Goal: Task Accomplishment & Management: Manage account settings

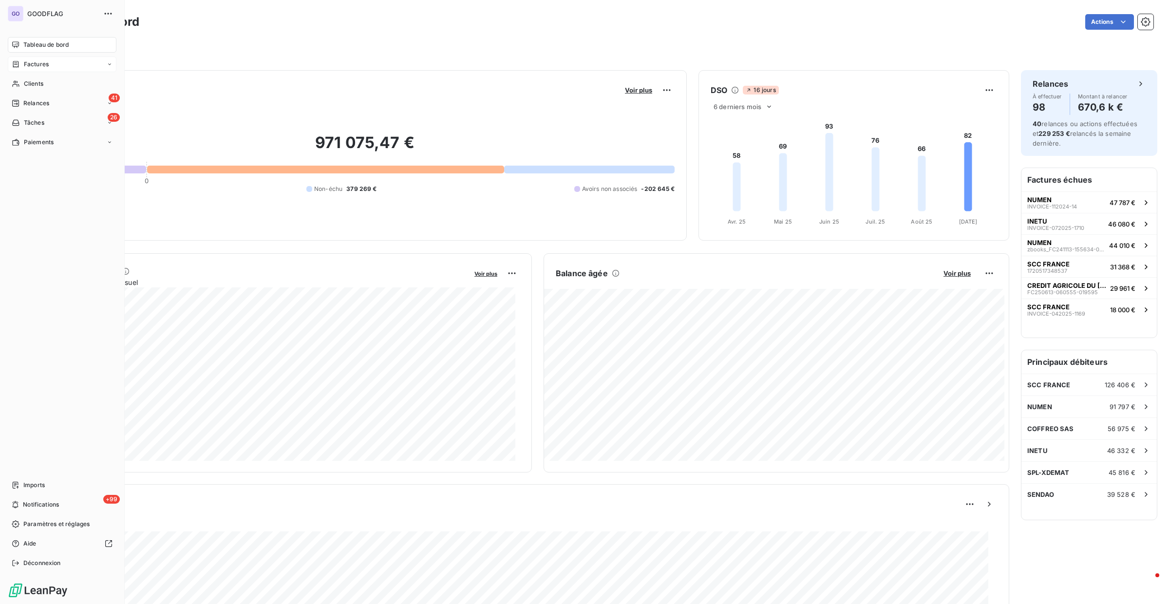
click at [16, 63] on icon at bounding box center [16, 64] width 8 height 8
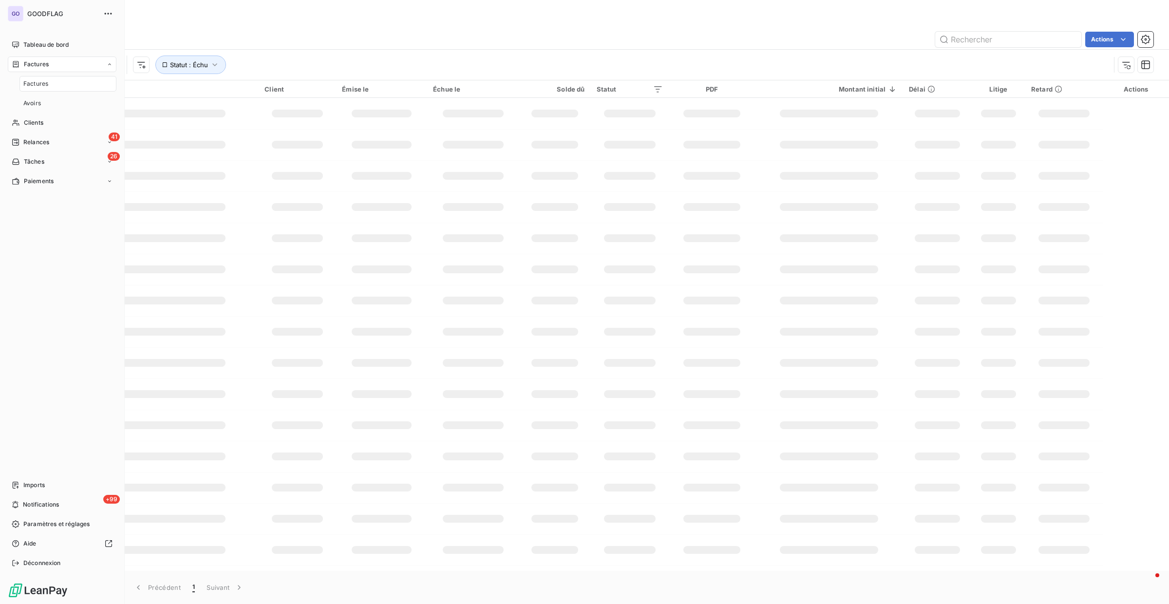
click at [61, 83] on div "Factures" at bounding box center [67, 84] width 97 height 16
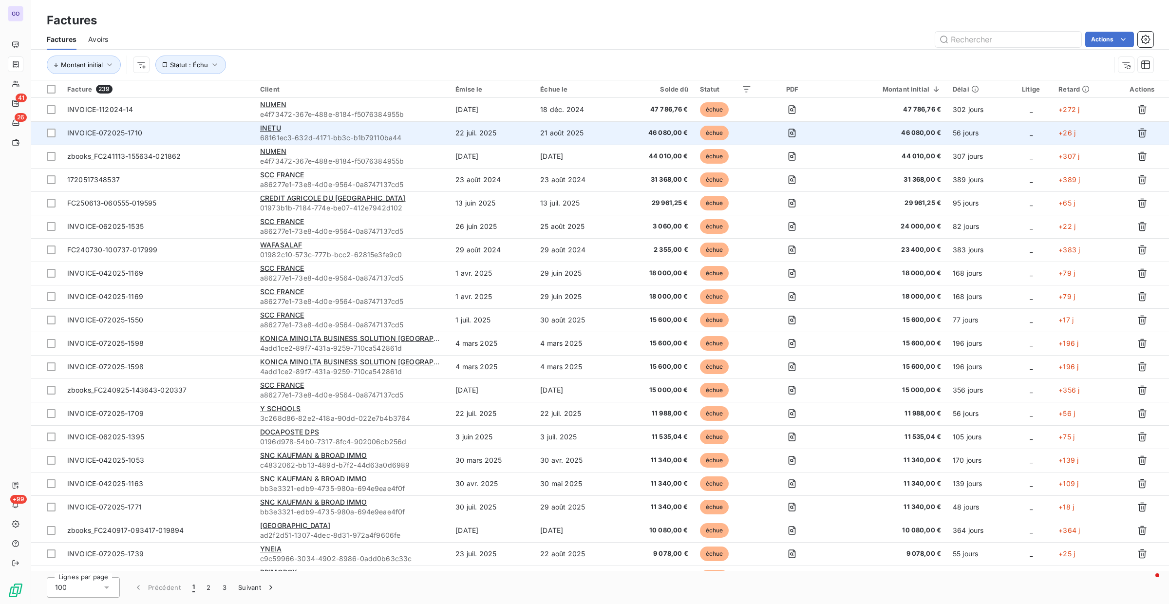
click at [196, 128] on span "INVOICE-072025-1710" at bounding box center [157, 133] width 181 height 10
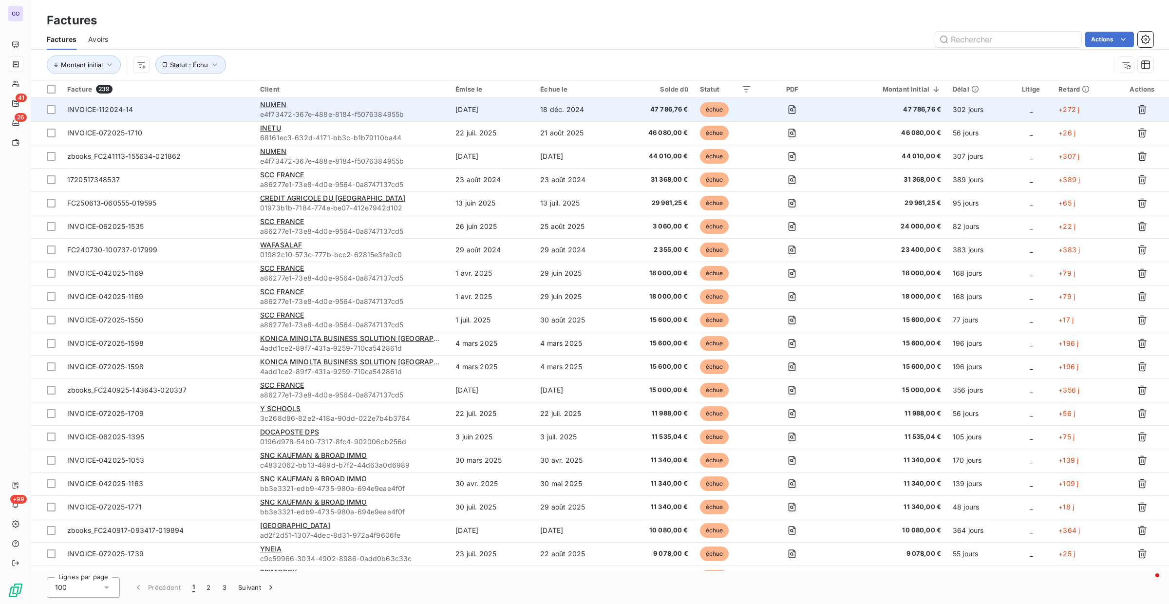
click at [310, 103] on div "NUMEN" at bounding box center [352, 105] width 184 height 10
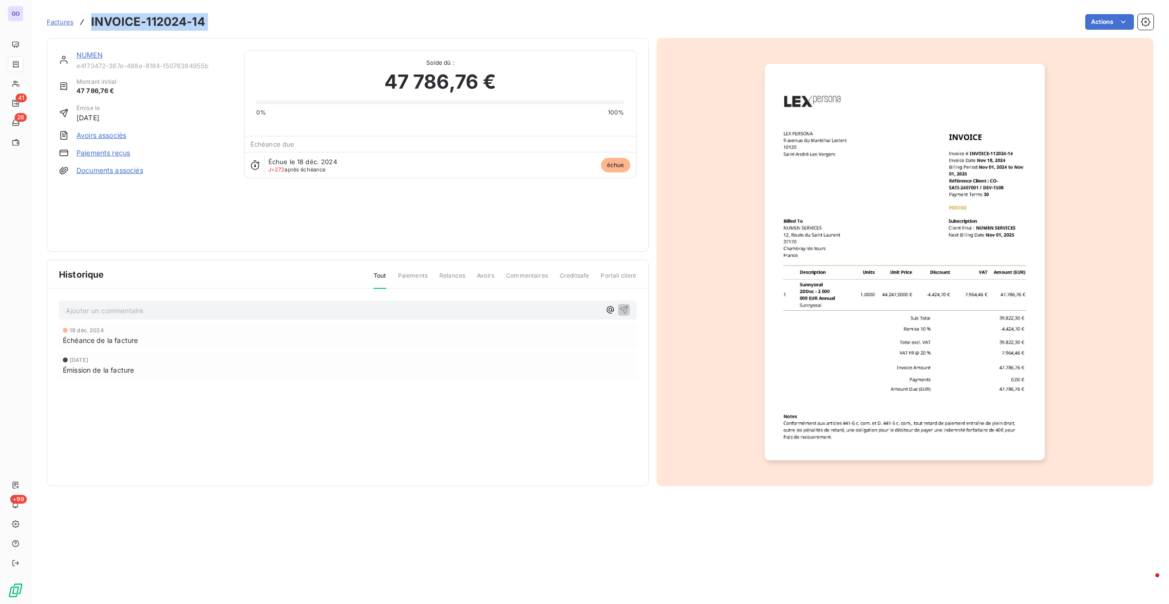
drag, startPoint x: 208, startPoint y: 23, endPoint x: 92, endPoint y: 20, distance: 116.5
click at [92, 20] on div "Factures INVOICE-112024-14 Actions" at bounding box center [600, 22] width 1107 height 20
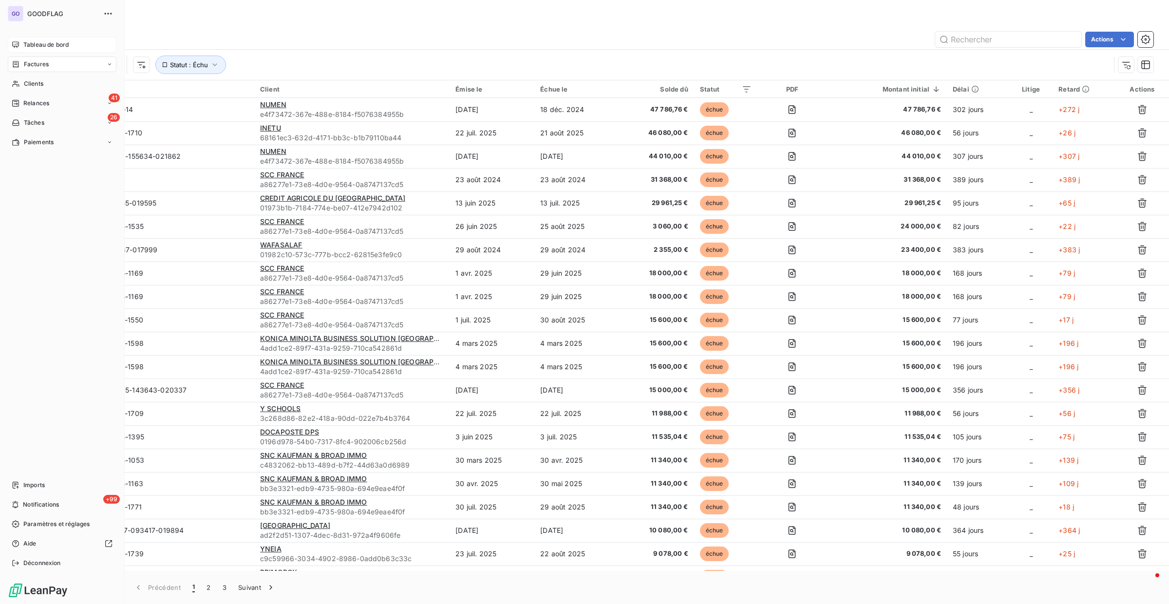
click at [29, 44] on span "Tableau de bord" at bounding box center [45, 44] width 45 height 9
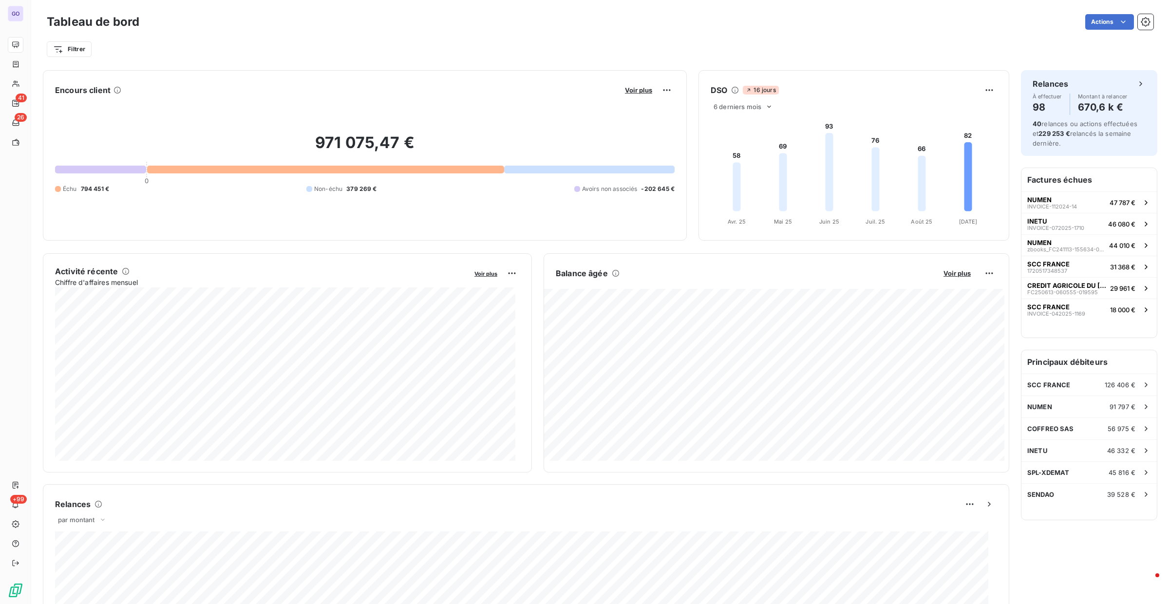
click at [349, 196] on div "971 075,47 € 0 Échu 794 451 € Non-échu 379 269 € Avoirs non associés -202 645 €" at bounding box center [365, 163] width 620 height 131
drag, startPoint x: 376, startPoint y: 189, endPoint x: 151, endPoint y: 145, distance: 229.3
click at [151, 146] on div "971 075,47 € 0 Échu 794 451 € Non-échu 379 269 € Avoirs non associés -202 645 €" at bounding box center [365, 163] width 620 height 131
click at [217, 133] on h2 "971 075,47 €" at bounding box center [365, 147] width 620 height 29
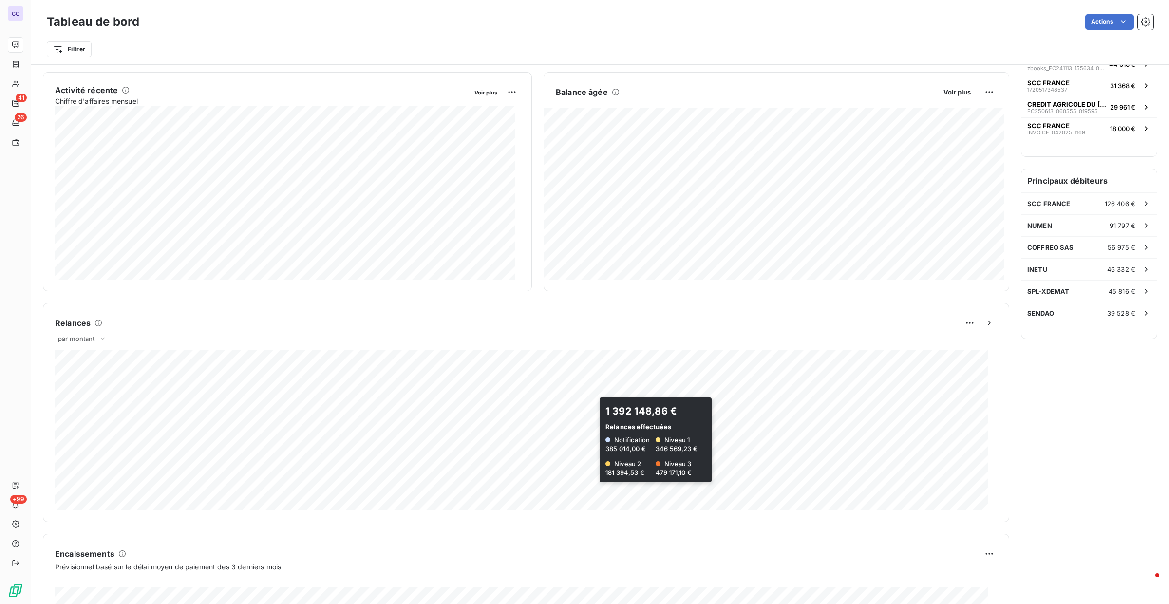
scroll to position [182, 0]
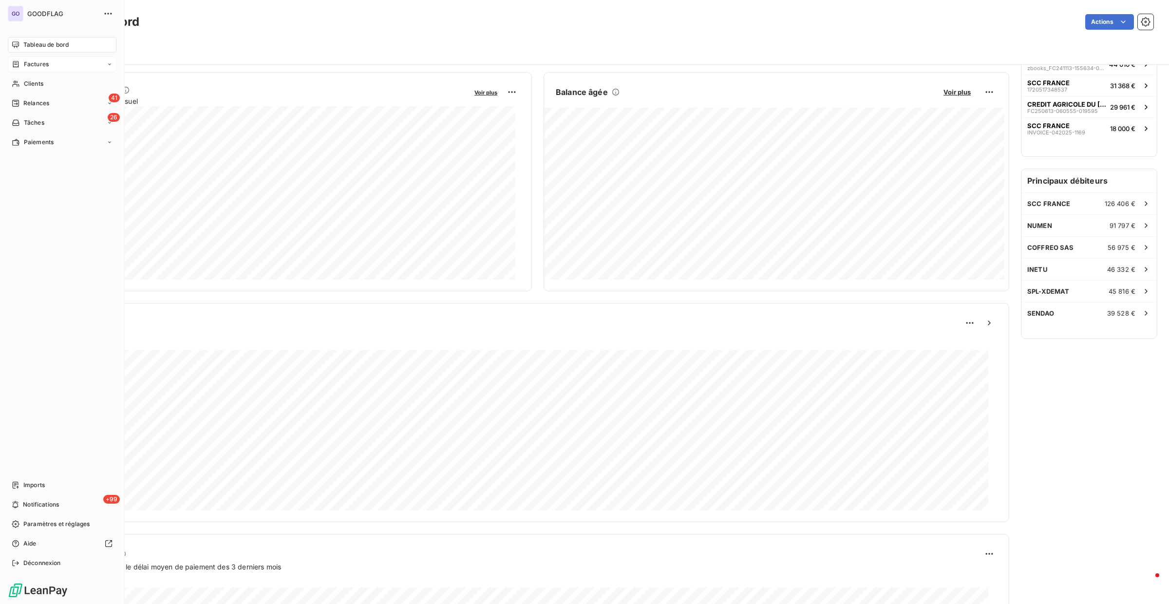
click at [10, 61] on div "Factures" at bounding box center [62, 64] width 109 height 16
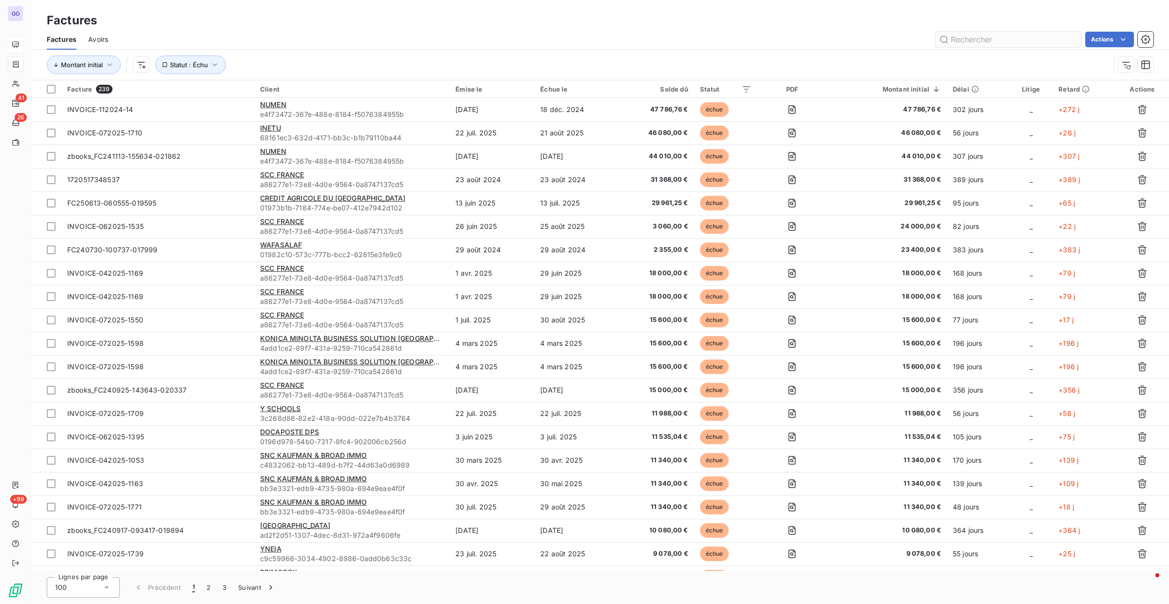
click at [963, 36] on input "text" at bounding box center [1008, 40] width 146 height 16
type input "numen"
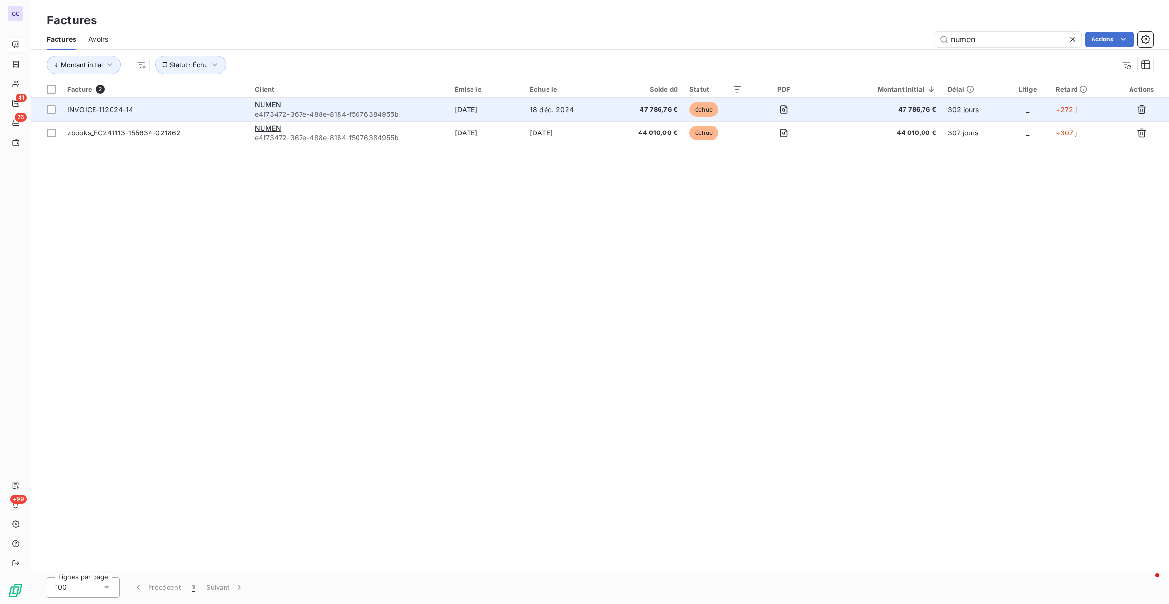
click at [572, 113] on td "18 déc. 2024" at bounding box center [565, 109] width 83 height 23
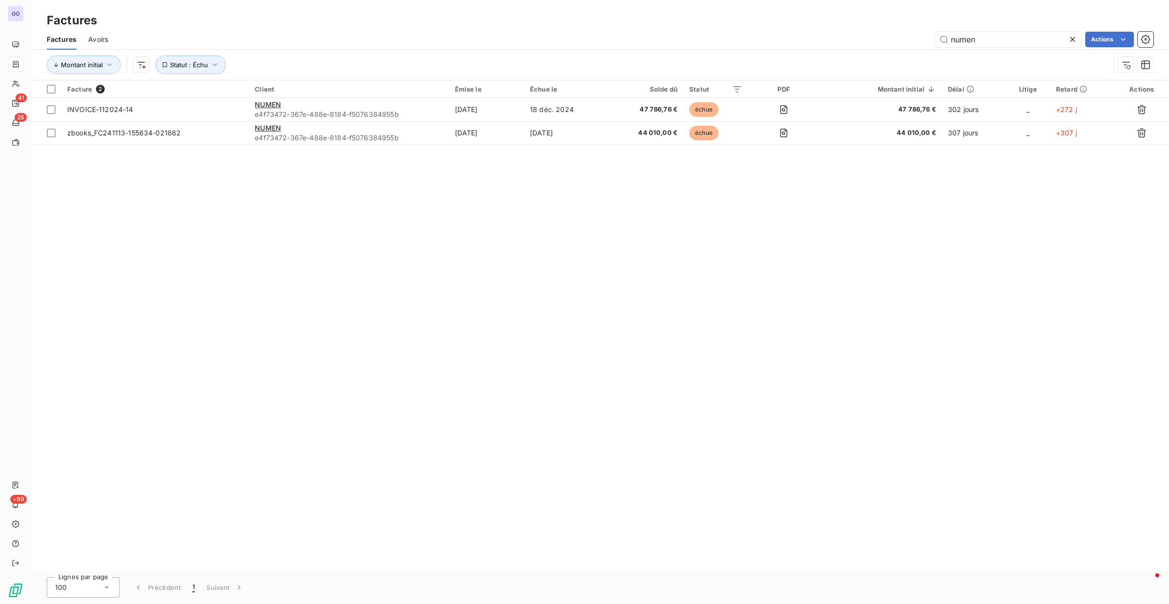
click at [1075, 37] on icon at bounding box center [1073, 40] width 10 height 10
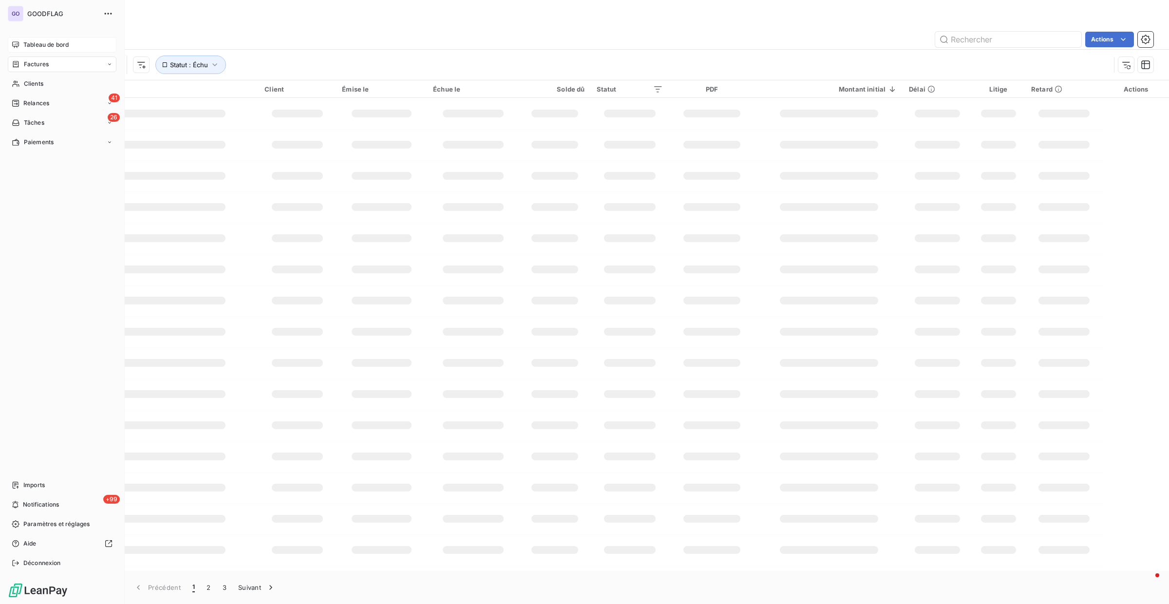
click at [51, 61] on div "Factures" at bounding box center [62, 64] width 109 height 16
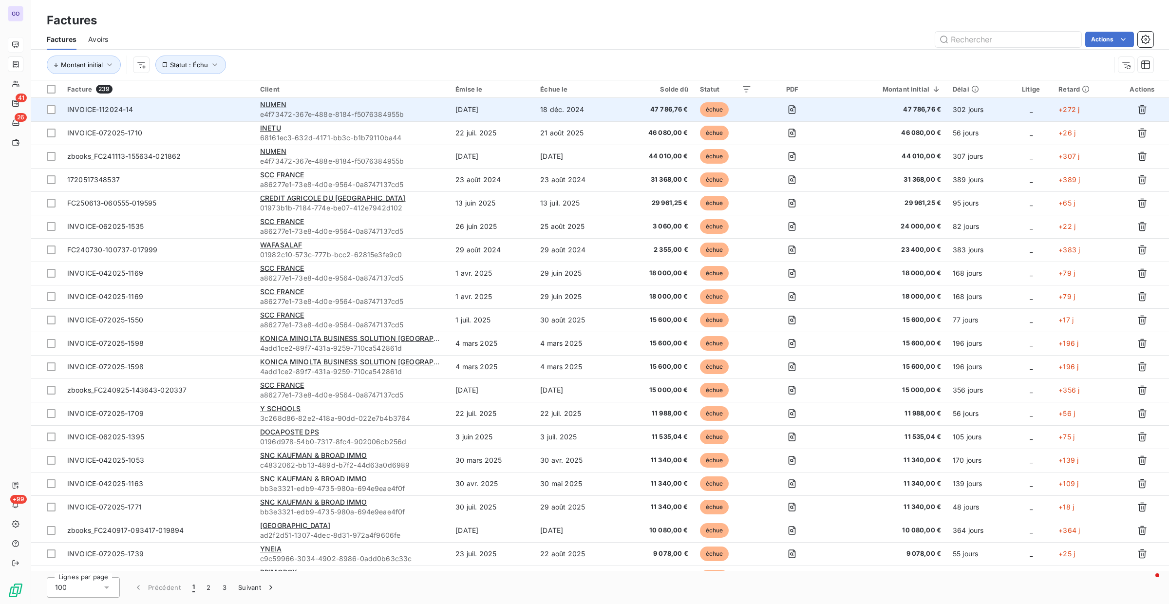
click at [188, 120] on td "INVOICE-112024-14" at bounding box center [157, 109] width 193 height 23
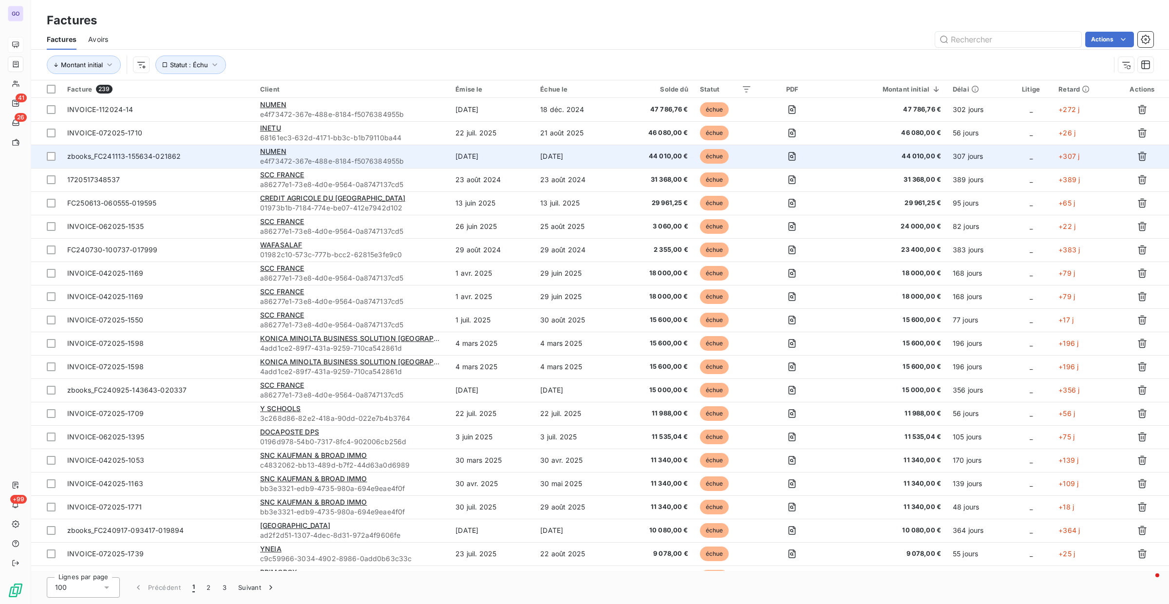
click at [170, 155] on span "zbooks_FC241113-155634-021862" at bounding box center [123, 156] width 113 height 8
click at [147, 160] on div "zbooks_FC241113-155634-021862" at bounding box center [123, 156] width 113 height 10
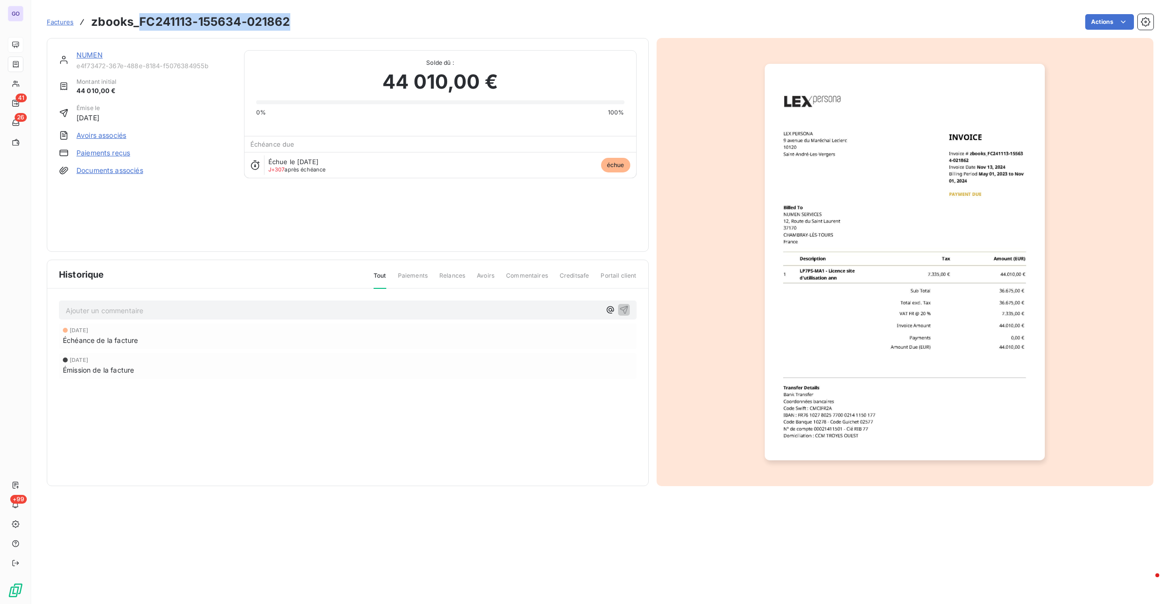
drag, startPoint x: 252, startPoint y: 23, endPoint x: 141, endPoint y: 22, distance: 111.1
click at [140, 23] on h3 "zbooks_FC241113-155634-021862" at bounding box center [190, 22] width 199 height 18
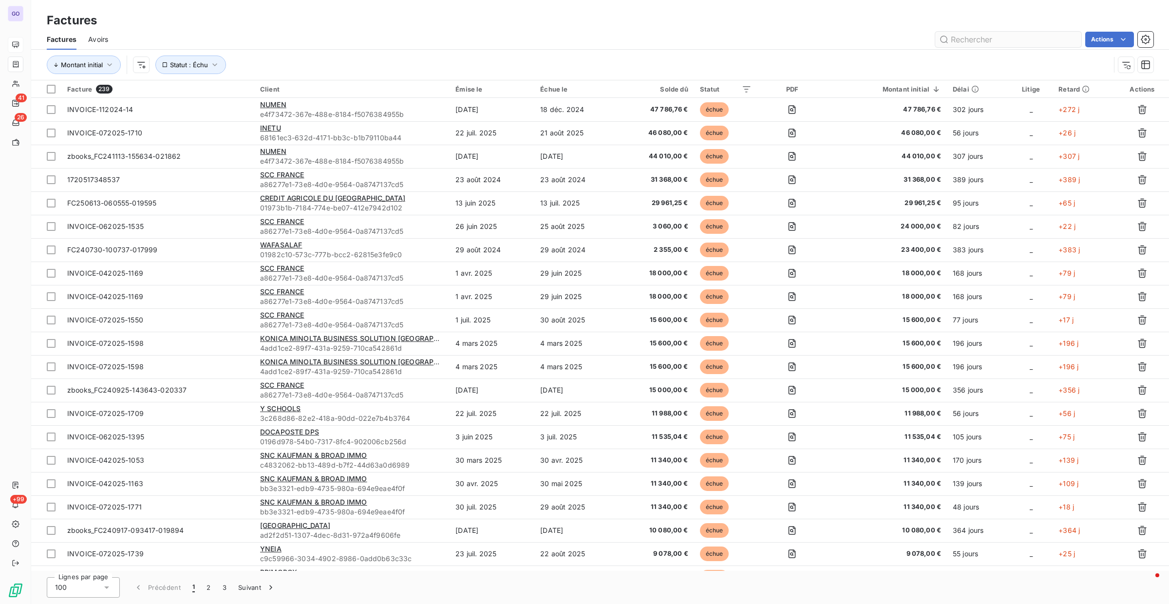
click at [966, 42] on input "text" at bounding box center [1008, 40] width 146 height 16
type input "FC241113-155634-021862"
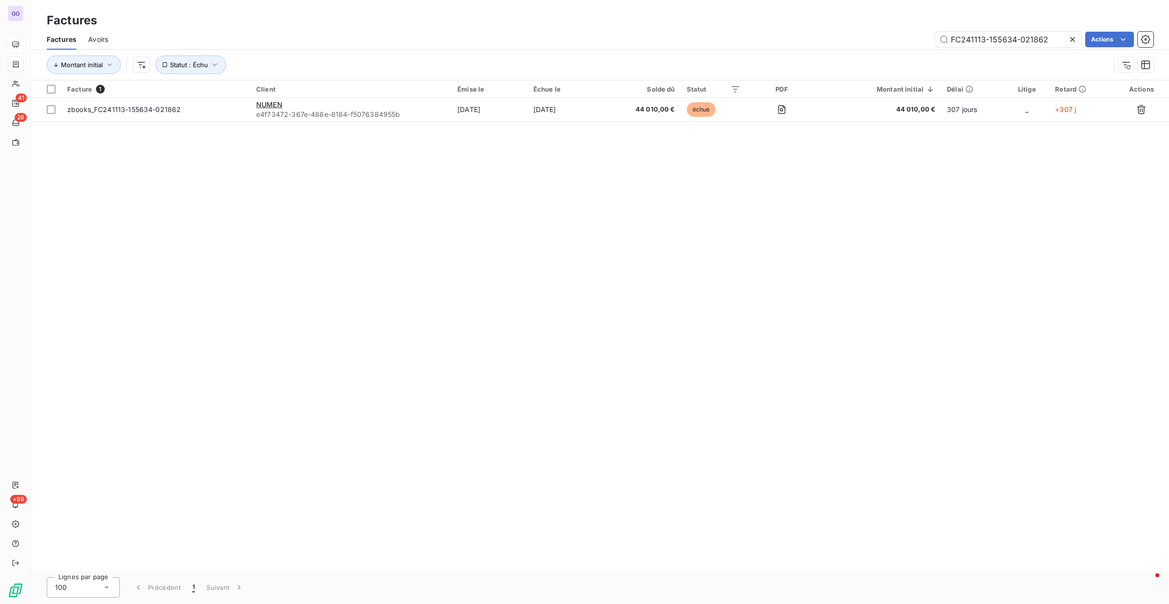
click at [1069, 38] on icon at bounding box center [1073, 40] width 10 height 10
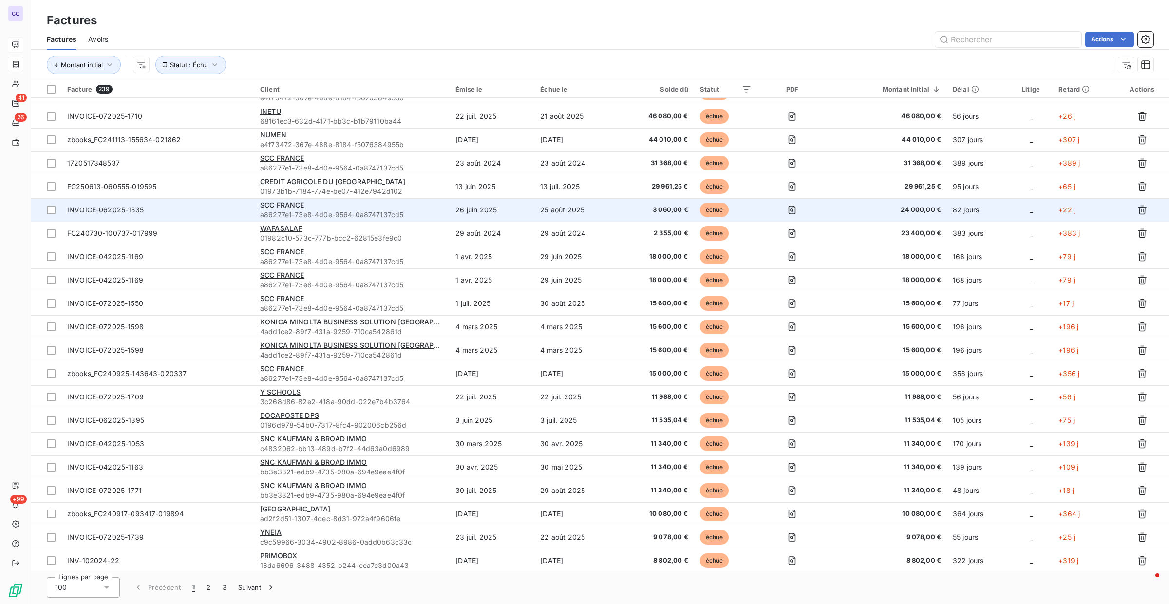
scroll to position [17, 0]
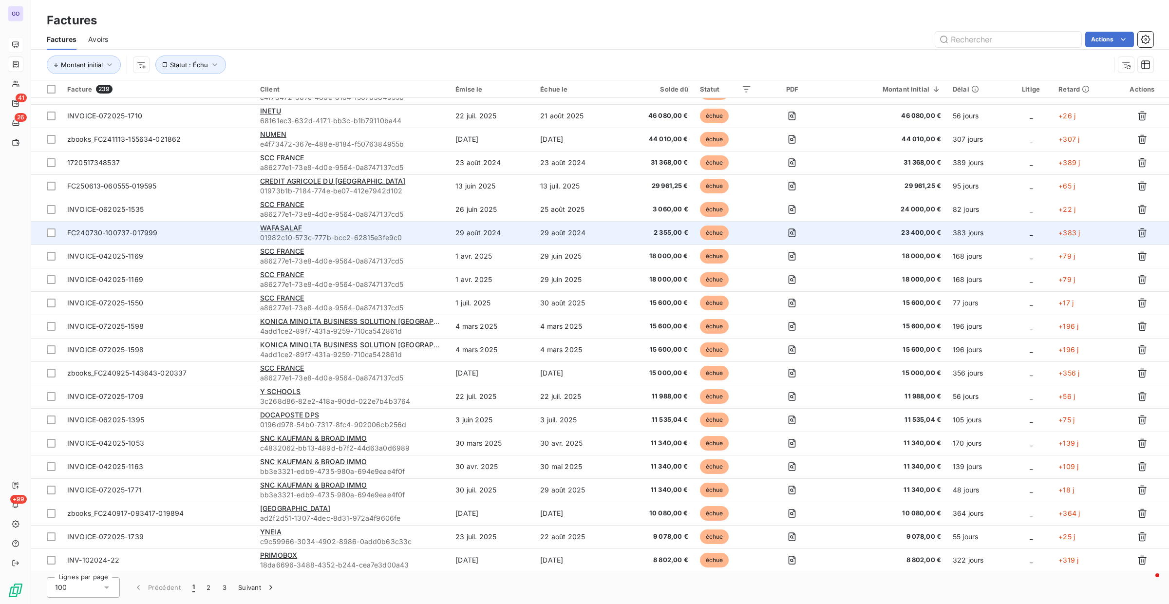
click at [222, 233] on span "FC240730-100737-017999" at bounding box center [157, 233] width 181 height 10
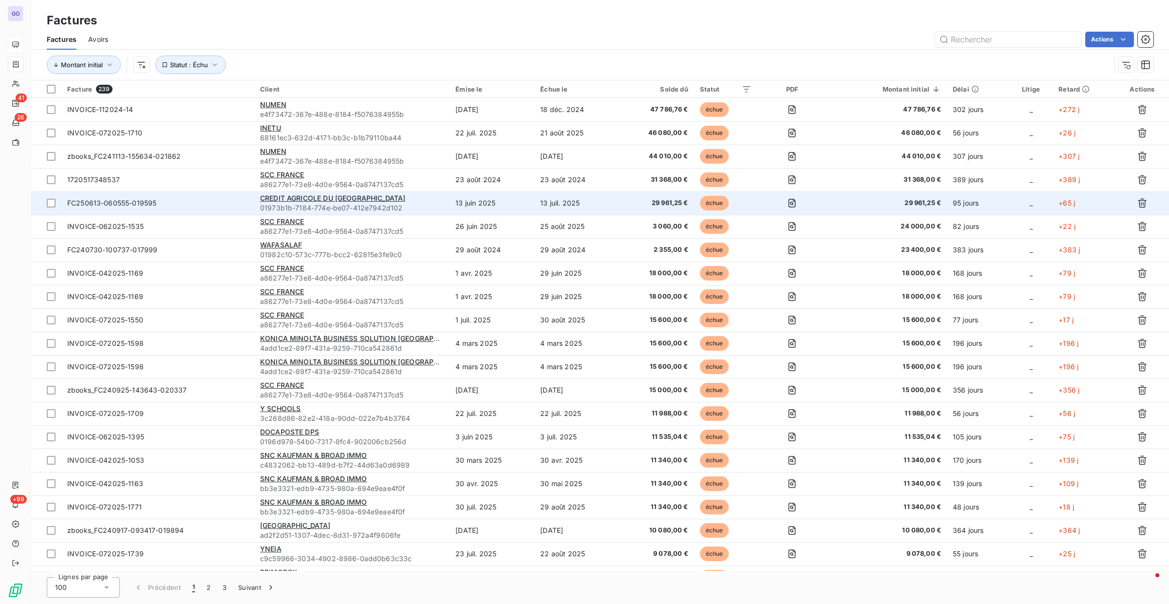
click at [211, 196] on td "FC250613-060555-019595" at bounding box center [157, 202] width 193 height 23
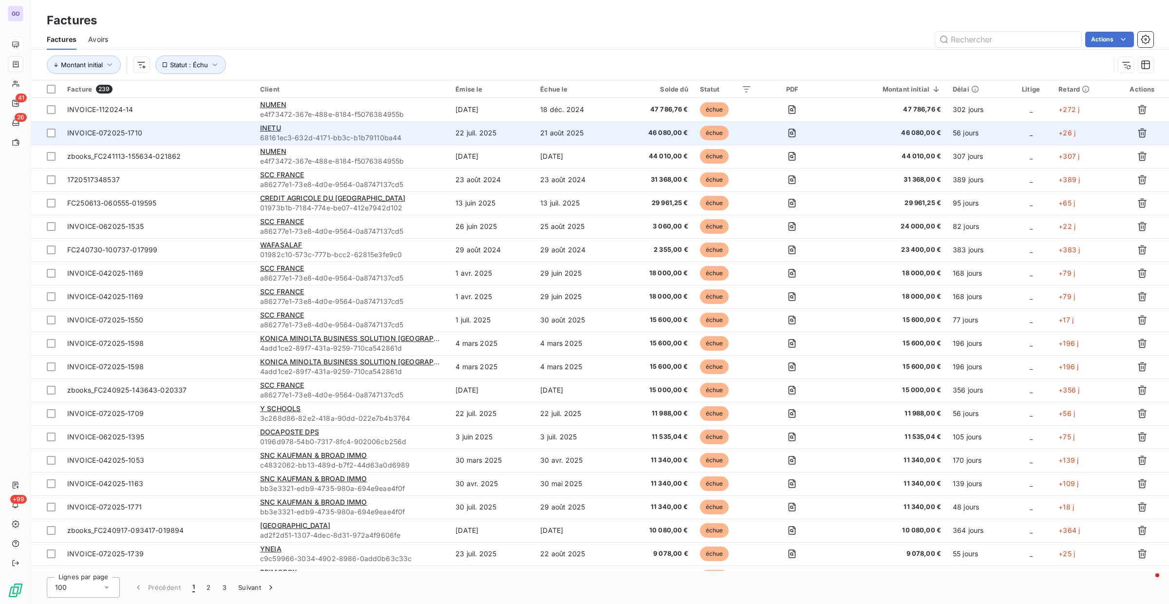
click at [212, 135] on span "INVOICE-072025-1710" at bounding box center [157, 133] width 181 height 10
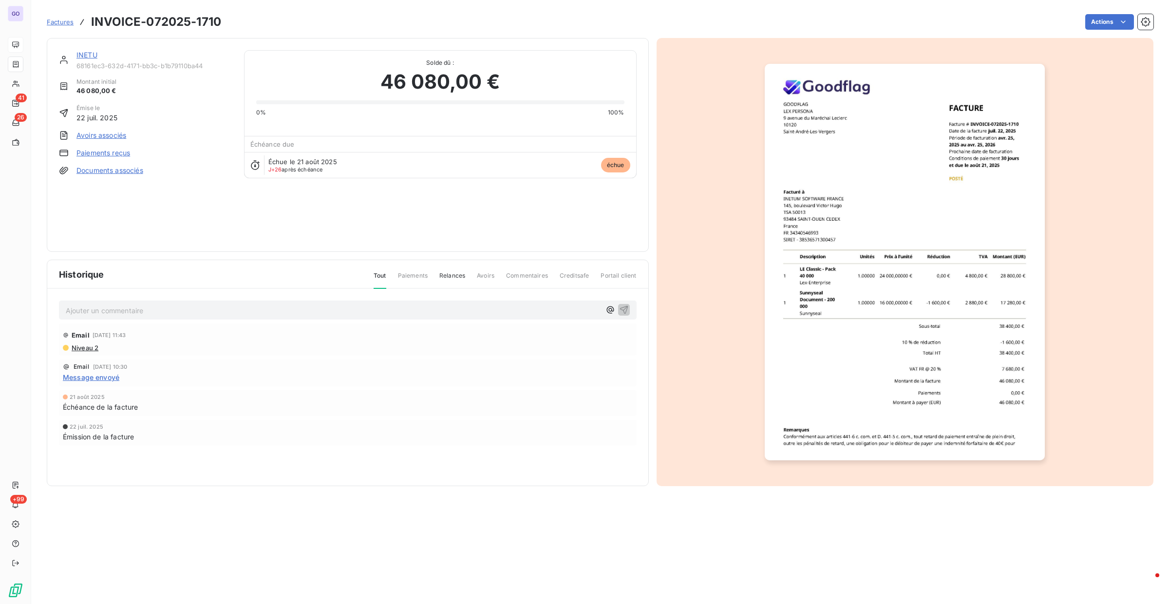
click at [93, 379] on span "Message envoyé" at bounding box center [91, 377] width 56 height 10
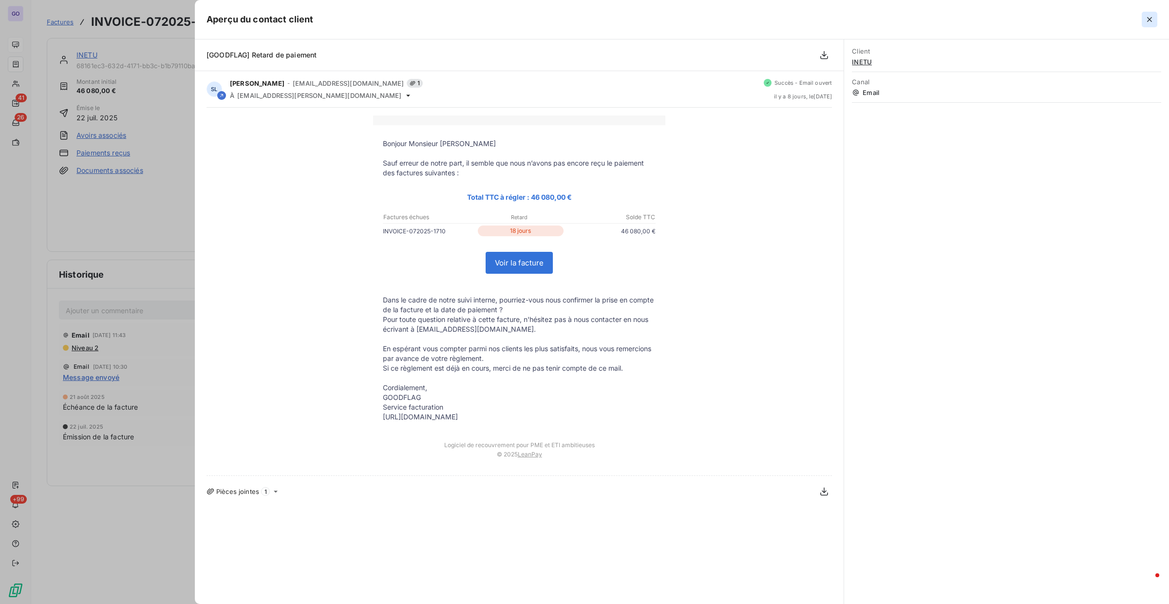
click at [1154, 17] on icon "button" at bounding box center [1150, 20] width 10 height 10
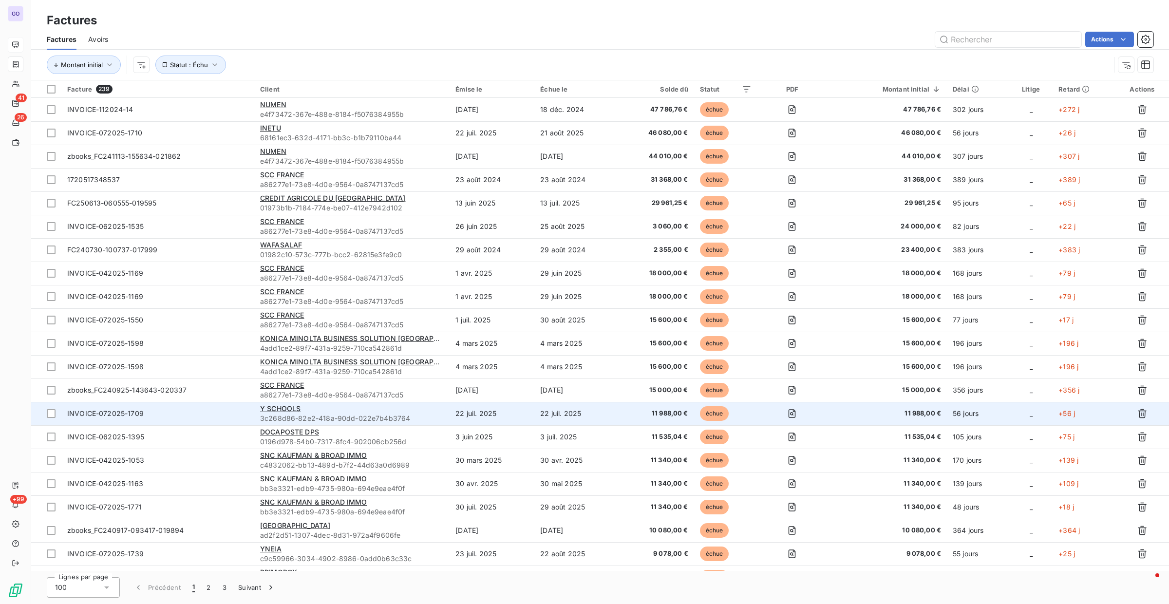
click at [221, 412] on span "INVOICE-072025-1709" at bounding box center [157, 414] width 181 height 10
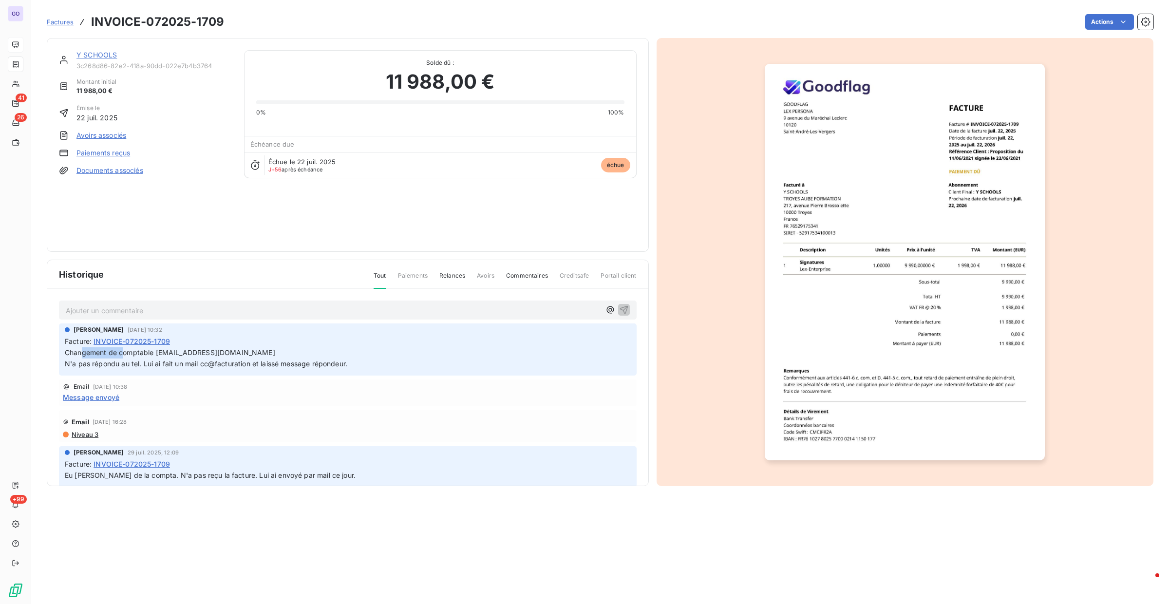
drag, startPoint x: 80, startPoint y: 355, endPoint x: 133, endPoint y: 356, distance: 53.1
click at [132, 356] on span "Changement de comptable [EMAIL_ADDRESS][DOMAIN_NAME] N'a pas répondu au tel. Lu…" at bounding box center [206, 357] width 282 height 19
drag, startPoint x: 108, startPoint y: 361, endPoint x: 128, endPoint y: 362, distance: 20.0
click at [125, 362] on span "Changement de comptable [EMAIL_ADDRESS][DOMAIN_NAME] N'a pas répondu au tel. Lu…" at bounding box center [206, 357] width 282 height 19
drag, startPoint x: 151, startPoint y: 362, endPoint x: 368, endPoint y: 363, distance: 216.2
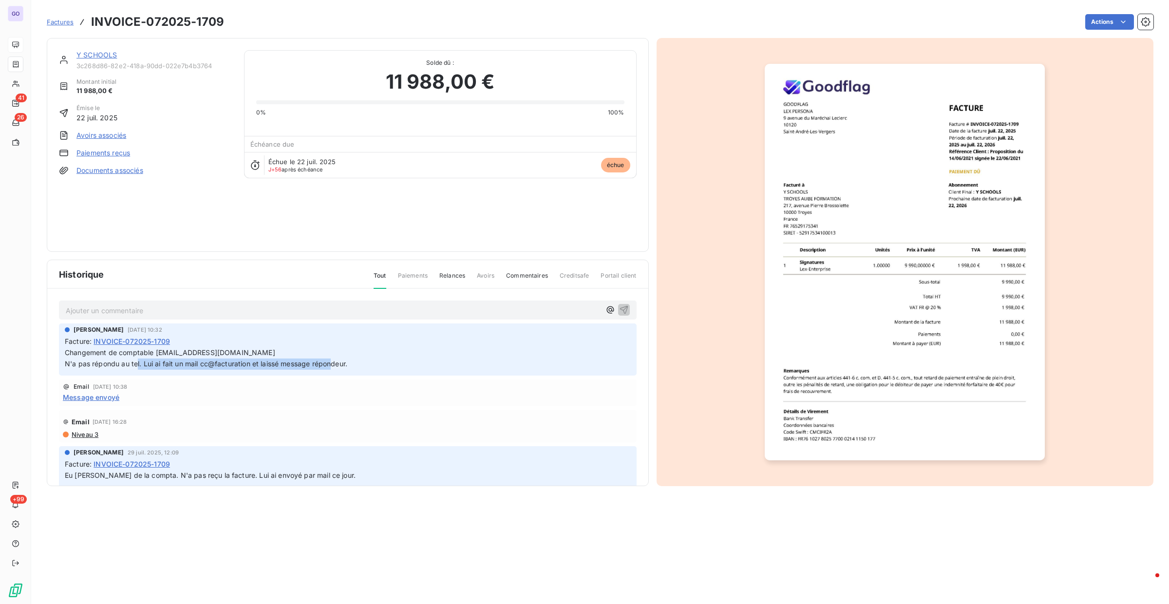
click at [368, 363] on p "Changement de comptable [EMAIL_ADDRESS][DOMAIN_NAME] N'a pas répondu au tel. Lu…" at bounding box center [348, 358] width 566 height 22
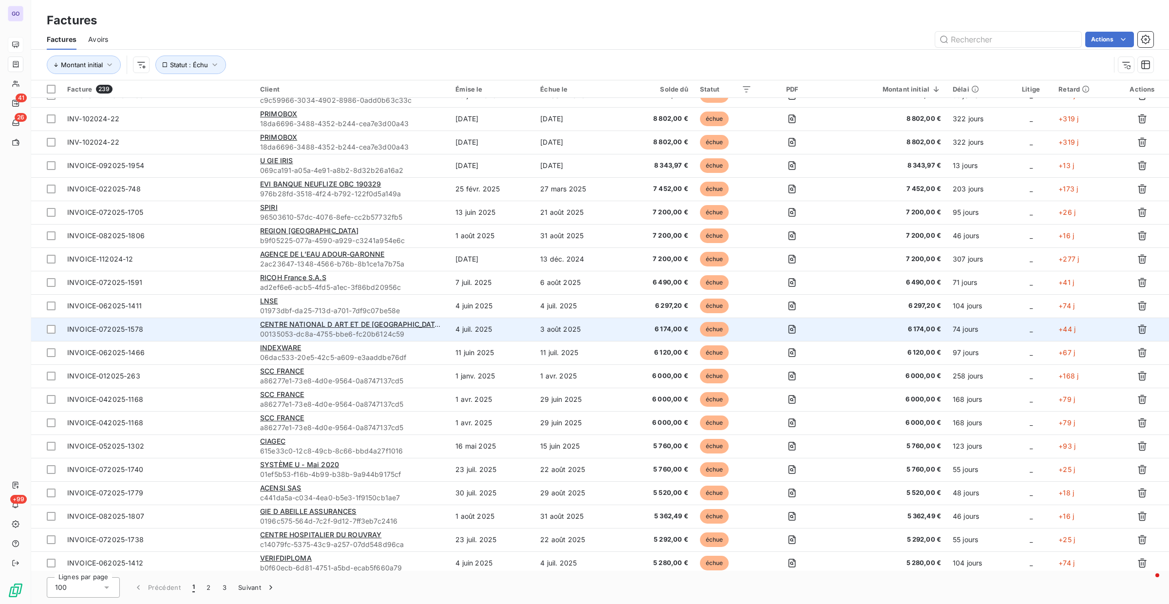
scroll to position [469, 0]
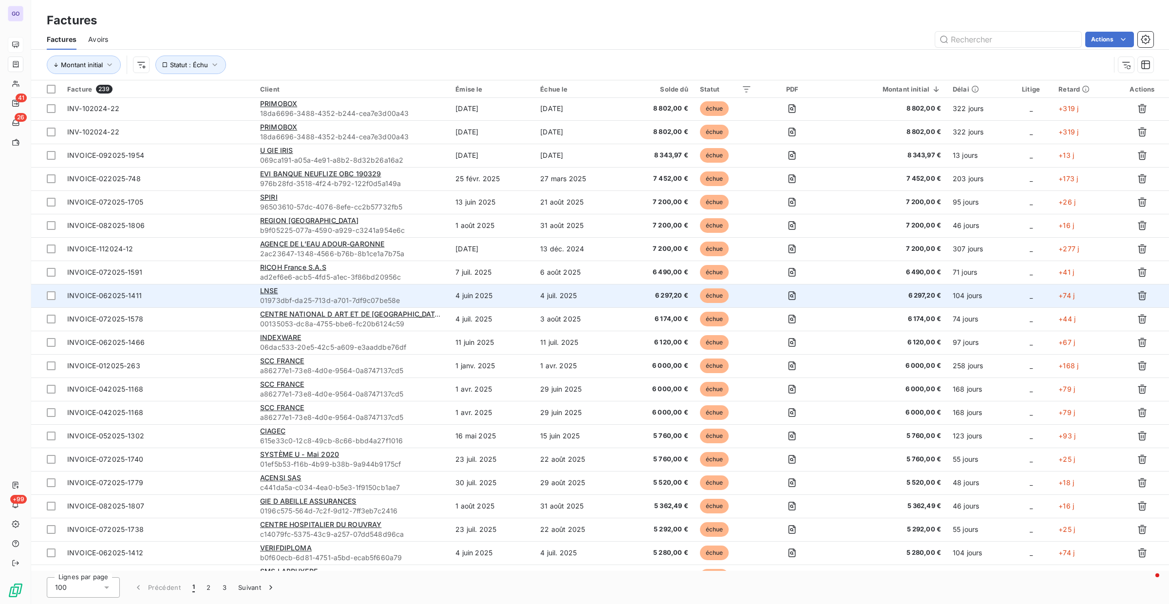
click at [154, 298] on span "INVOICE-062025-1411" at bounding box center [157, 296] width 181 height 10
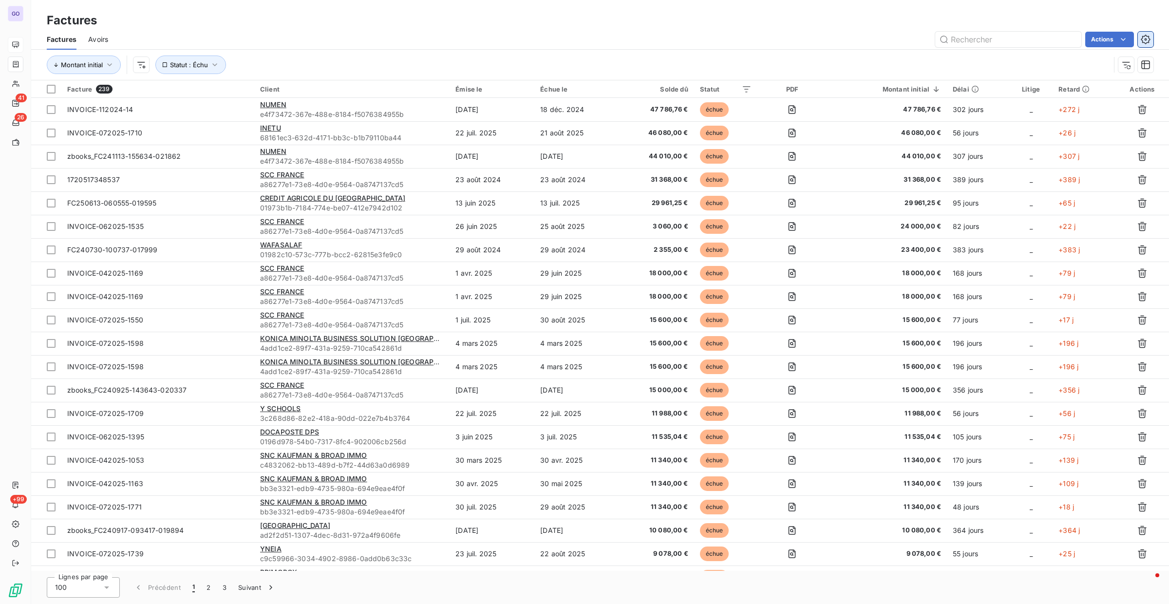
click at [1146, 35] on button "button" at bounding box center [1146, 40] width 16 height 16
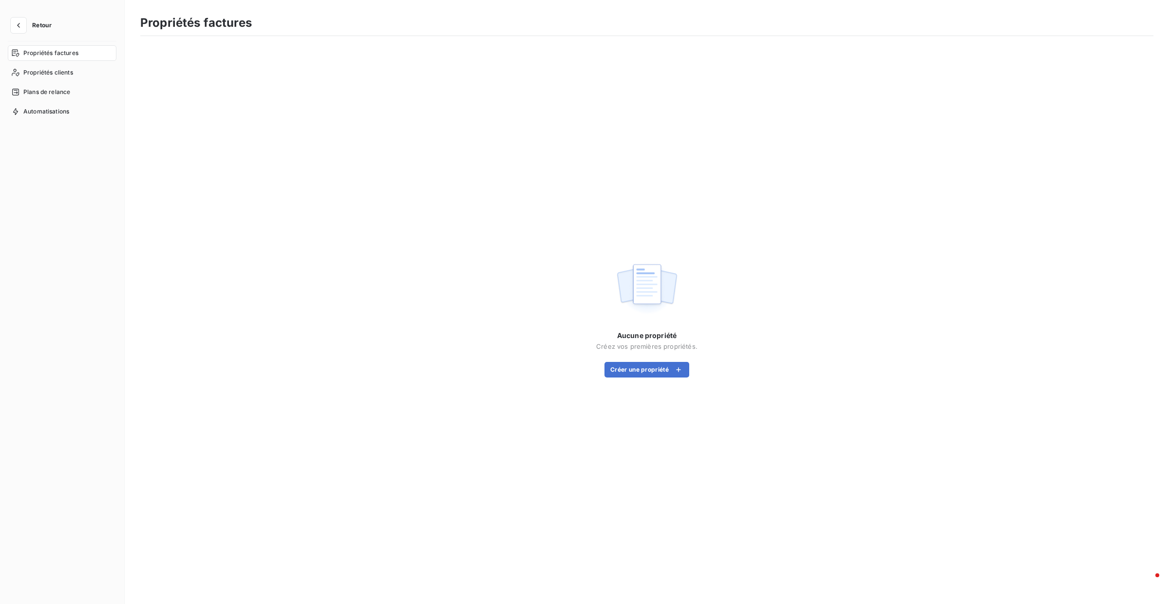
click at [1146, 35] on div "Propriétés factures" at bounding box center [646, 26] width 1013 height 20
click at [59, 71] on span "Propriétés clients" at bounding box center [48, 72] width 50 height 9
click at [66, 90] on span "Plans de relance" at bounding box center [46, 92] width 47 height 9
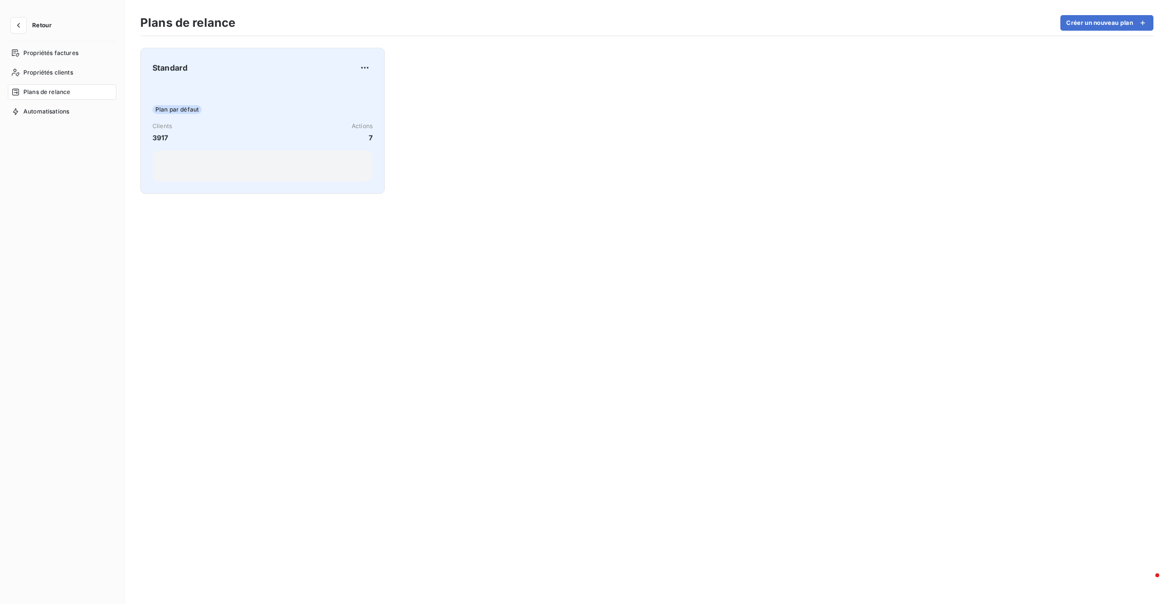
click at [338, 79] on div "Standard Plan par défaut Clients 3917 Actions 7" at bounding box center [262, 121] width 220 height 122
click at [361, 66] on html "Retour Propriétés factures Propriétés clients Plans de relance Automatisations …" at bounding box center [584, 302] width 1169 height 604
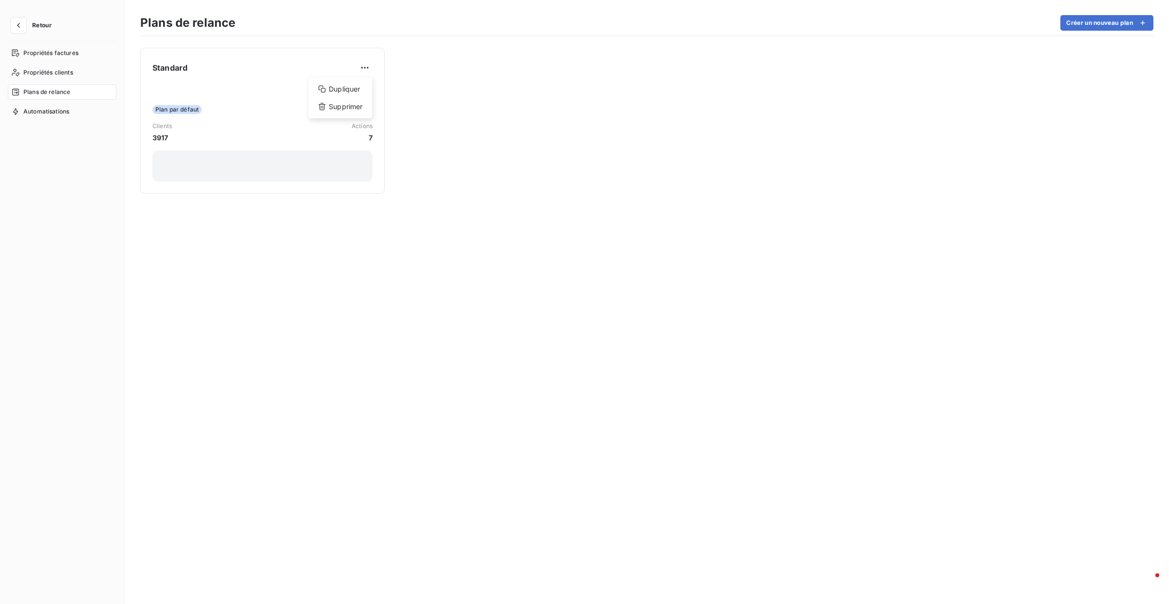
click at [295, 75] on html "Retour Propriétés factures Propriétés clients Plans de relance Automatisations …" at bounding box center [584, 302] width 1169 height 604
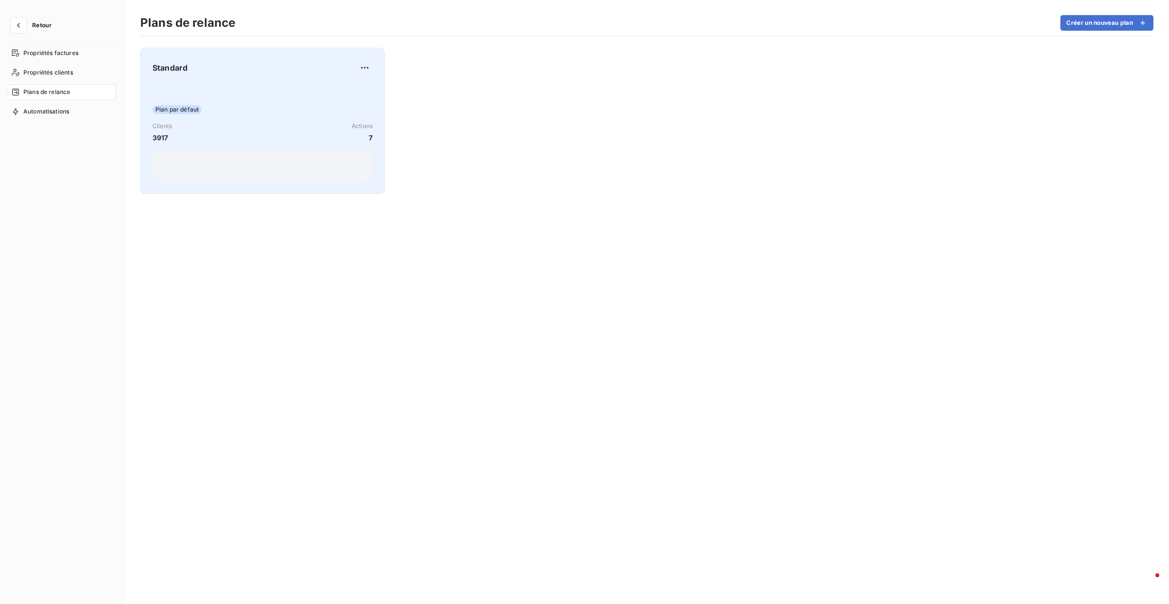
click at [237, 75] on div "Standard" at bounding box center [262, 68] width 220 height 16
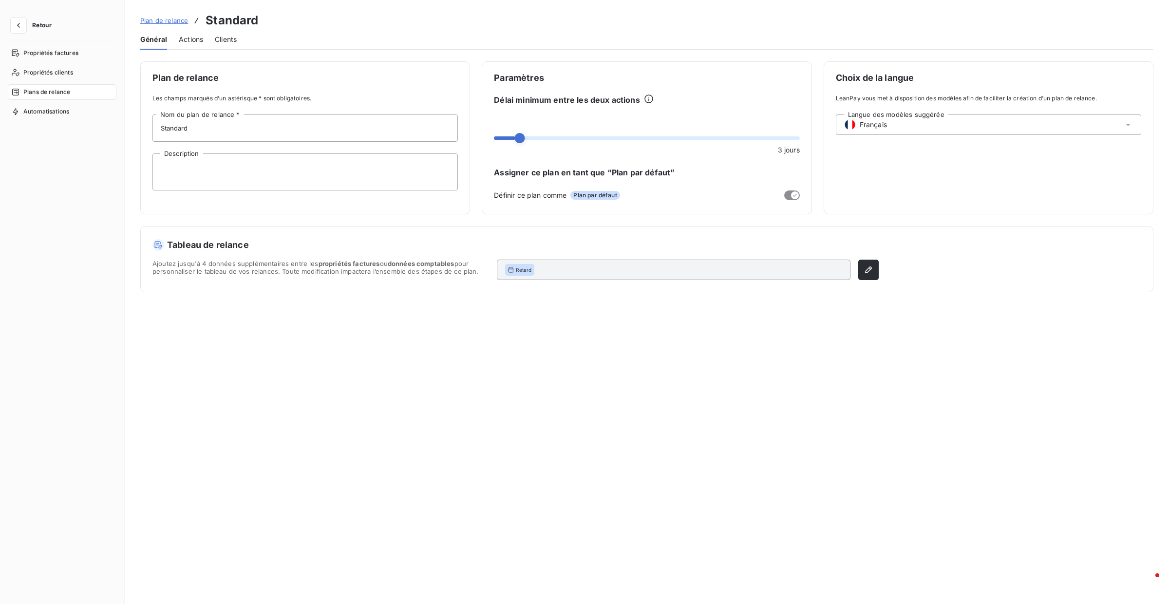
click at [187, 41] on span "Actions" at bounding box center [191, 40] width 24 height 10
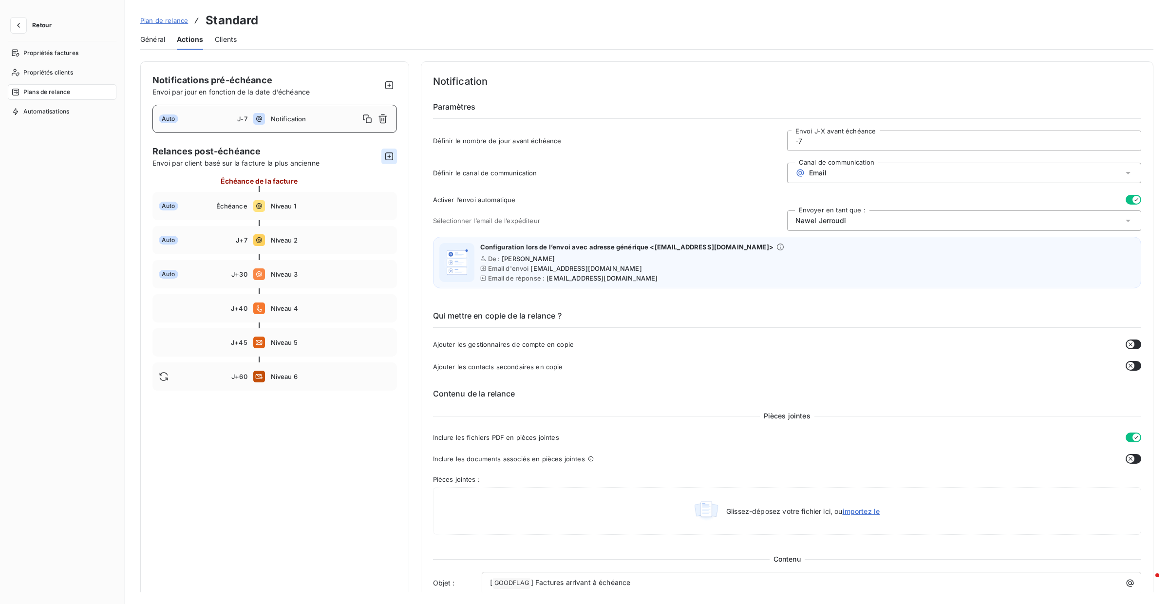
click at [388, 155] on icon "button" at bounding box center [389, 156] width 8 height 8
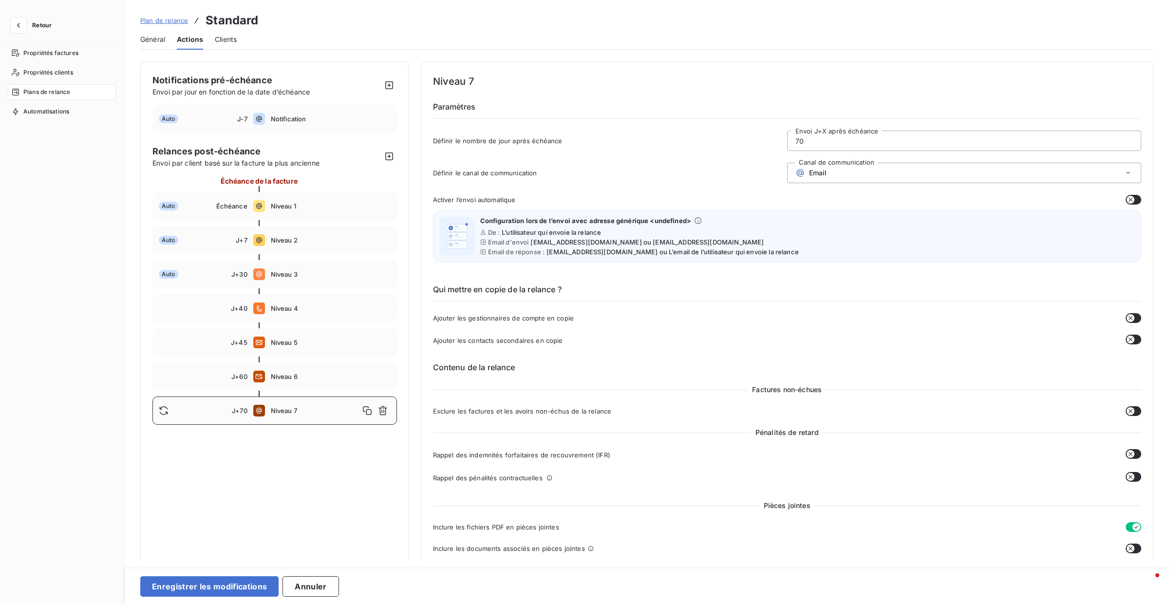
click at [813, 141] on input "70" at bounding box center [964, 140] width 353 height 19
drag, startPoint x: 810, startPoint y: 141, endPoint x: 771, endPoint y: 141, distance: 38.5
click at [771, 141] on div "Définir le nombre de jour après échéance 70 Envoi J+X après échéance" at bounding box center [787, 144] width 709 height 26
click at [288, 373] on span "Niveau 6" at bounding box center [331, 377] width 120 height 8
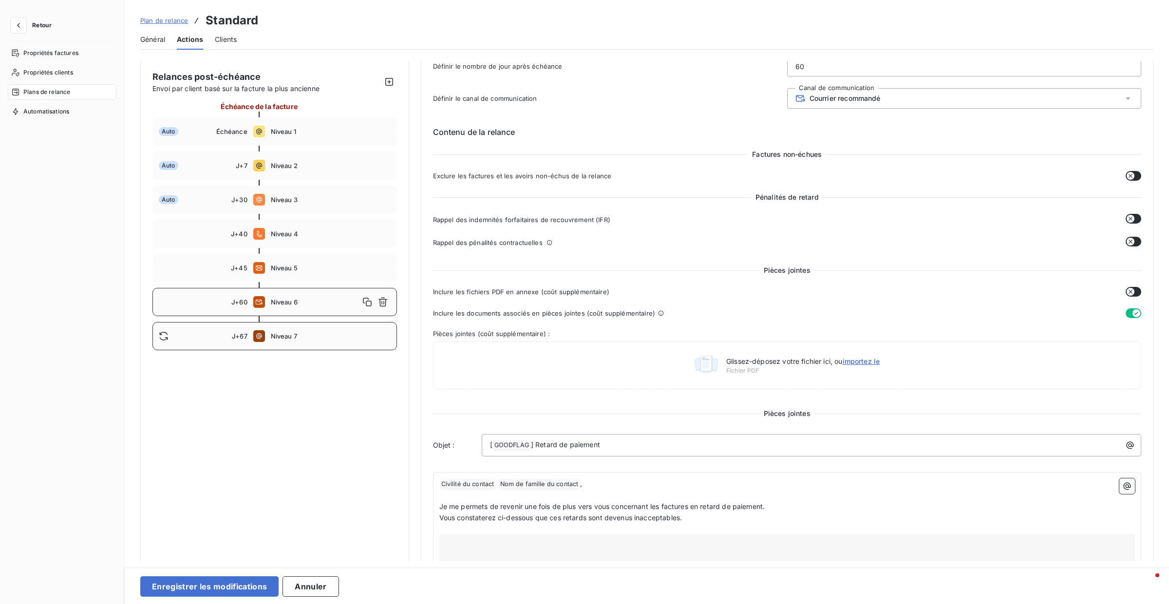
scroll to position [75, 0]
drag, startPoint x: 328, startPoint y: 336, endPoint x: 337, endPoint y: 336, distance: 8.8
click at [329, 335] on span "Niveau 7" at bounding box center [331, 336] width 120 height 8
type input "67"
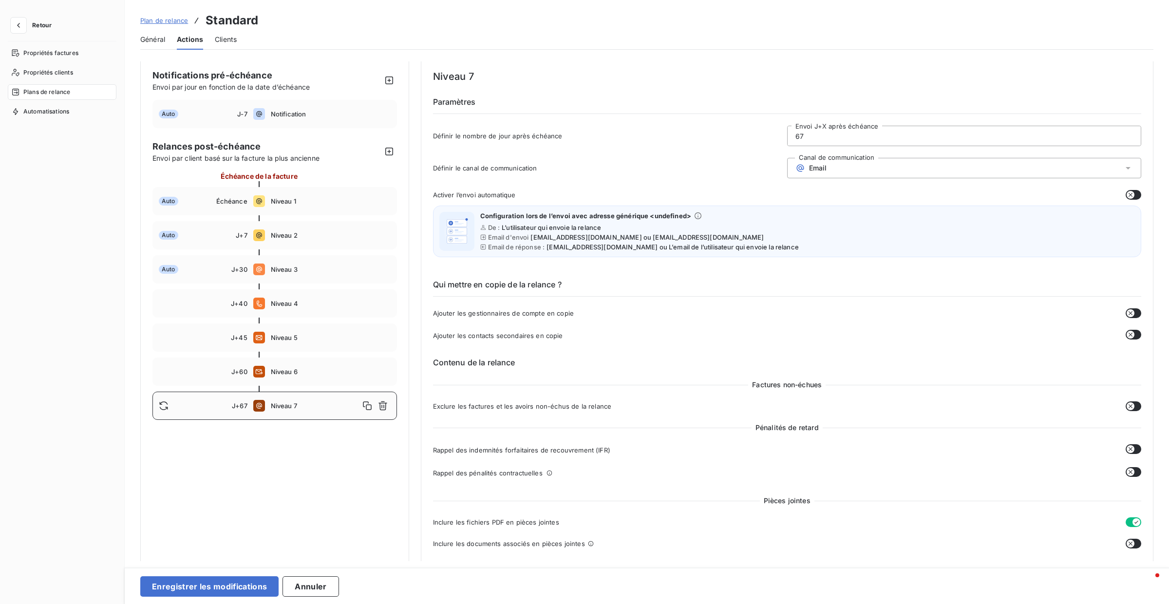
scroll to position [0, 0]
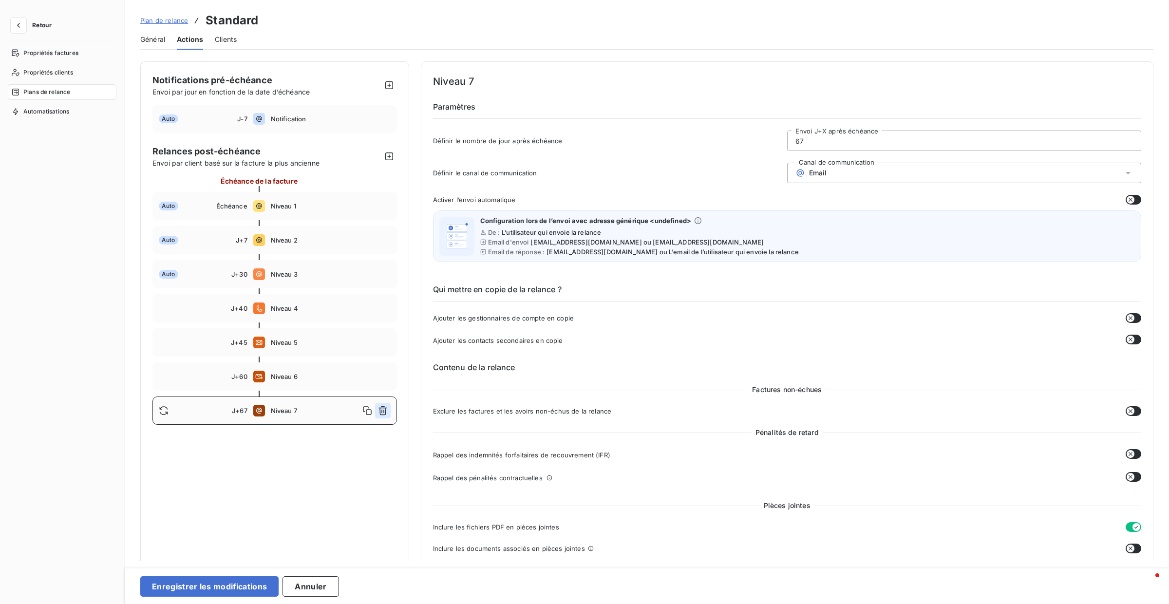
click at [382, 412] on icon "button" at bounding box center [383, 411] width 10 height 10
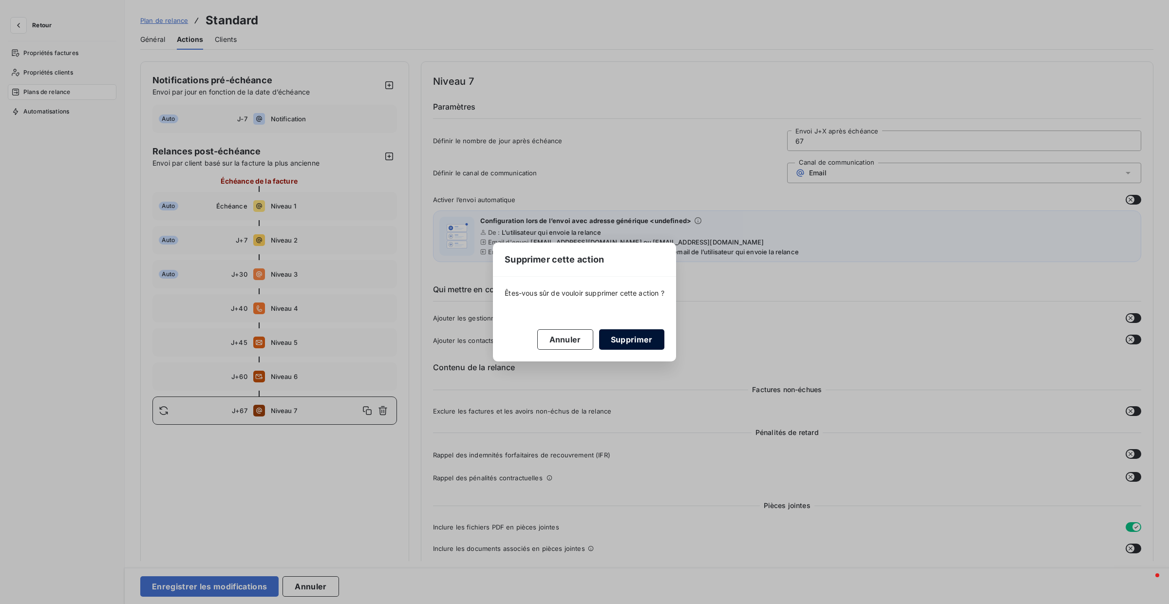
click at [628, 344] on button "Supprimer" at bounding box center [631, 339] width 65 height 20
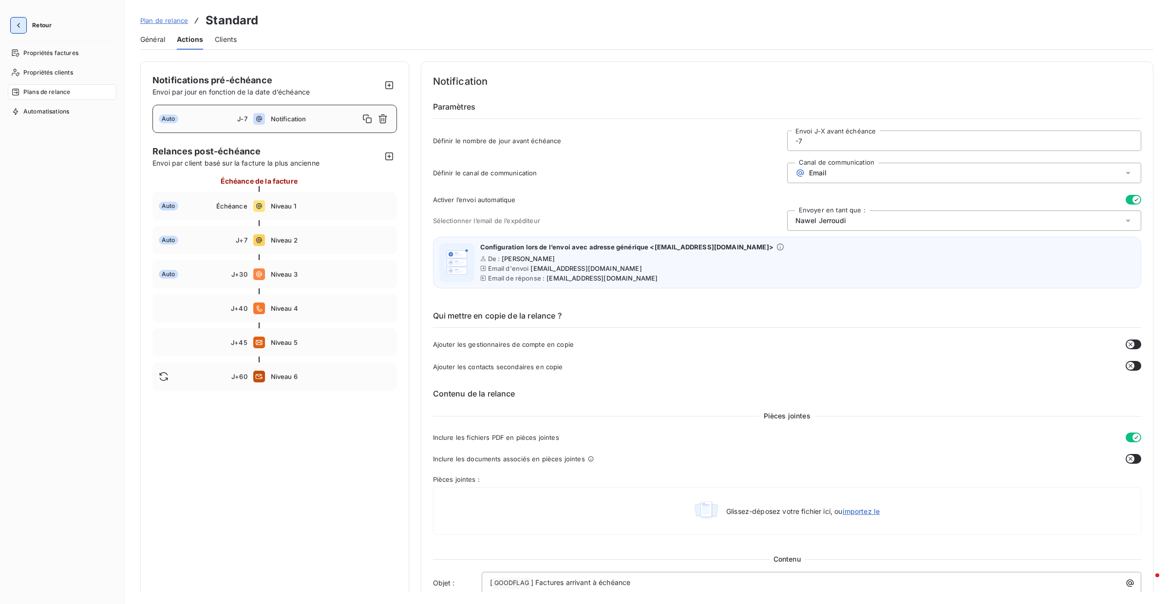
click at [18, 27] on icon "button" at bounding box center [19, 25] width 10 height 10
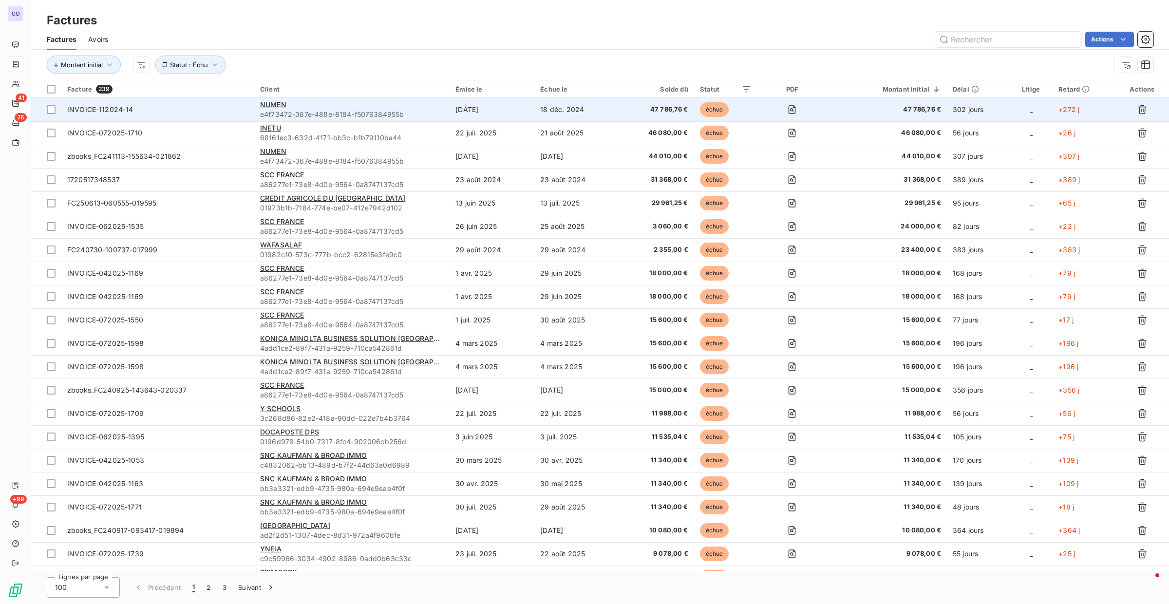
click at [211, 117] on td "INVOICE-112024-14" at bounding box center [157, 109] width 193 height 23
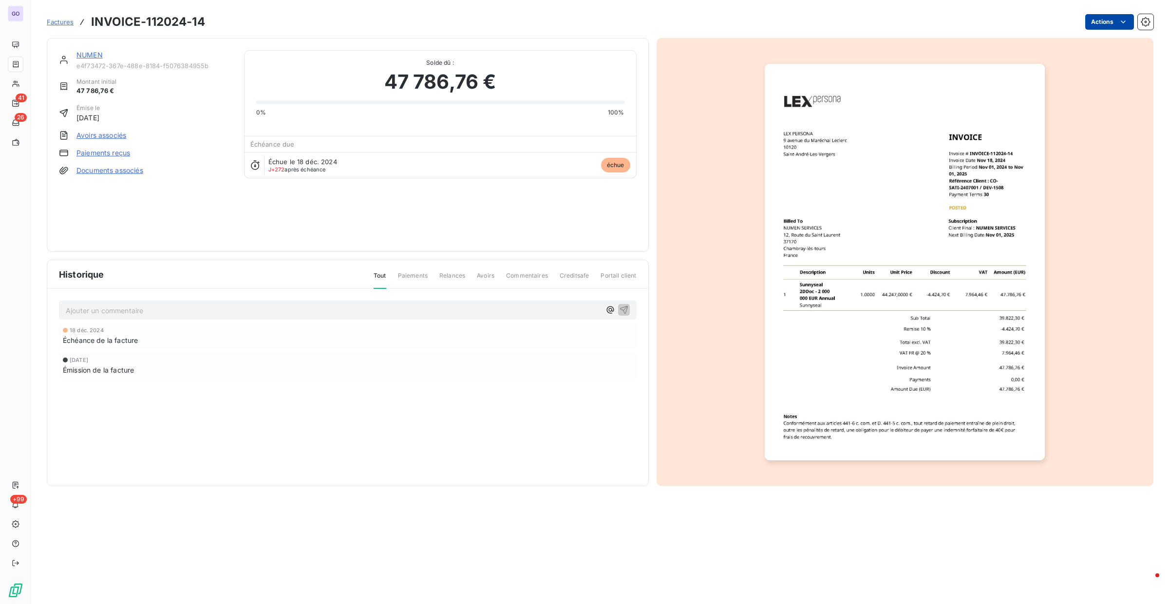
click at [1099, 20] on html "GO 41 26 +99 Factures INVOICE-112024-14 Actions NUMEN e4f73472-367e-488e-8184-f…" at bounding box center [584, 302] width 1169 height 604
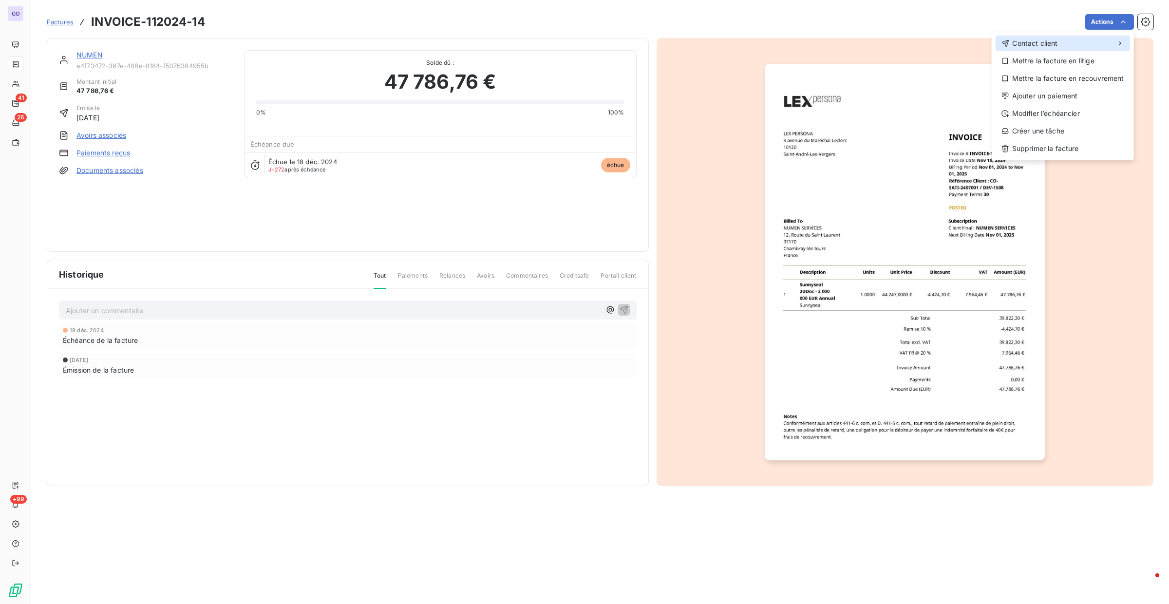
click at [1042, 42] on span "Contact client" at bounding box center [1034, 43] width 45 height 10
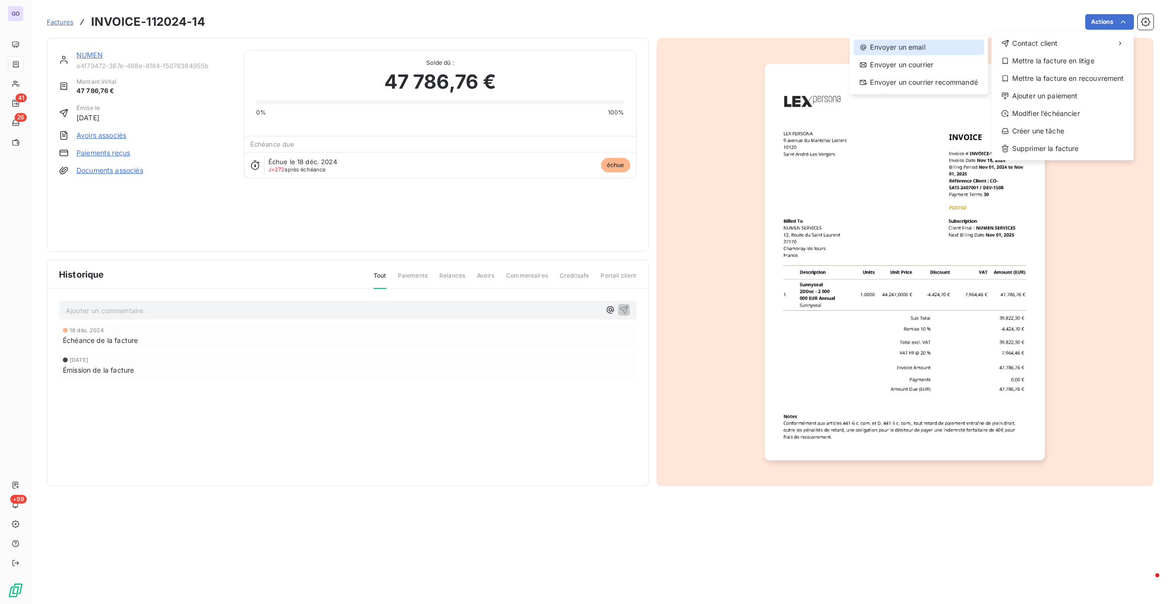
click at [930, 48] on div "Envoyer un email" at bounding box center [918, 47] width 131 height 16
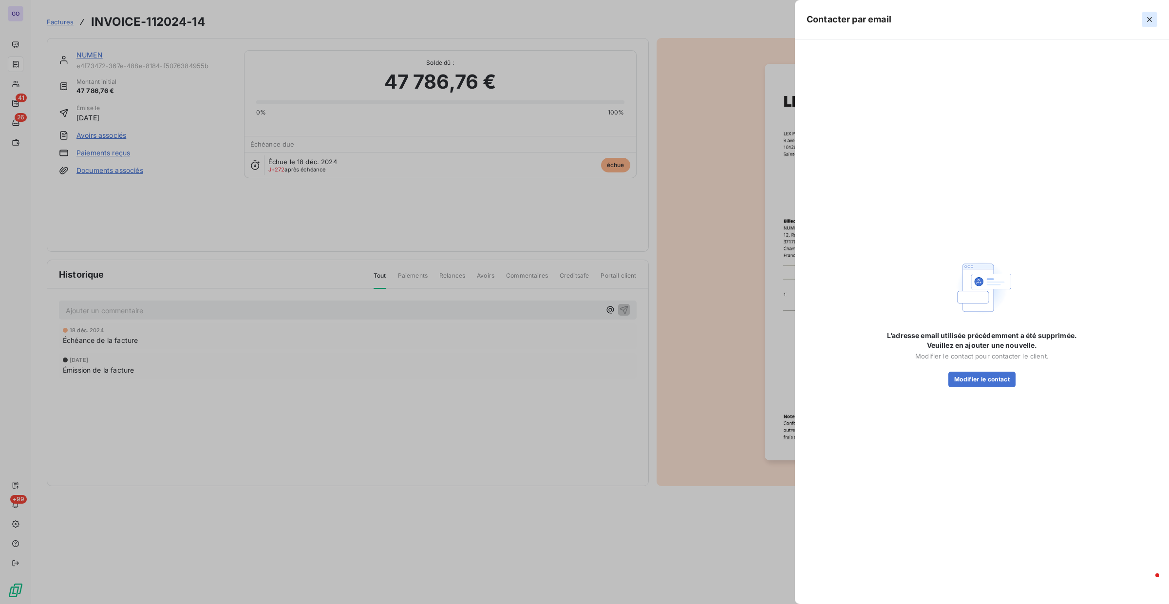
click at [1147, 16] on icon "button" at bounding box center [1150, 20] width 10 height 10
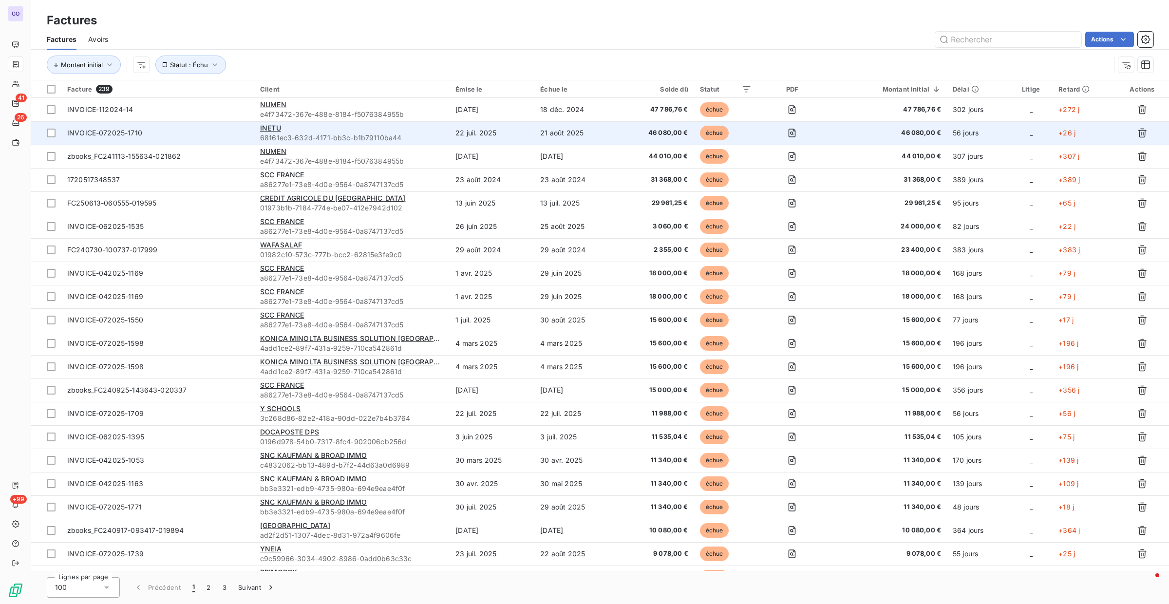
click at [199, 132] on span "INVOICE-072025-1710" at bounding box center [157, 133] width 181 height 10
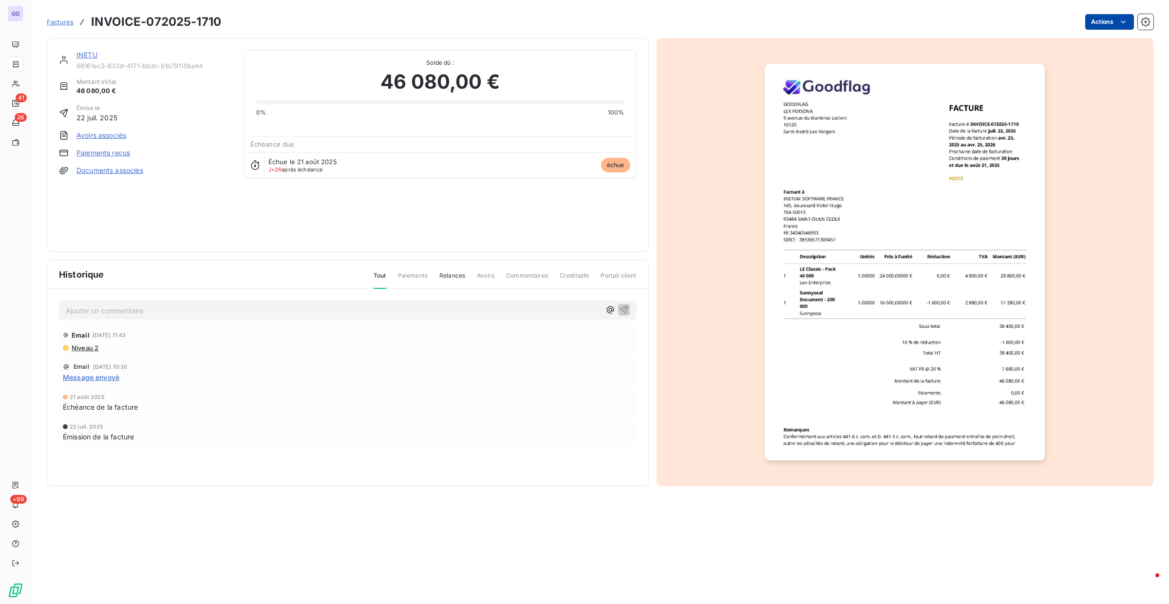
click at [1106, 24] on html "GO 41 26 +99 Factures INVOICE-072025-1710 Actions INETU 68161ec3-632d-4171-bb3c…" at bounding box center [584, 302] width 1169 height 604
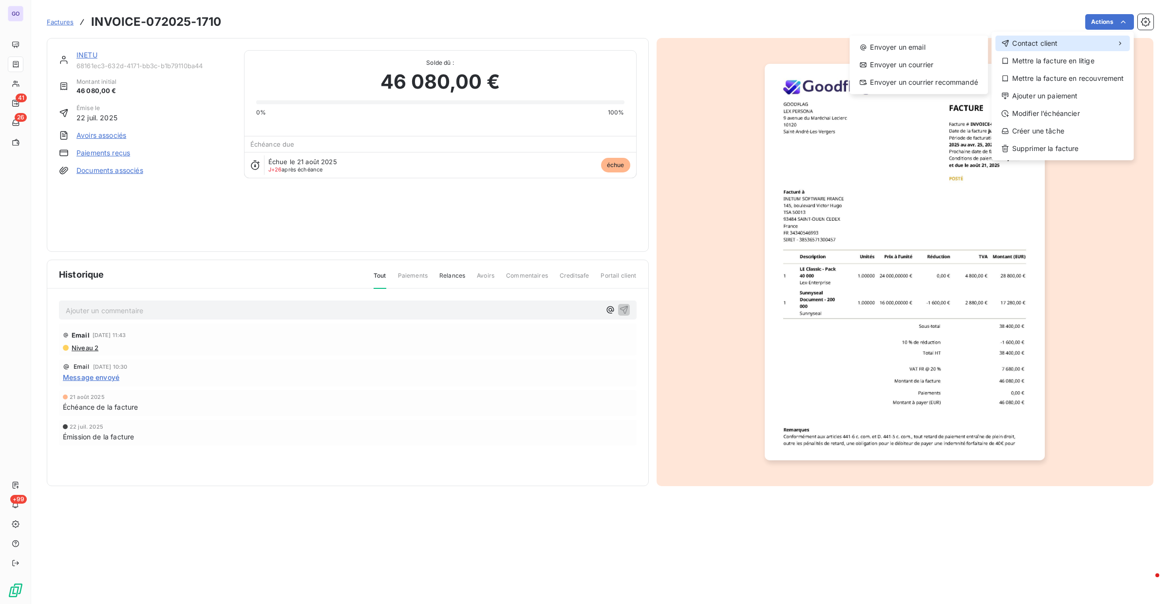
click at [1106, 39] on div "Contact client" at bounding box center [1063, 44] width 134 height 16
click at [944, 47] on div "Envoyer un email" at bounding box center [918, 47] width 131 height 16
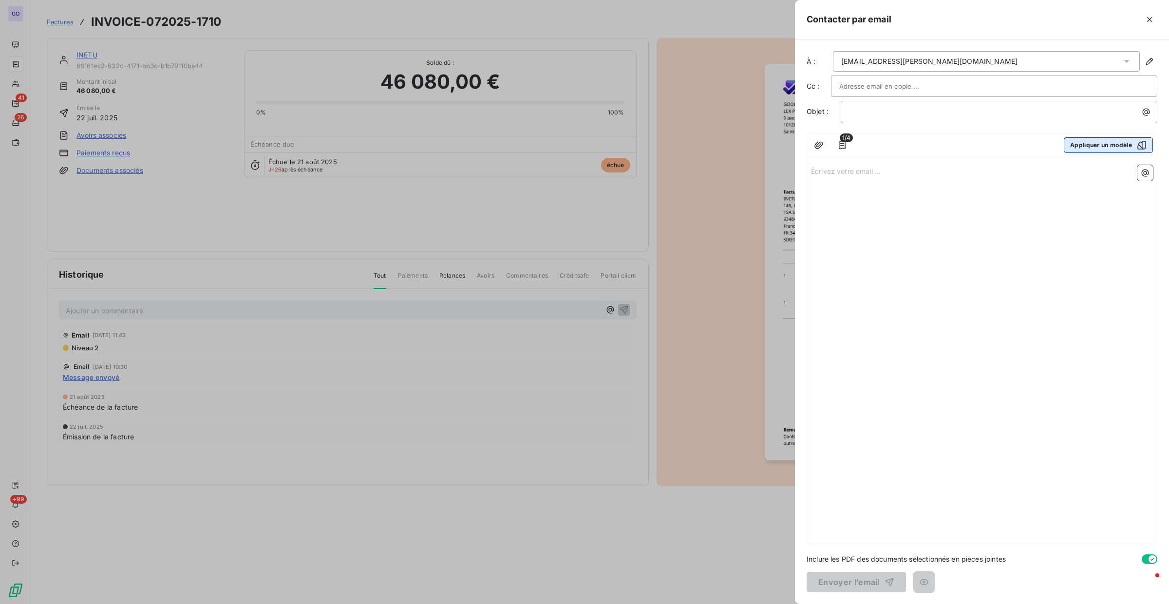
click at [1109, 142] on button "Appliquer un modèle" at bounding box center [1108, 145] width 89 height 16
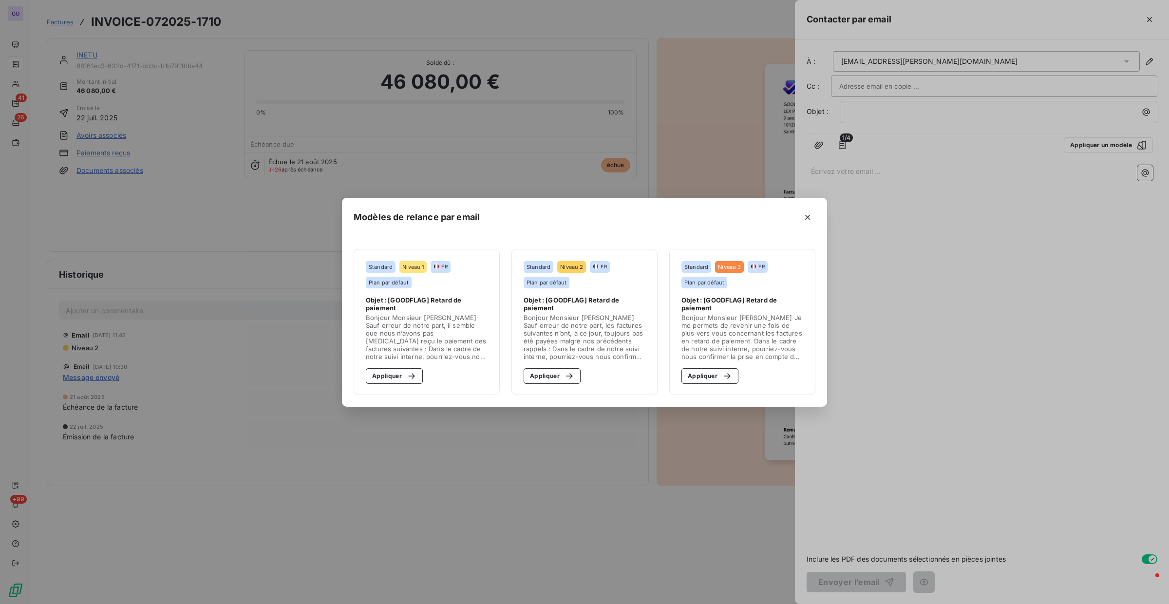
click at [301, 133] on div "Modèles de relance par email Standard Niveau 1 FR Plan par défaut Objet : [GOOD…" at bounding box center [584, 302] width 1169 height 604
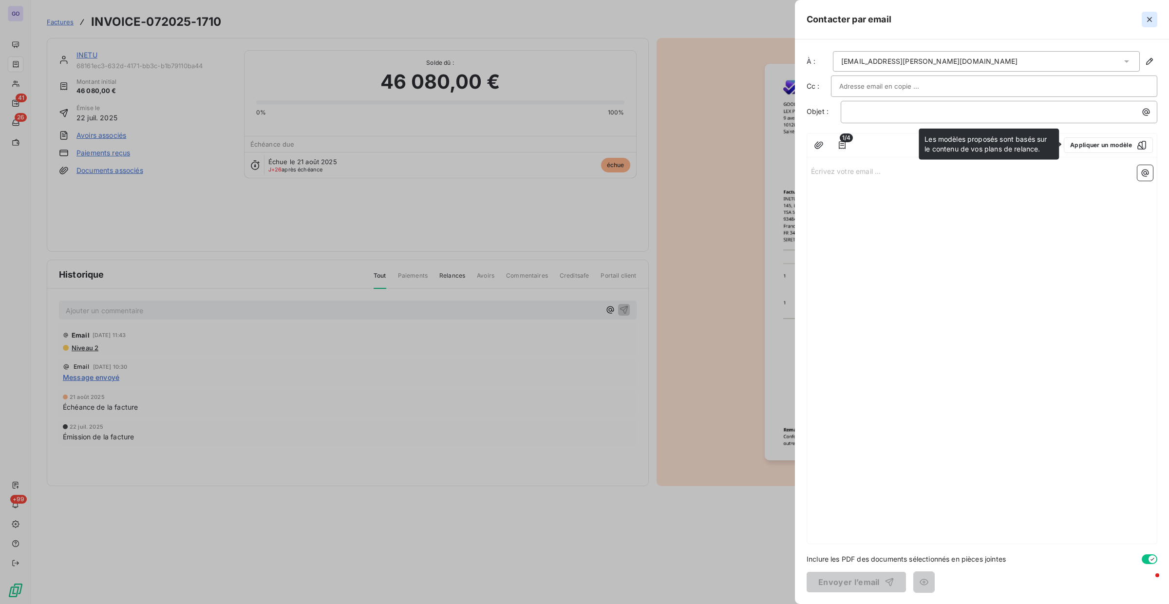
click at [1149, 19] on icon "button" at bounding box center [1149, 19] width 5 height 5
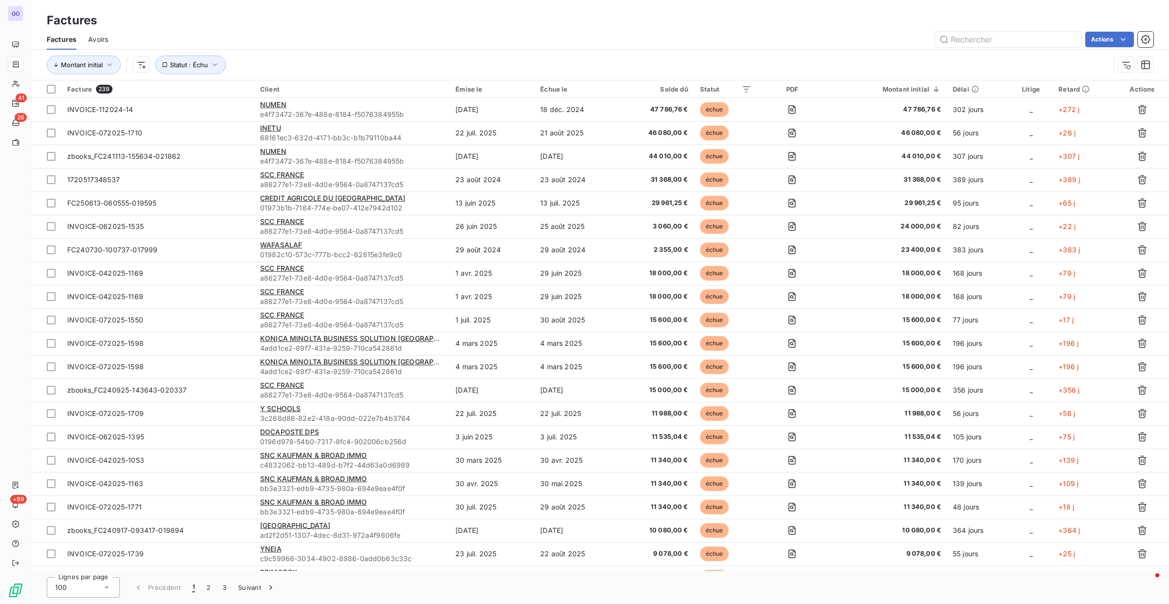
click at [1147, 29] on div "Factures Avoirs Actions" at bounding box center [600, 39] width 1138 height 20
click at [1146, 33] on button "button" at bounding box center [1146, 40] width 16 height 16
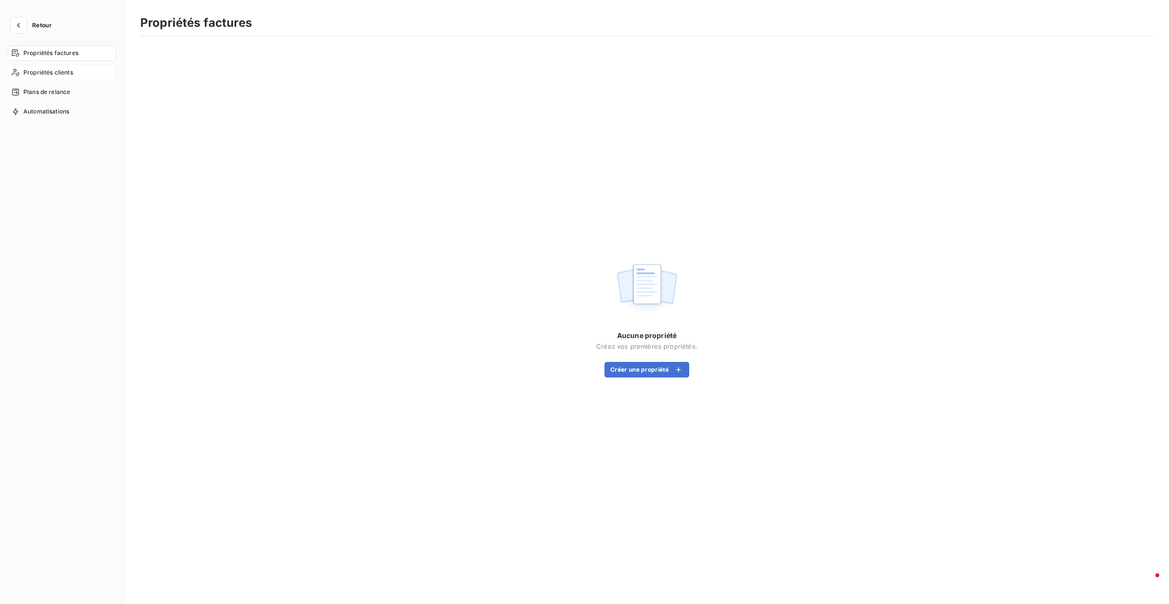
click at [65, 72] on span "Propriétés clients" at bounding box center [48, 72] width 50 height 9
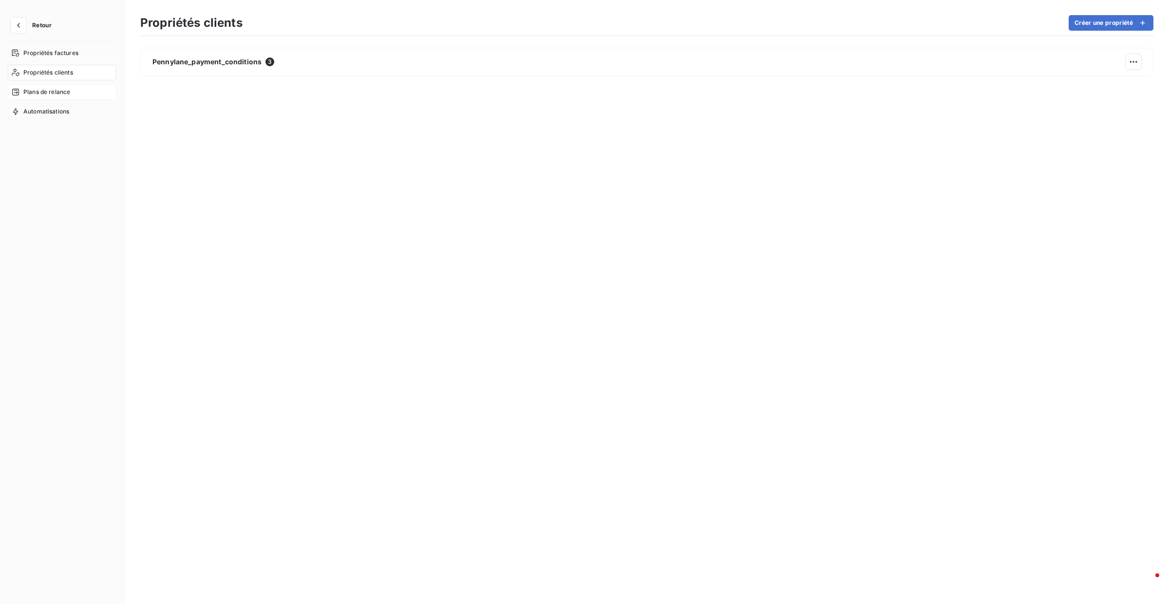
click at [59, 88] on span "Plans de relance" at bounding box center [46, 92] width 47 height 9
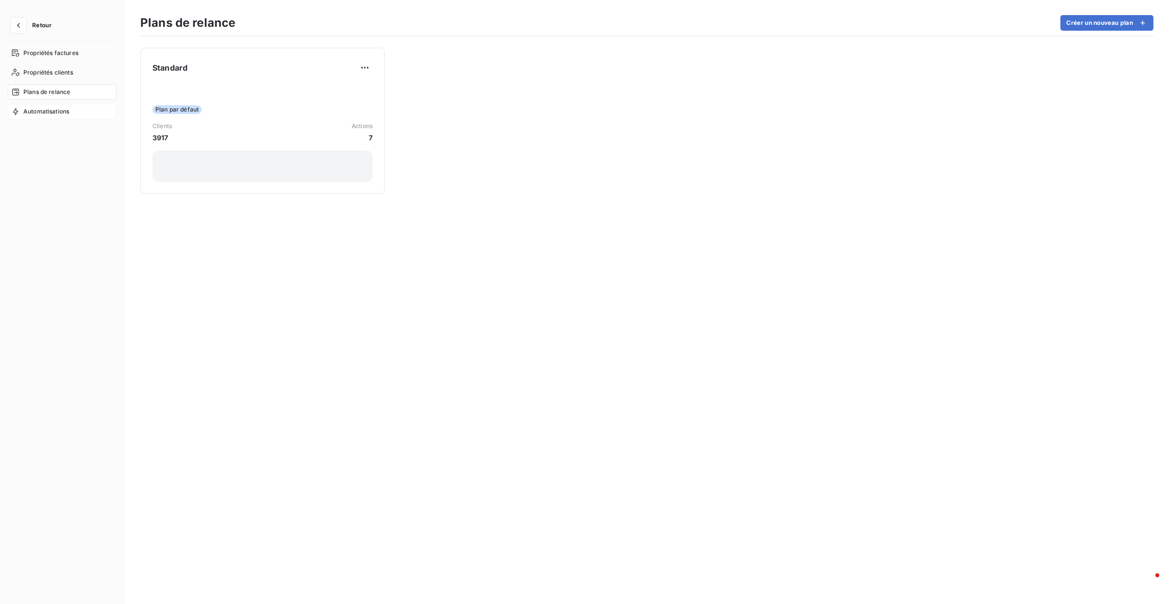
click at [62, 116] on div "Automatisations" at bounding box center [62, 112] width 109 height 16
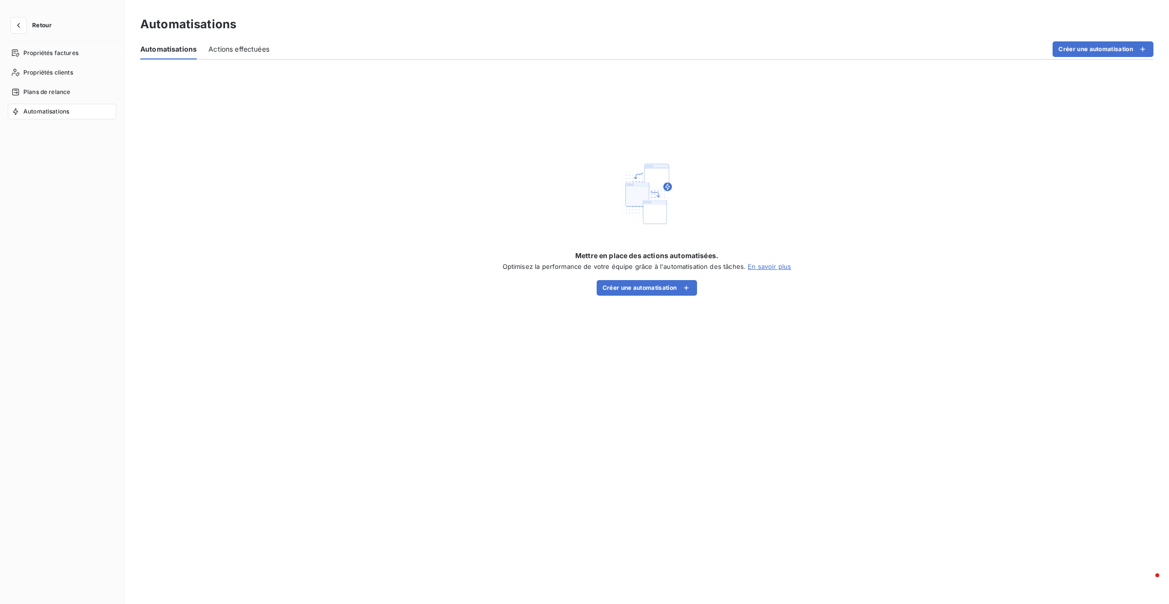
click at [60, 109] on span "Automatisations" at bounding box center [46, 111] width 46 height 9
click at [61, 96] on span "Plans de relance" at bounding box center [46, 92] width 47 height 9
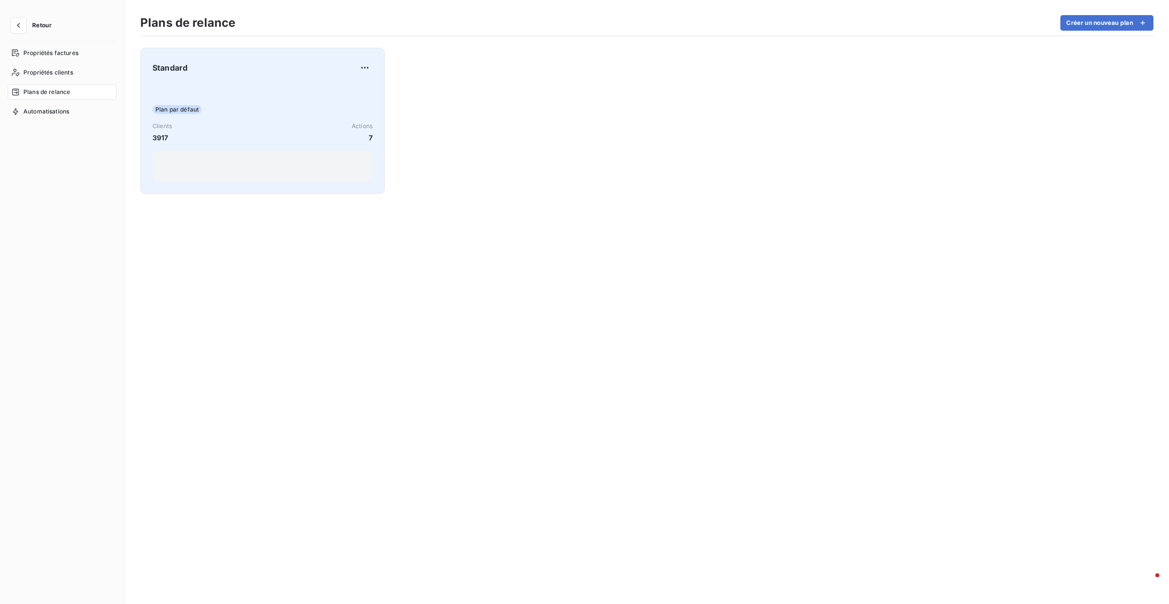
click at [272, 78] on div "Standard Plan par défaut Clients 3917 Actions 7" at bounding box center [262, 121] width 220 height 122
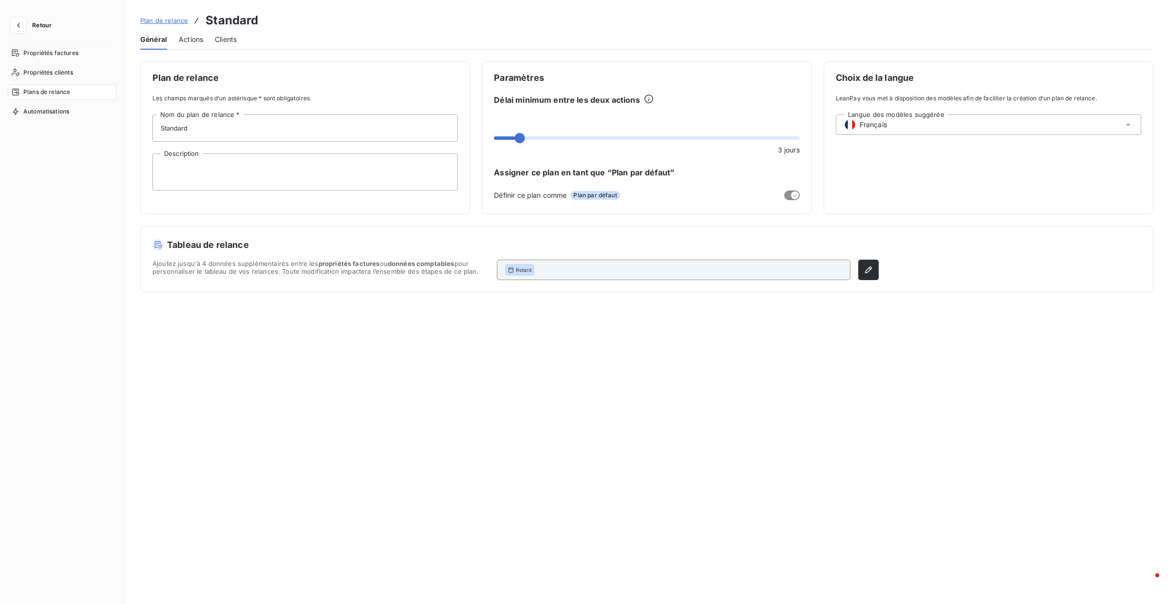
click at [186, 47] on div "Actions" at bounding box center [191, 39] width 24 height 20
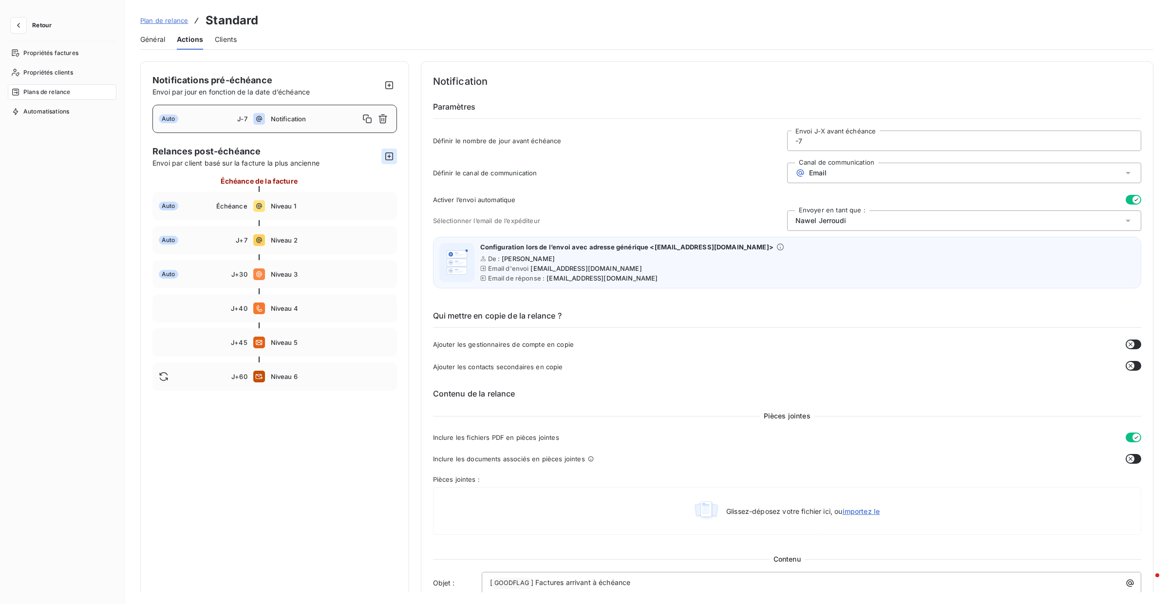
click at [385, 156] on icon "button" at bounding box center [389, 156] width 8 height 8
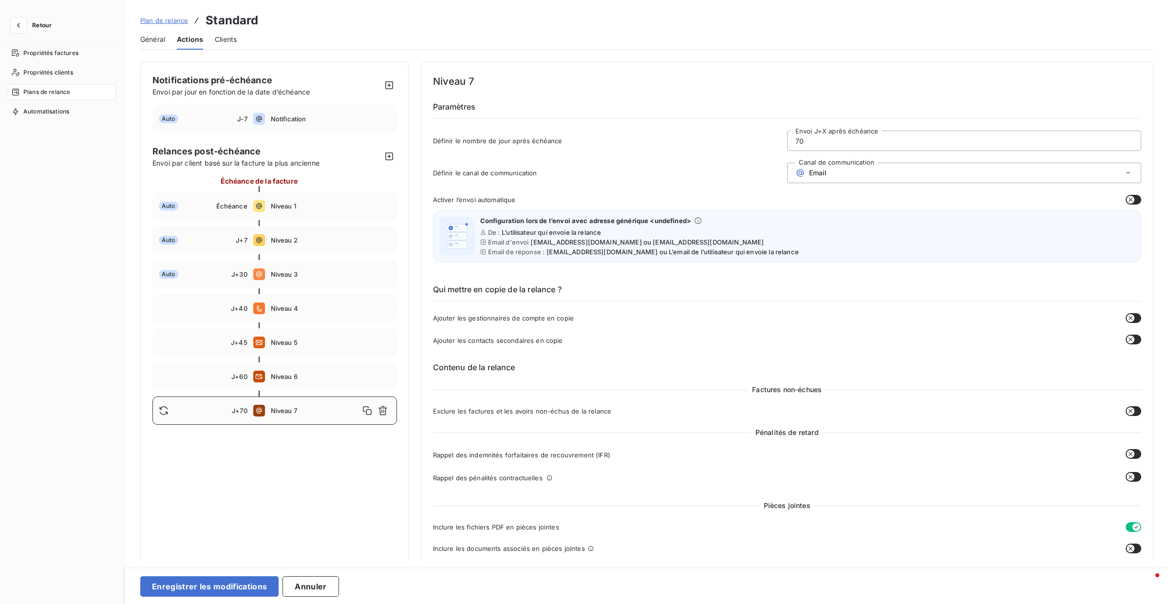
click at [302, 409] on span "Niveau 7" at bounding box center [315, 411] width 89 height 8
click at [827, 147] on input "70" at bounding box center [964, 140] width 353 height 19
click at [815, 143] on input "70" at bounding box center [964, 140] width 353 height 19
click at [836, 171] on div "Email" at bounding box center [964, 173] width 354 height 20
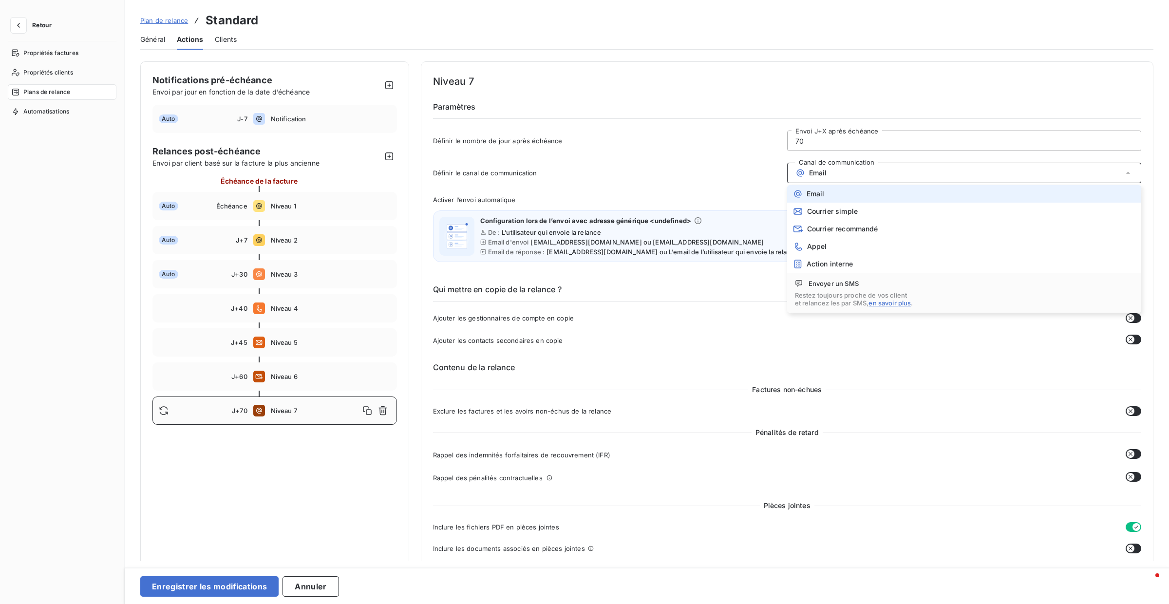
click at [836, 171] on div "Email" at bounding box center [964, 173] width 354 height 20
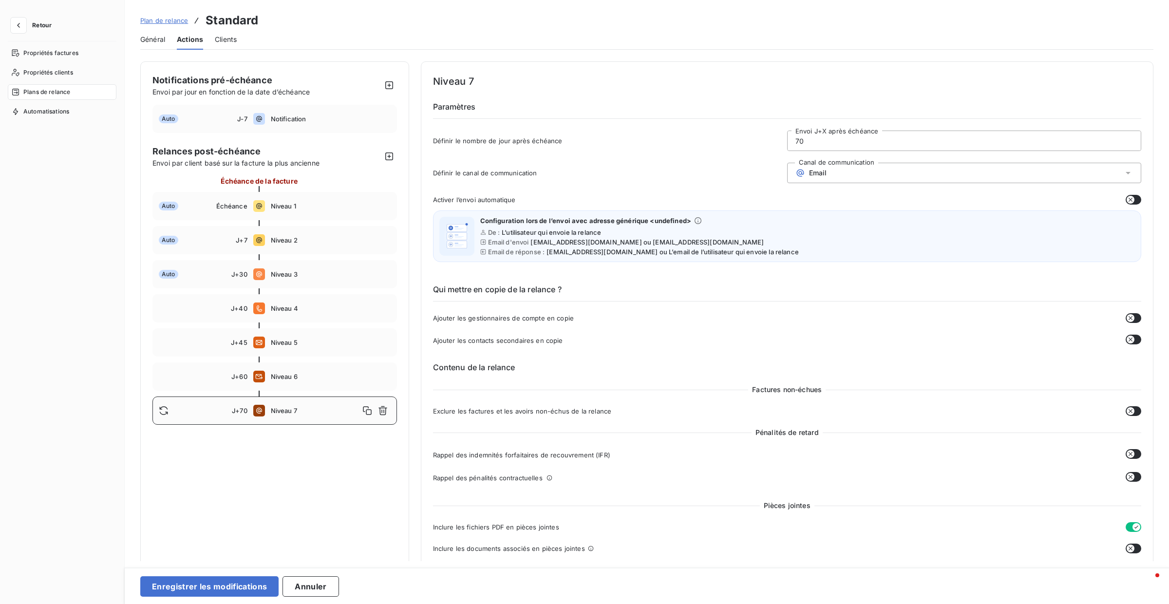
click at [1133, 201] on button "button" at bounding box center [1134, 200] width 16 height 10
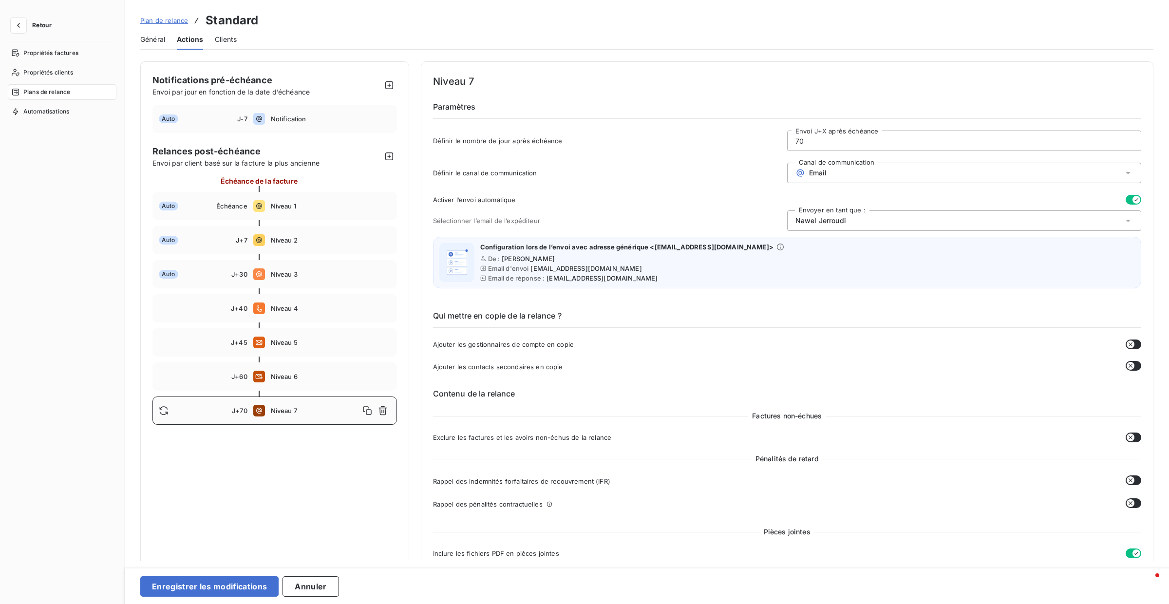
click at [1133, 201] on icon "button" at bounding box center [1136, 200] width 8 height 8
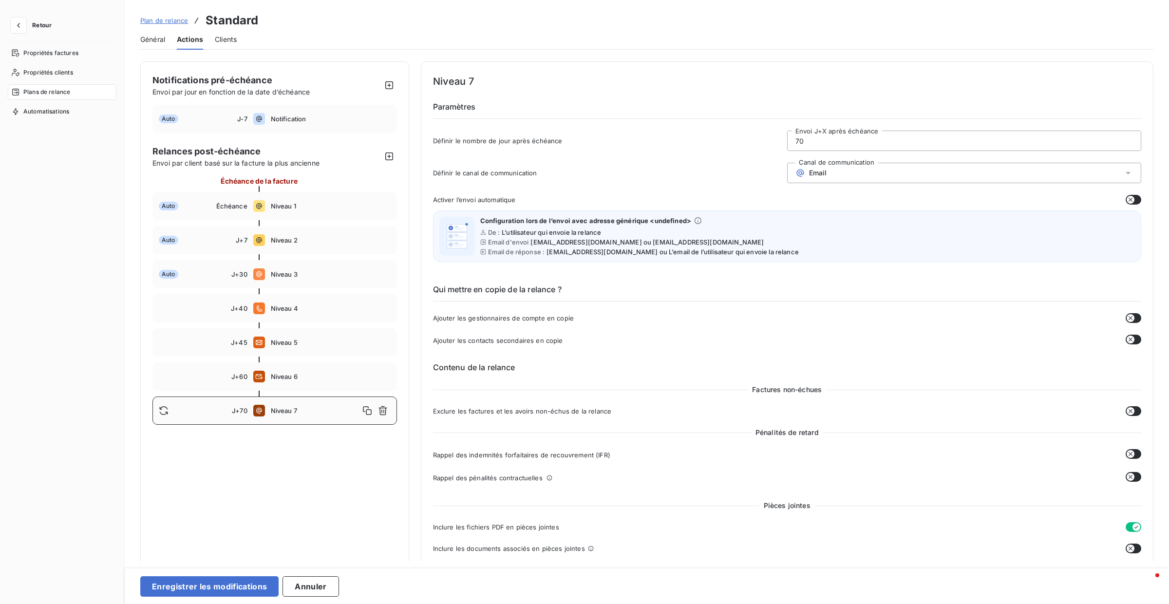
drag, startPoint x: 817, startPoint y: 143, endPoint x: 783, endPoint y: 140, distance: 33.8
click at [783, 140] on div "Définir le nombre de jour après échéance 70 Envoi J+X après échéance" at bounding box center [787, 144] width 709 height 26
type input "67"
click at [688, 152] on div "Définir le nombre de jour après échéance 67 Envoi J+X après échéance" at bounding box center [787, 141] width 709 height 26
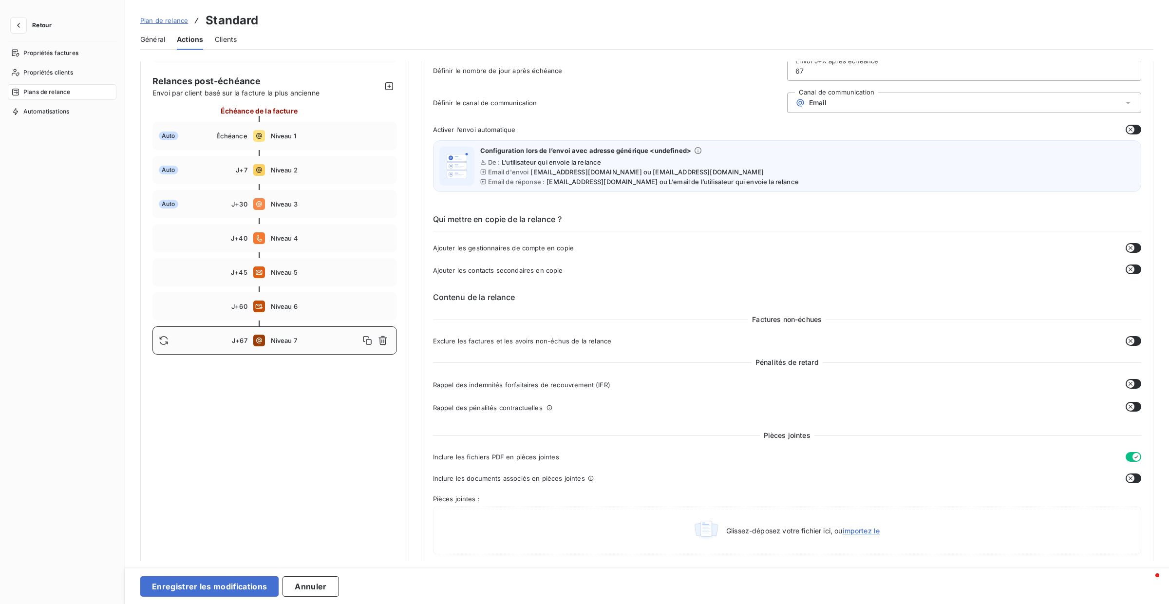
scroll to position [72, 0]
click at [1134, 266] on button "button" at bounding box center [1134, 268] width 16 height 10
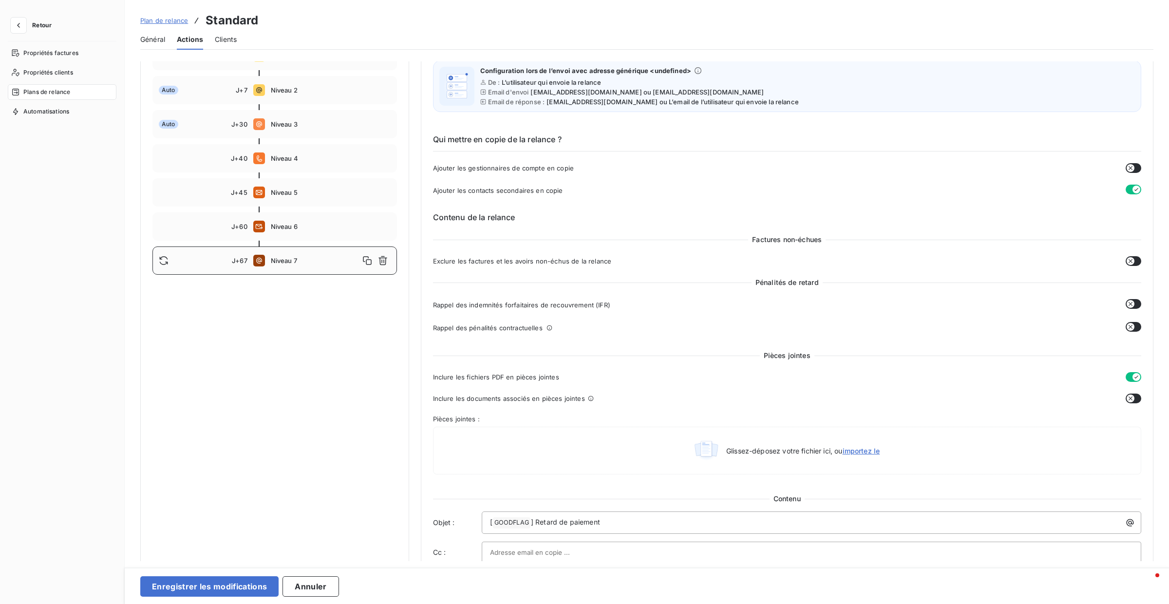
scroll to position [151, 0]
drag, startPoint x: 470, startPoint y: 262, endPoint x: 1023, endPoint y: 262, distance: 553.8
click at [892, 262] on div "Exclure les factures et les avoirs non-échus de la relance" at bounding box center [787, 260] width 709 height 10
click at [1135, 256] on button "button" at bounding box center [1134, 260] width 16 height 10
click at [526, 303] on span "Rappel des indemnités forfaitaires de recouvrement (IFR)" at bounding box center [521, 304] width 177 height 8
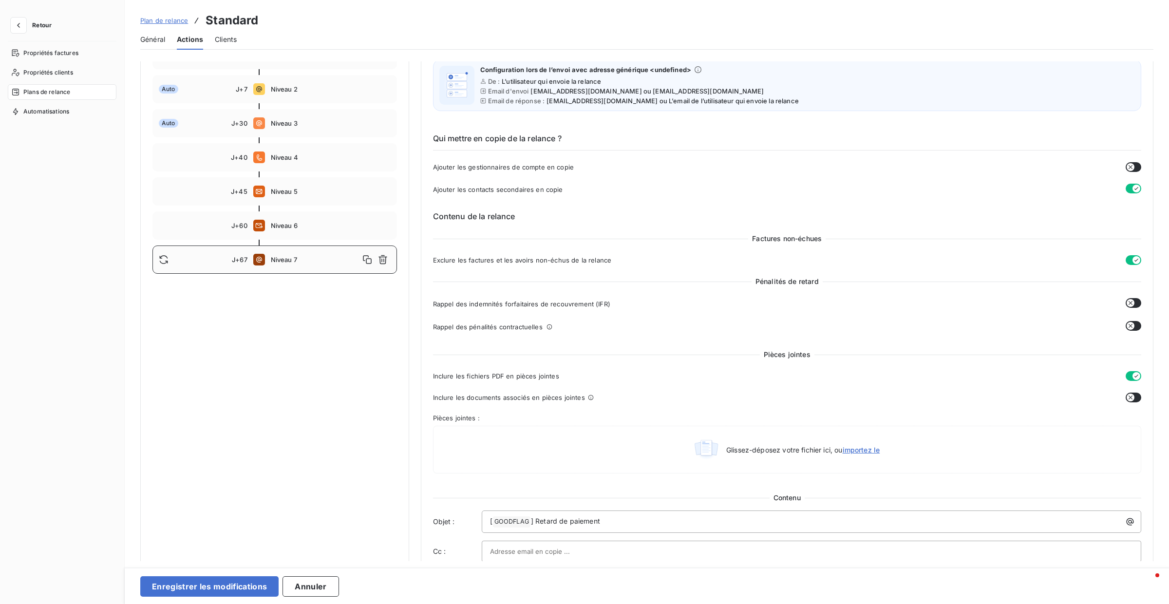
click at [1127, 299] on icon "button" at bounding box center [1131, 303] width 8 height 8
click at [1128, 323] on icon "button" at bounding box center [1131, 326] width 8 height 8
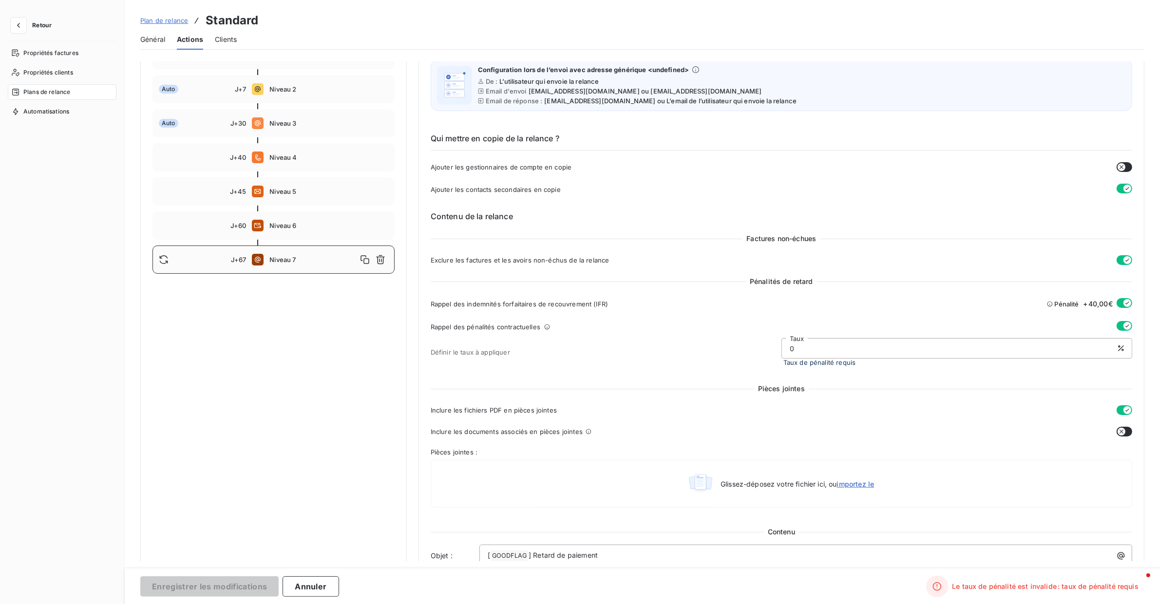
click at [1126, 323] on icon "button" at bounding box center [1127, 326] width 8 height 8
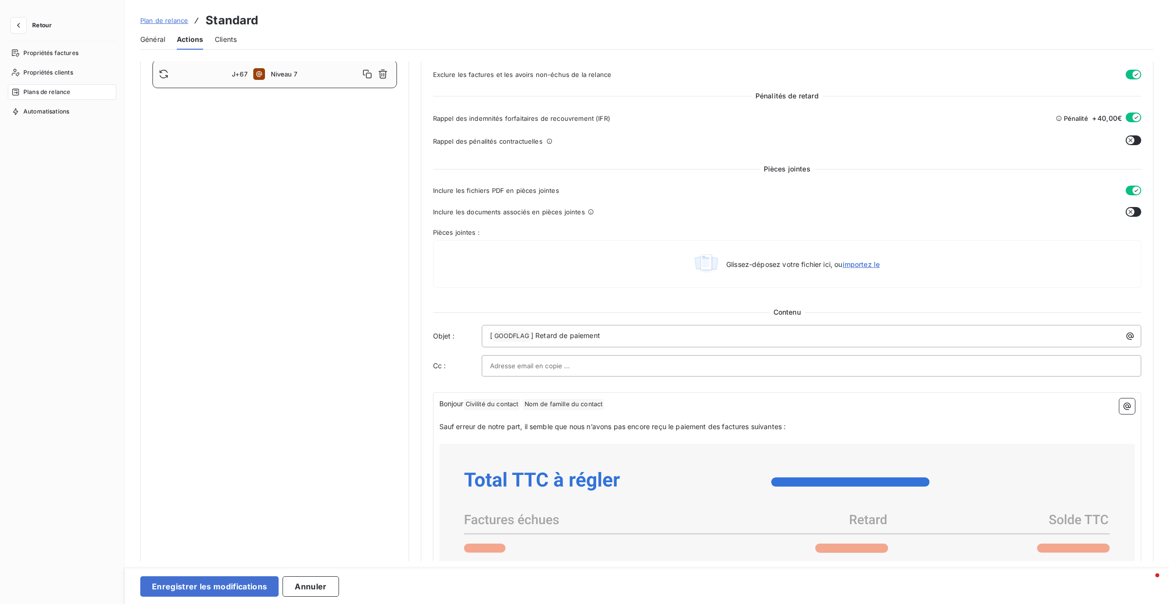
scroll to position [343, 0]
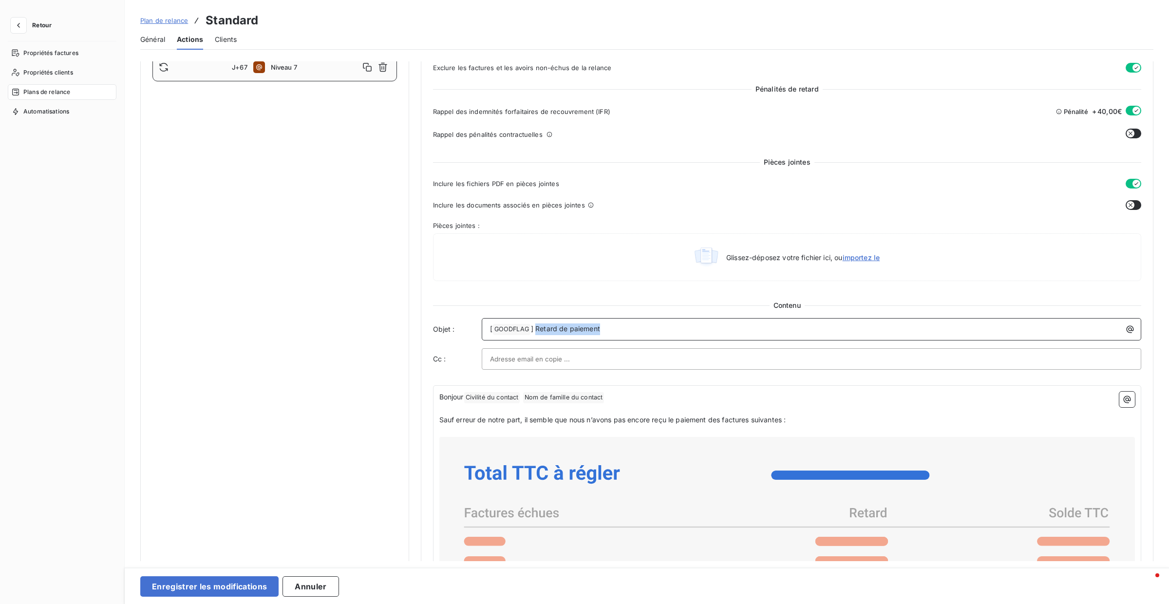
drag, startPoint x: 541, startPoint y: 324, endPoint x: 605, endPoint y: 327, distance: 63.8
click at [605, 327] on p "[ GOODFLAG ﻿ ] Retard de paiement" at bounding box center [814, 329] width 648 height 12
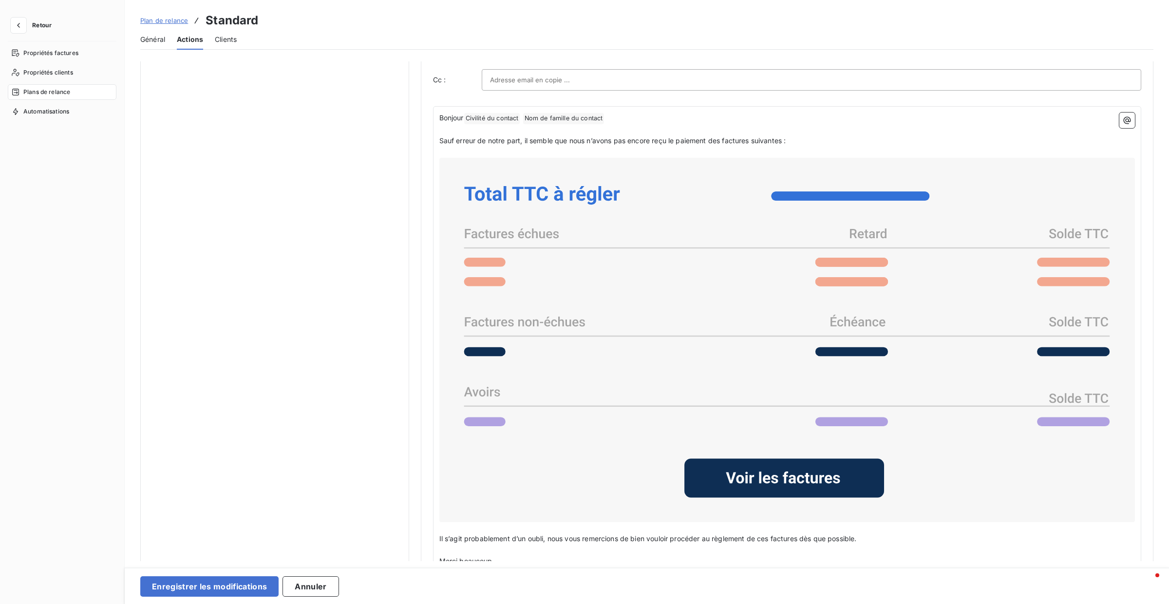
scroll to position [703, 0]
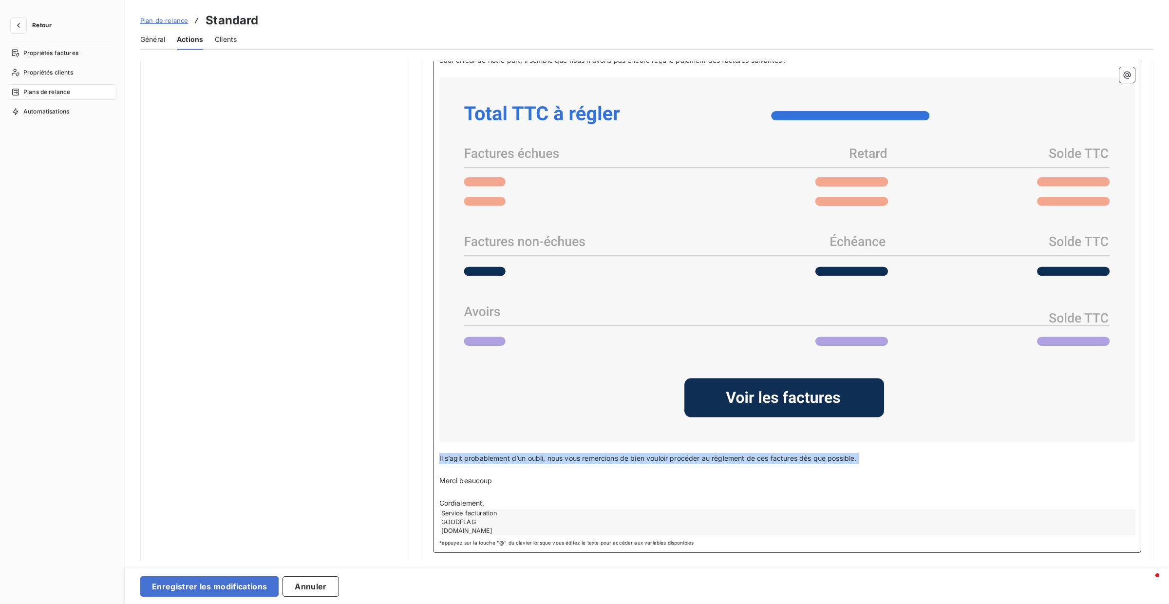
drag, startPoint x: 437, startPoint y: 455, endPoint x: 853, endPoint y: 464, distance: 416.0
click at [853, 464] on div "Bonjour Civilité du contact ﻿ Nom de famille du contact ﻿ ﻿ ﻿ Sauf erreur de no…" at bounding box center [787, 283] width 696 height 503
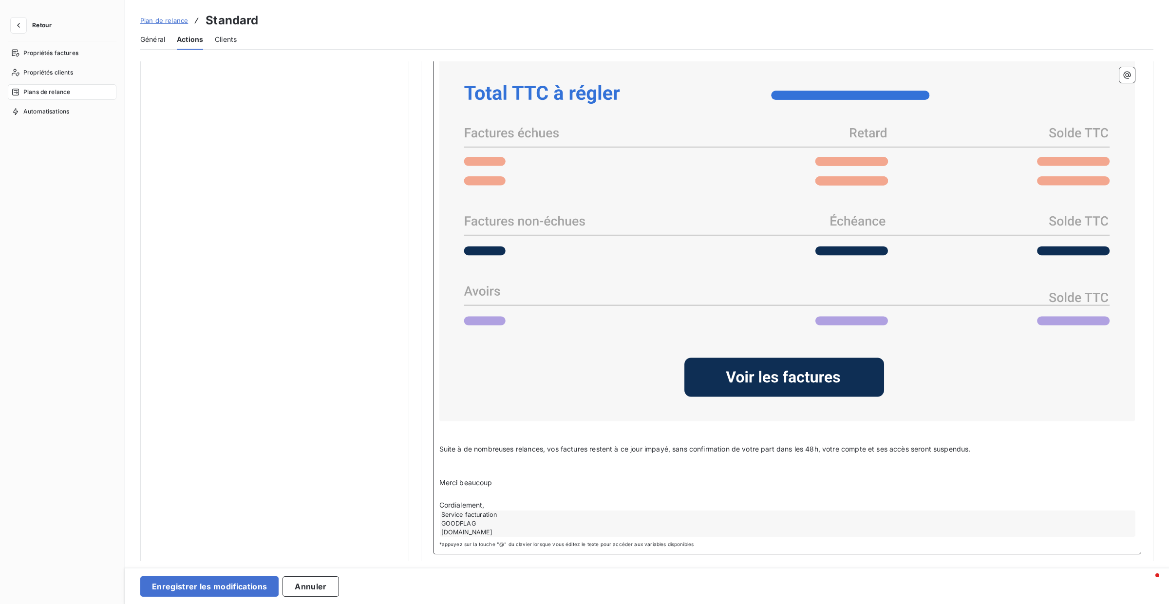
scroll to position [725, 0]
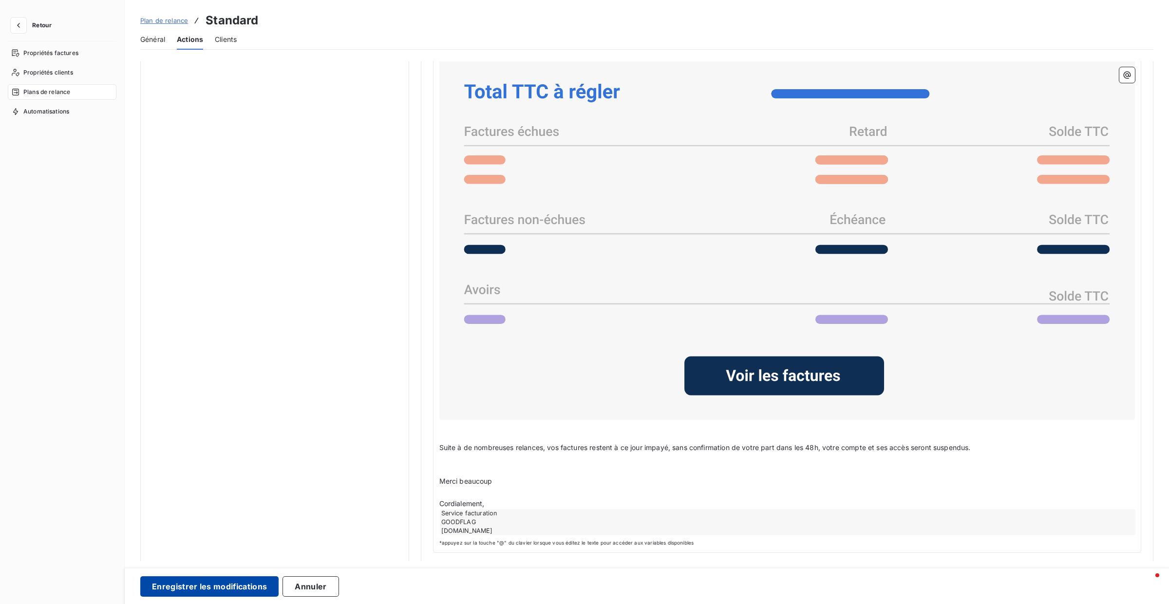
click at [172, 581] on button "Enregistrer les modifications" at bounding box center [209, 586] width 138 height 20
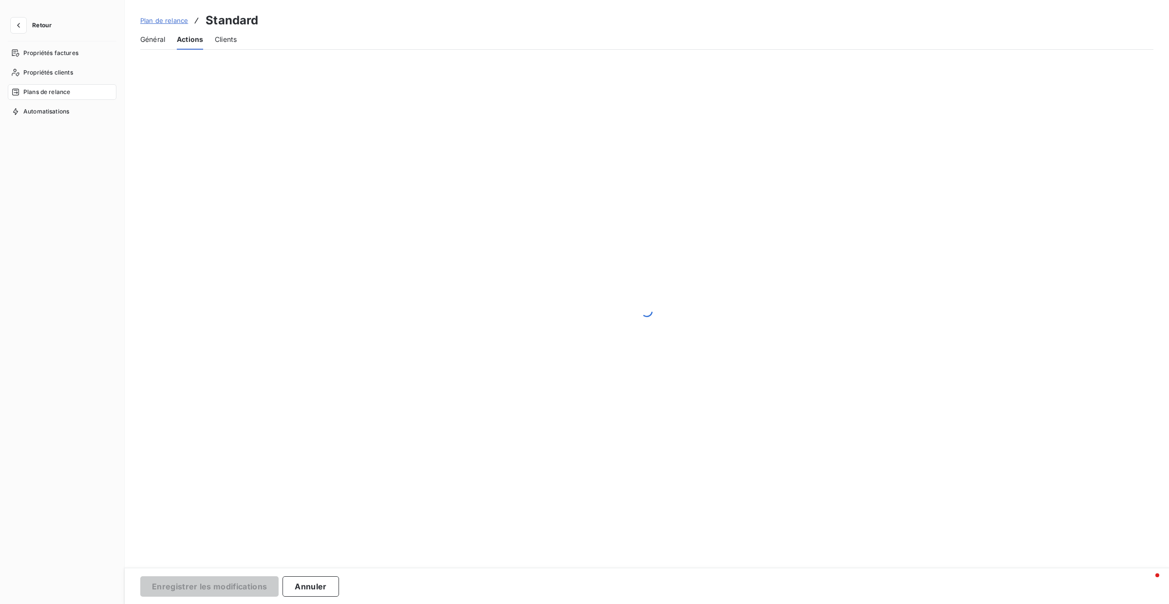
scroll to position [0, 0]
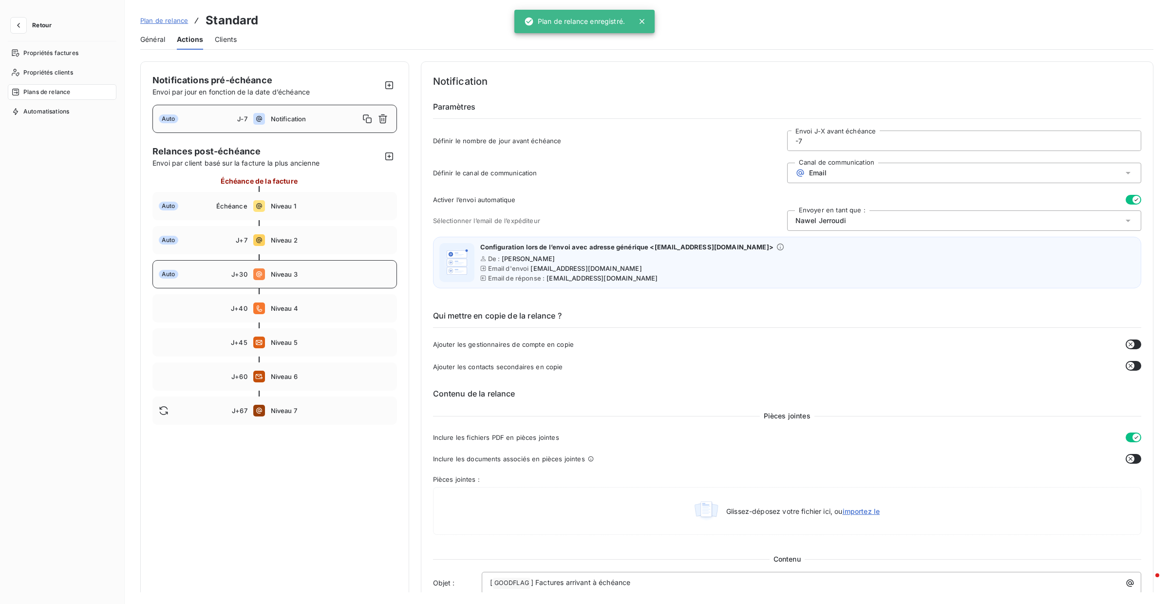
click at [308, 278] on div "Auto J+30 Niveau 3" at bounding box center [274, 274] width 244 height 28
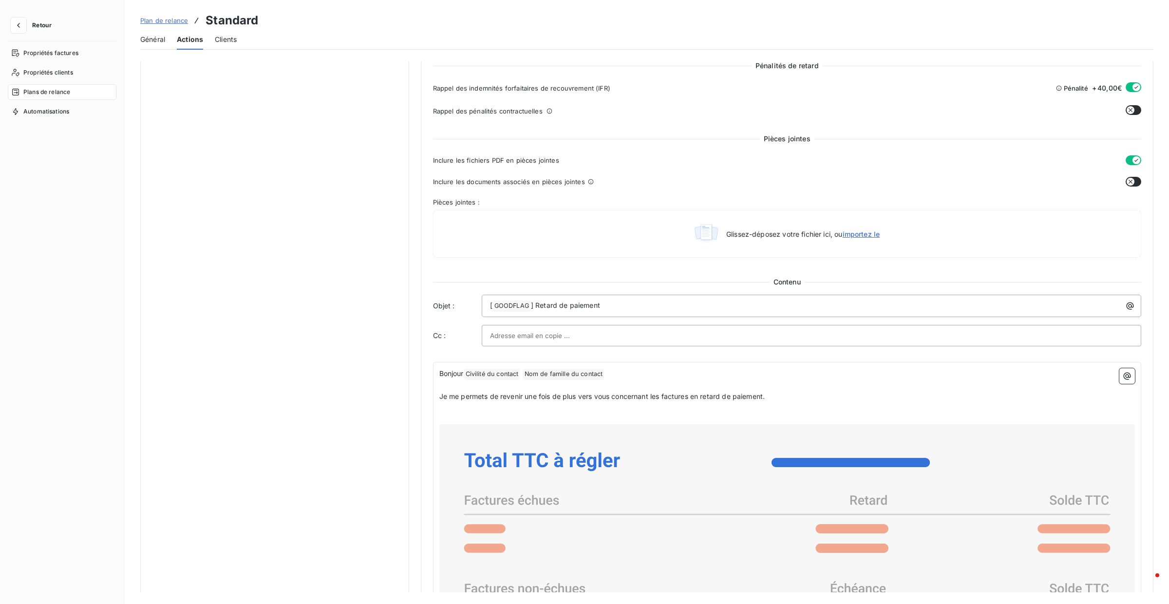
scroll to position [738, 0]
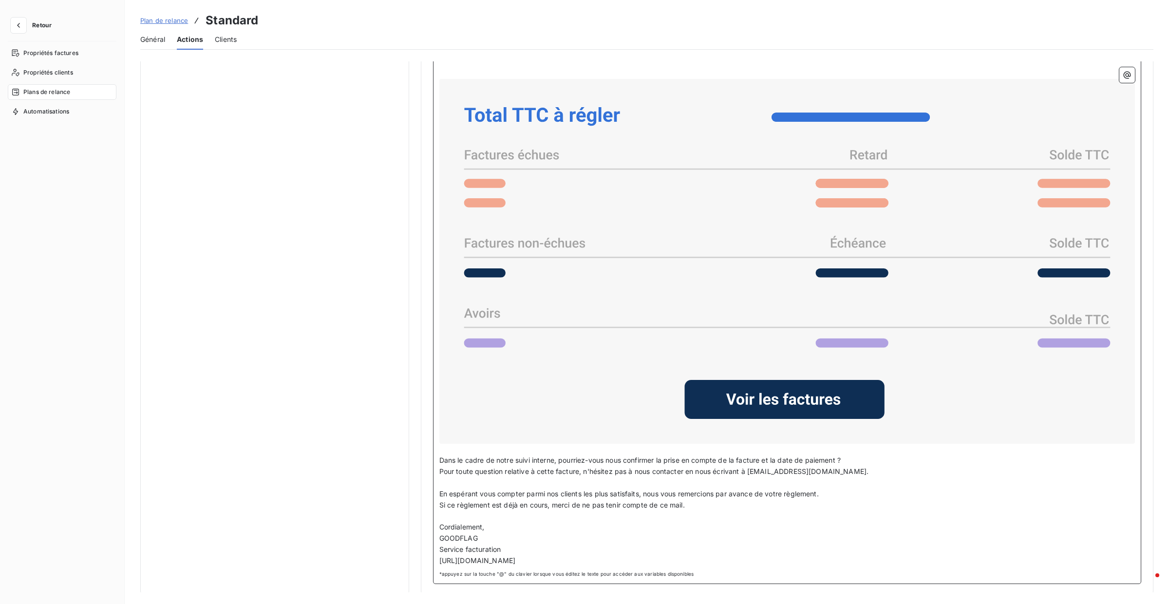
click at [472, 477] on p "﻿" at bounding box center [787, 482] width 696 height 11
click at [443, 467] on span "Pour toute question relative à cette facture, n'hésitez pas à nous contacter en…" at bounding box center [654, 471] width 430 height 8
click at [441, 456] on span "Dans le cadre de notre suivi interne, pourriez-vous nous confirmer la prise en …" at bounding box center [640, 460] width 402 height 8
click at [450, 469] on span "Pour toute question relative à cette facture, n'hésitez pas à nous contacter en…" at bounding box center [654, 471] width 430 height 8
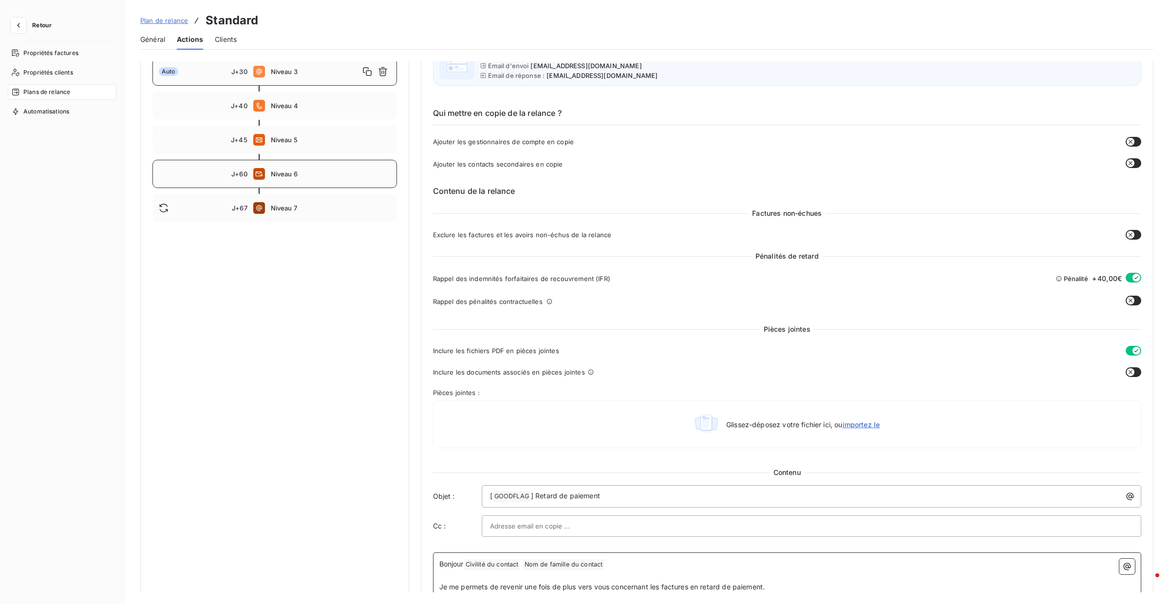
scroll to position [202, 0]
click at [326, 94] on div "J+40 Niveau 4" at bounding box center [274, 106] width 244 height 28
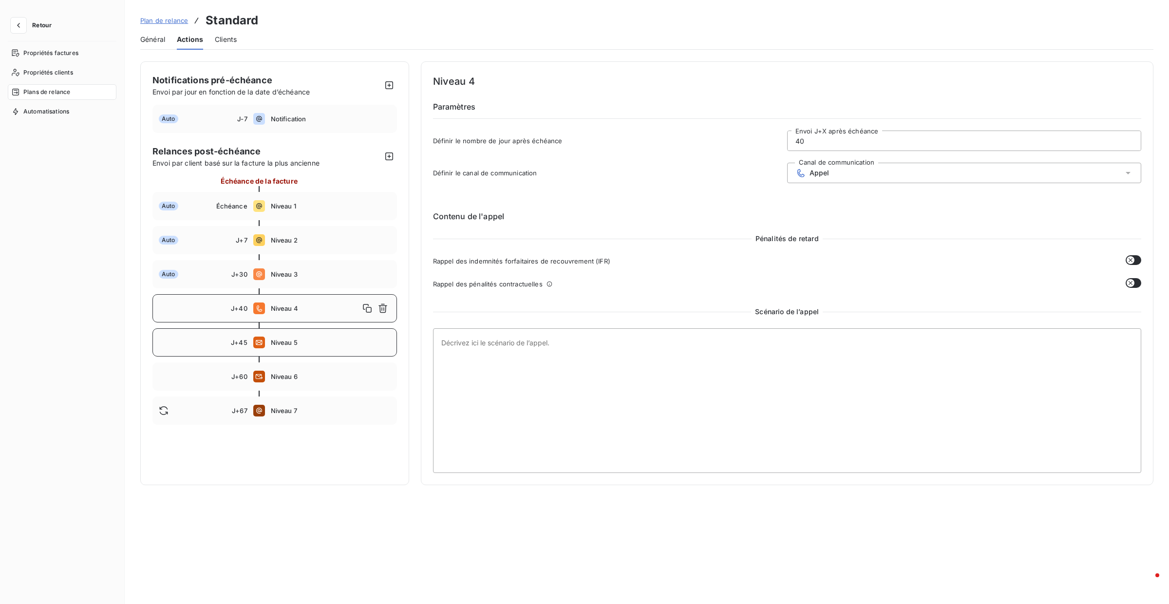
click at [339, 334] on div "J+45 Niveau 5" at bounding box center [274, 342] width 244 height 28
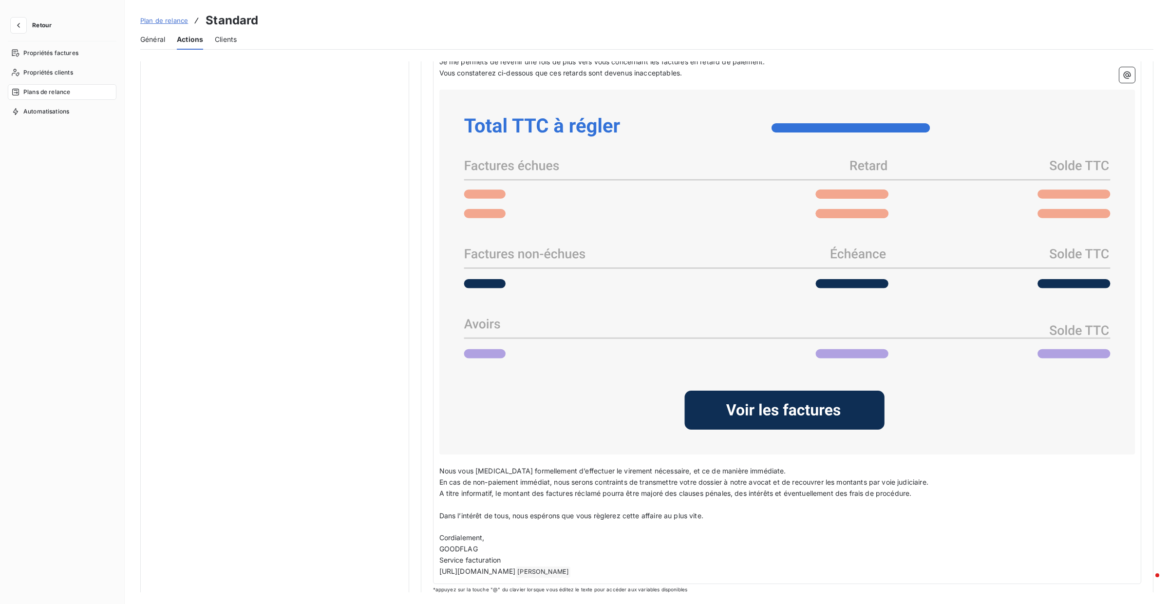
scroll to position [529, 0]
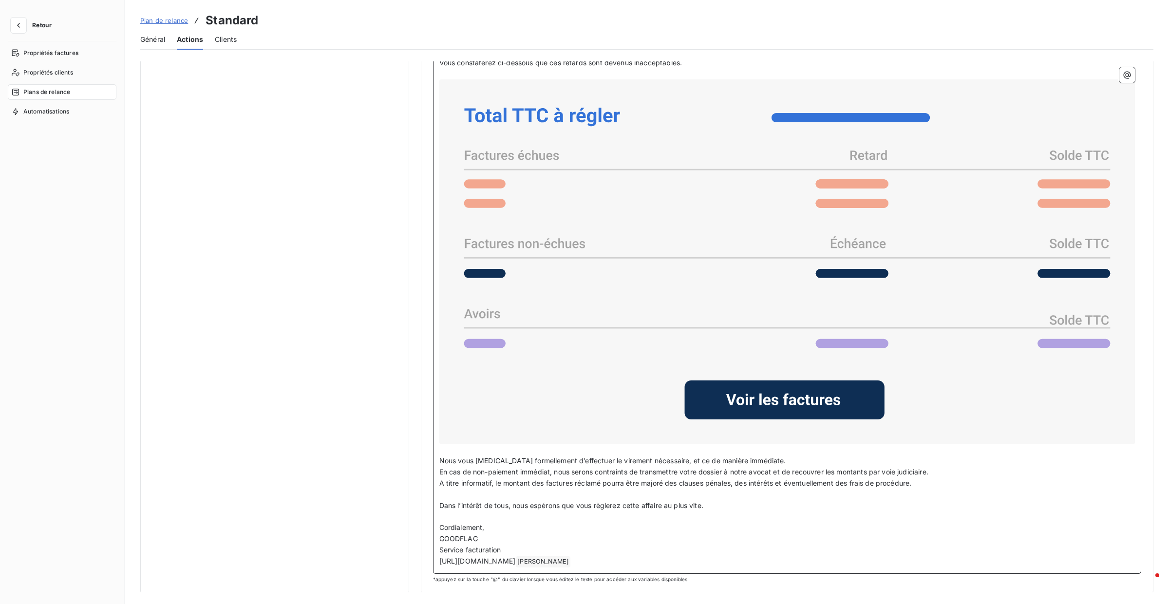
click at [473, 479] on span "A titre informatif, le montant des factures réclamé pourra être majoré des clau…" at bounding box center [675, 483] width 472 height 8
click at [493, 468] on span "En cas de non-paiement immédiat, nous serons contraints de transmettre votre do…" at bounding box center [683, 472] width 489 height 8
drag, startPoint x: 606, startPoint y: 469, endPoint x: 639, endPoint y: 468, distance: 33.2
click at [609, 469] on span "En cas de non-paiement immédiat, nous serons contraints de transmettre votre do…" at bounding box center [683, 472] width 489 height 8
click at [798, 470] on span "En cas de non-paiement immédiat, nous serons contraints de transmettre votre do…" at bounding box center [683, 472] width 489 height 8
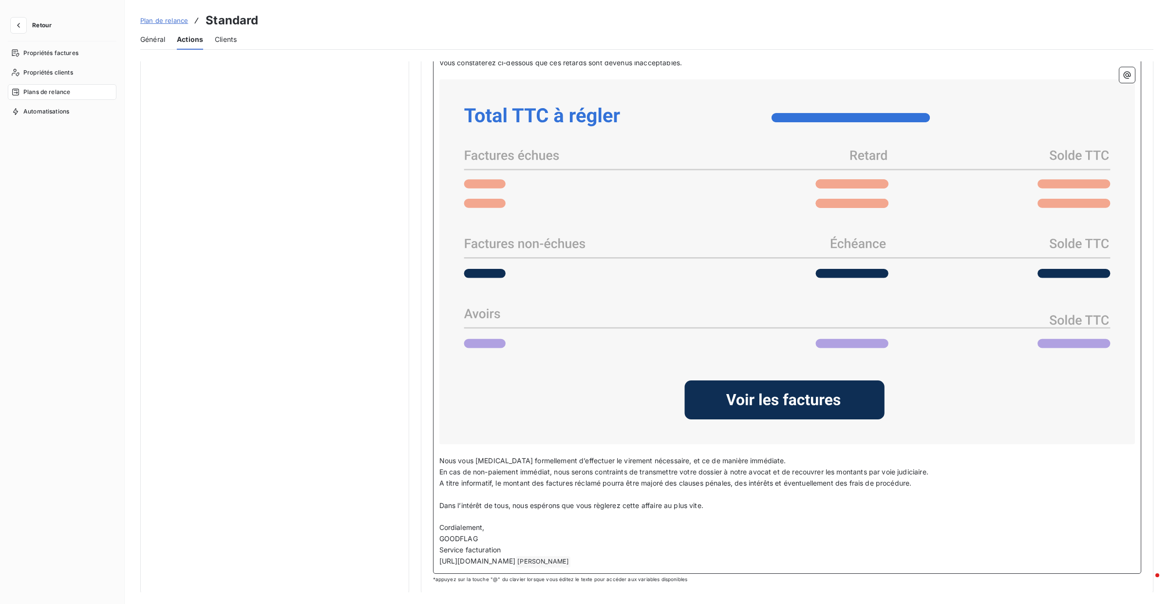
click at [508, 511] on p "﻿" at bounding box center [787, 516] width 696 height 11
drag, startPoint x: 713, startPoint y: 507, endPoint x: 540, endPoint y: 502, distance: 173.5
click at [602, 504] on p "Dans l’intérêt de tous, nous espérons que vous règlerez cette affaire au plus v…" at bounding box center [787, 505] width 696 height 11
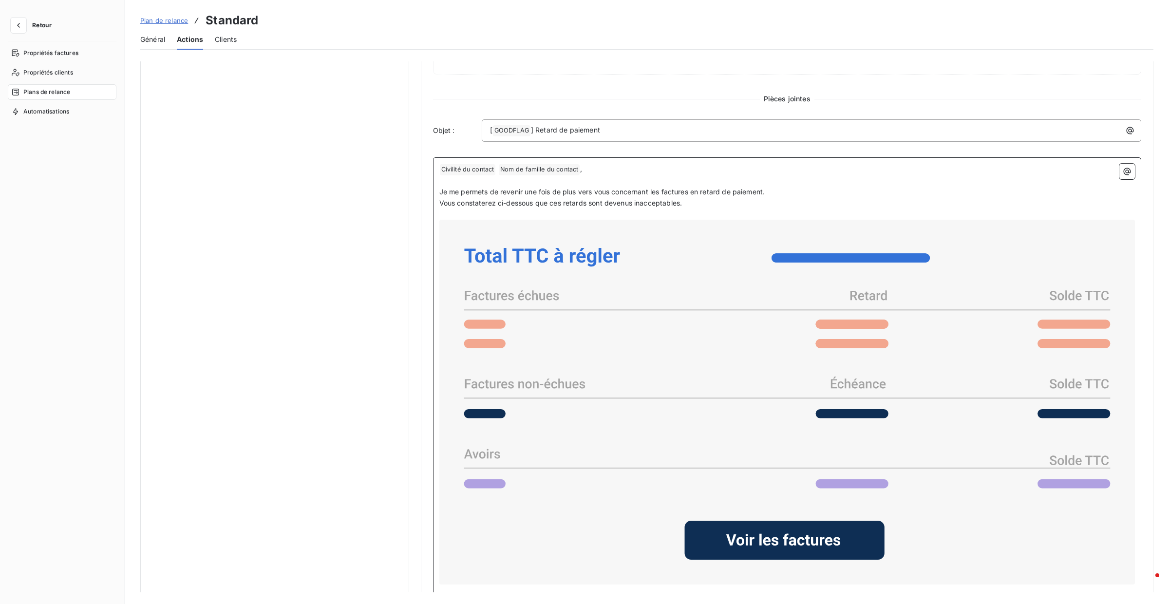
scroll to position [133, 0]
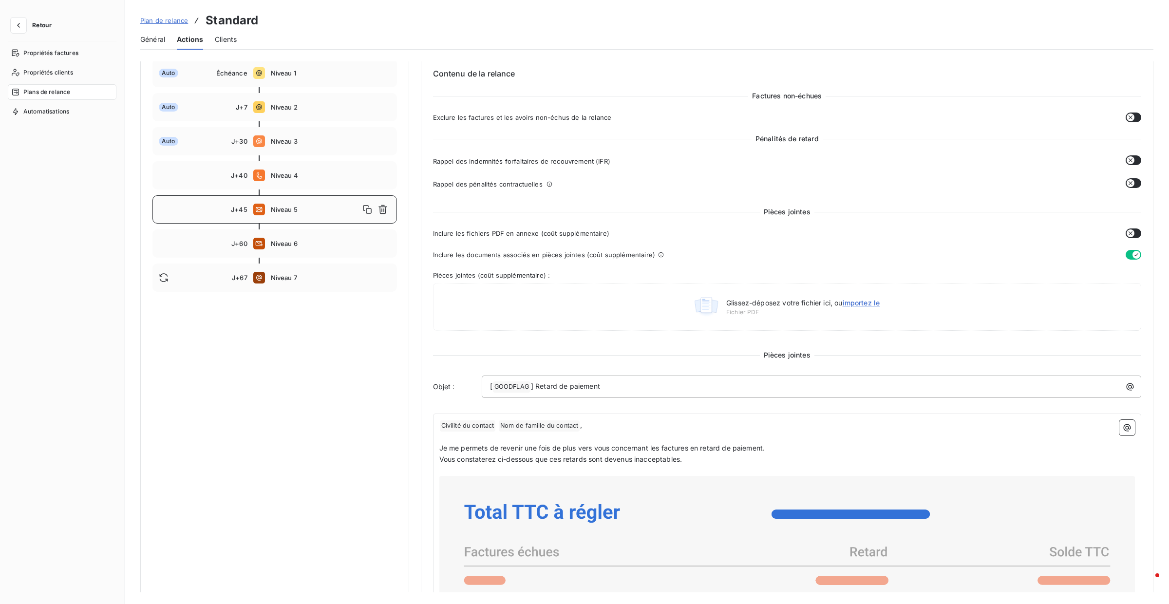
click at [310, 225] on div at bounding box center [274, 227] width 244 height 6
click at [312, 244] on span "Niveau 6" at bounding box center [331, 244] width 120 height 8
click at [313, 265] on div "J+67 Niveau 7" at bounding box center [274, 277] width 244 height 28
type input "67"
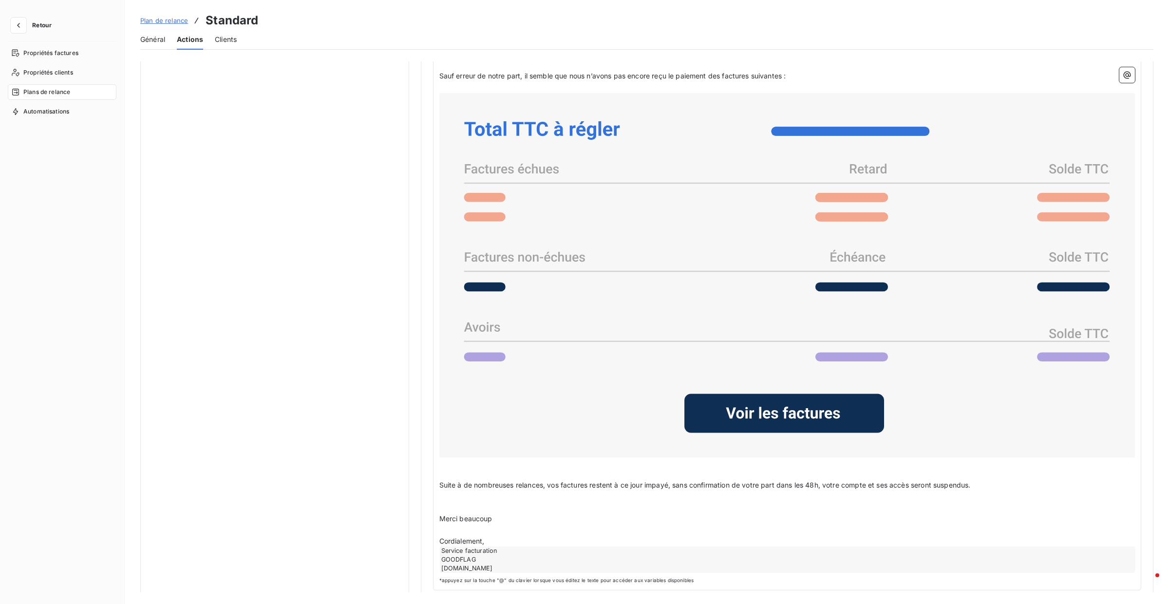
scroll to position [694, 0]
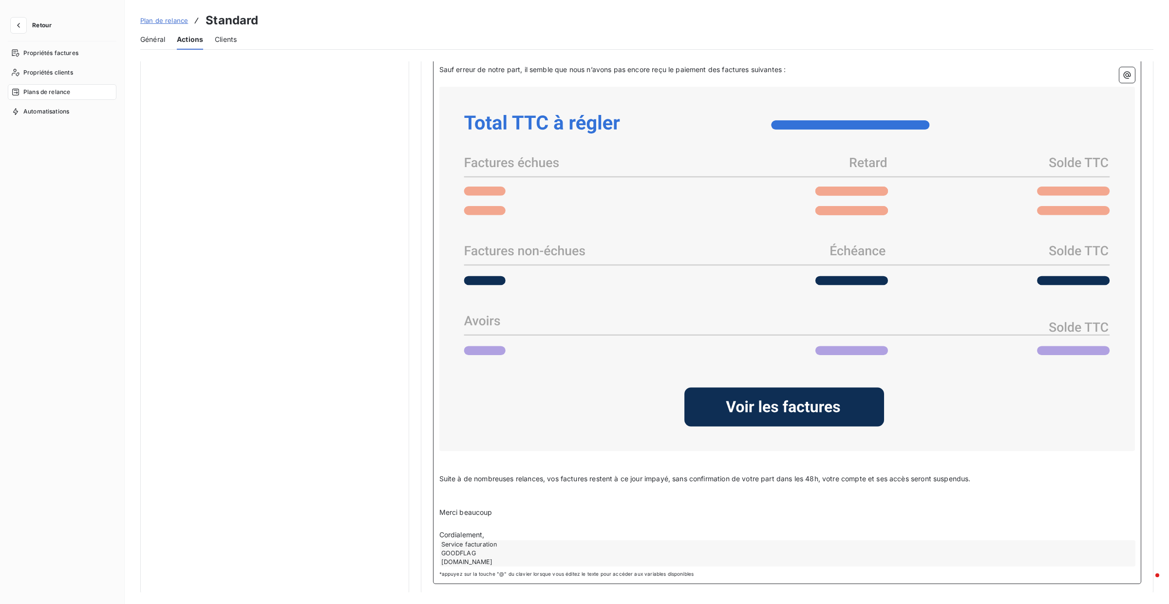
click at [991, 478] on p "Suite à de nombreuses relances, vos factures restent à ce jour impayé, sans con…" at bounding box center [787, 478] width 696 height 11
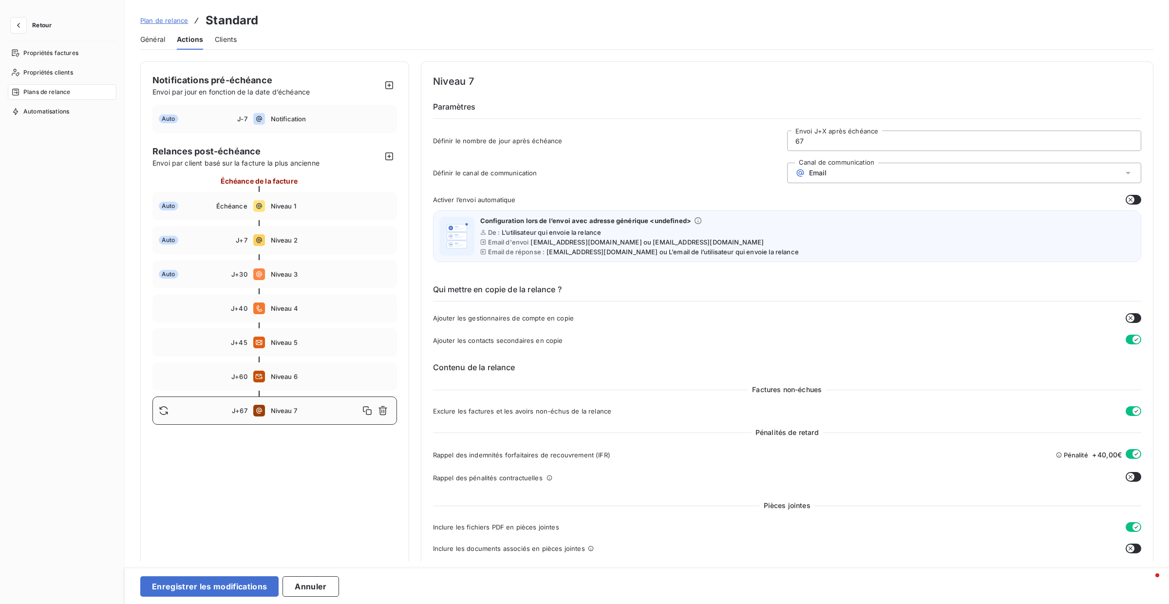
scroll to position [758, 0]
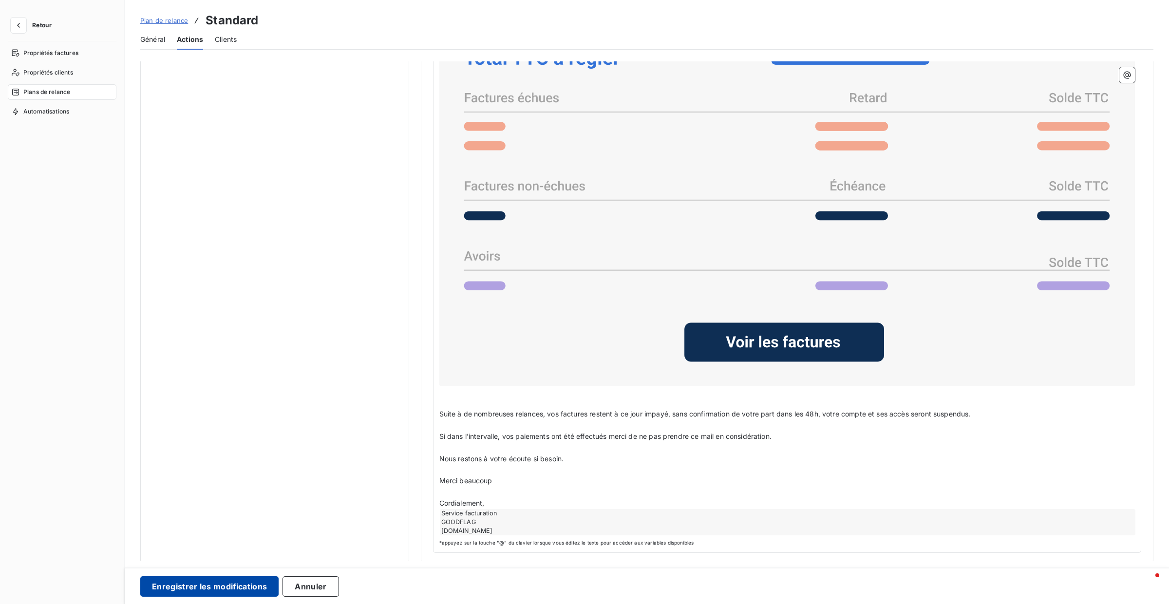
click at [251, 585] on button "Enregistrer les modifications" at bounding box center [209, 586] width 138 height 20
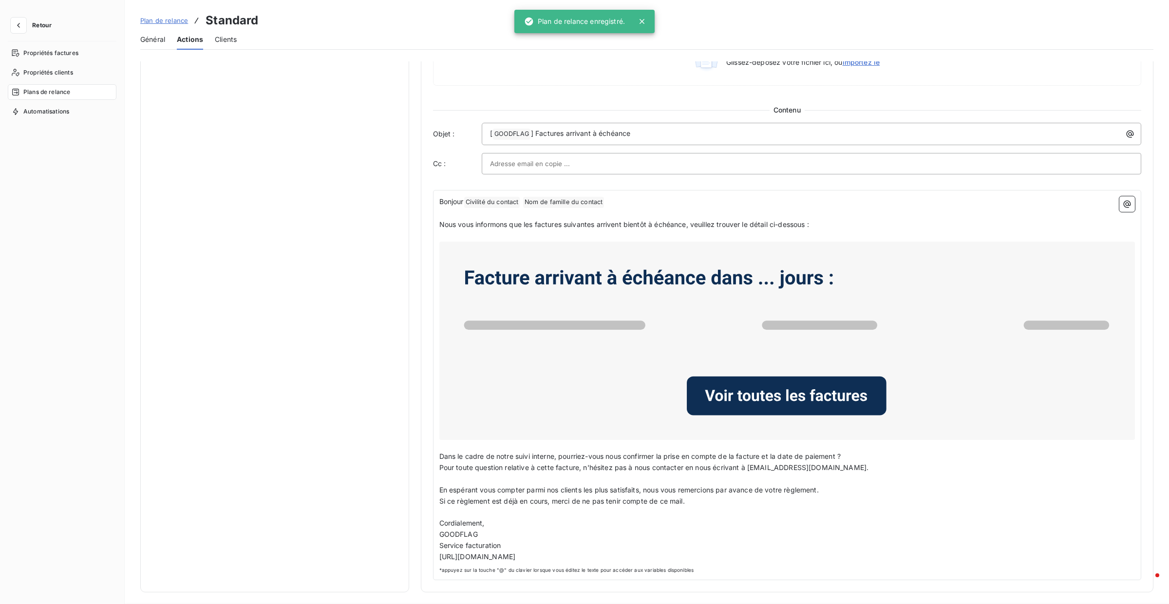
scroll to position [0, 0]
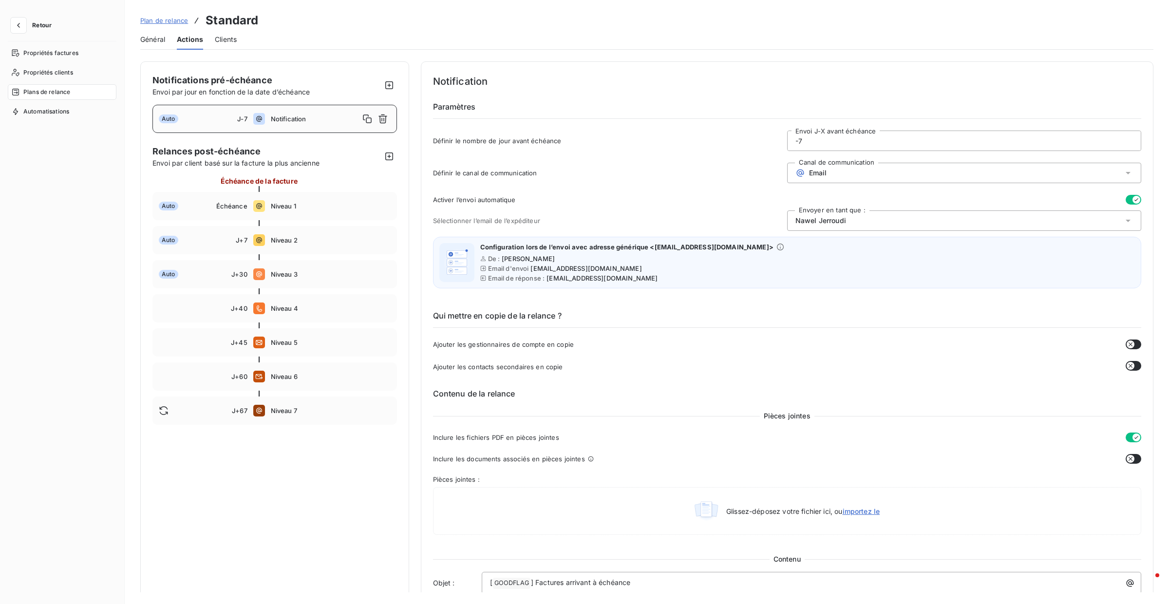
click at [934, 216] on div "[PERSON_NAME]" at bounding box center [964, 220] width 354 height 20
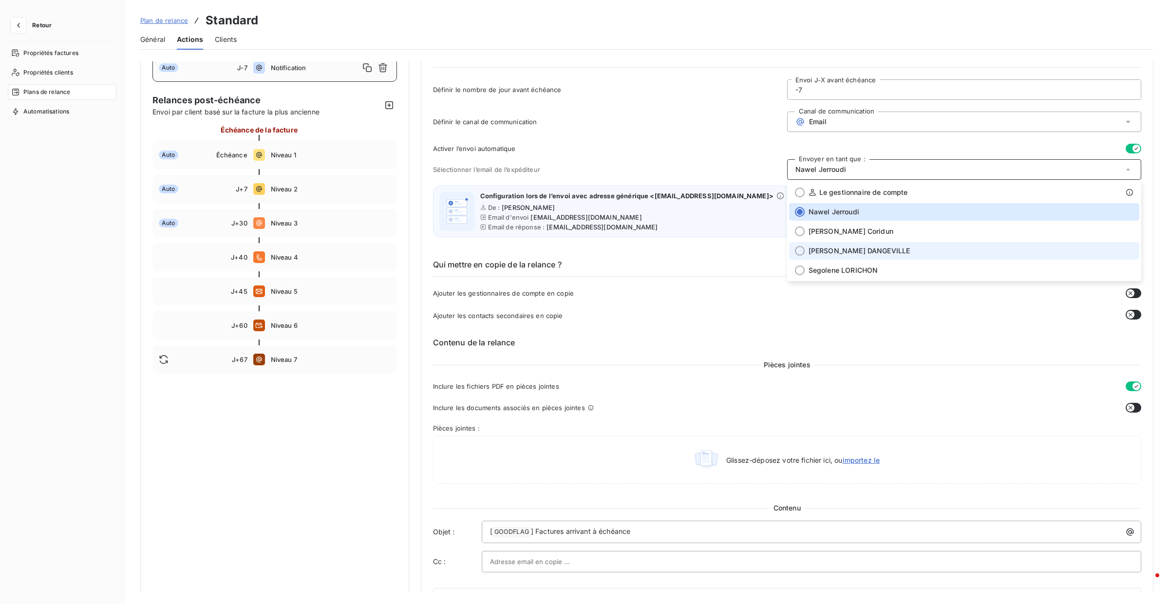
scroll to position [54, 0]
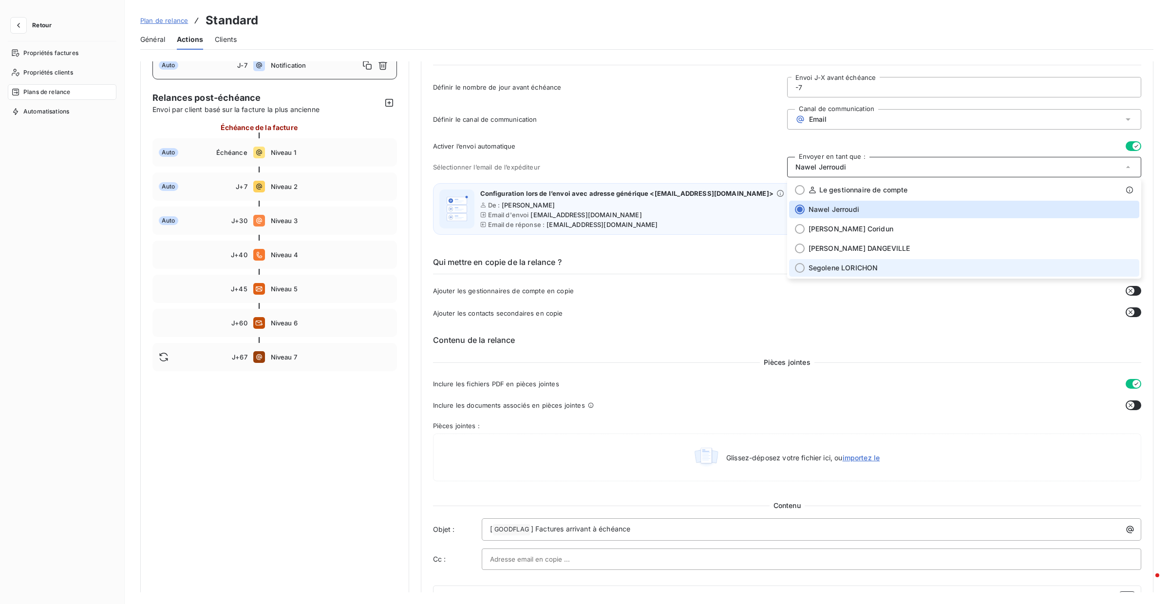
click at [828, 266] on span "[PERSON_NAME]" at bounding box center [843, 268] width 70 height 10
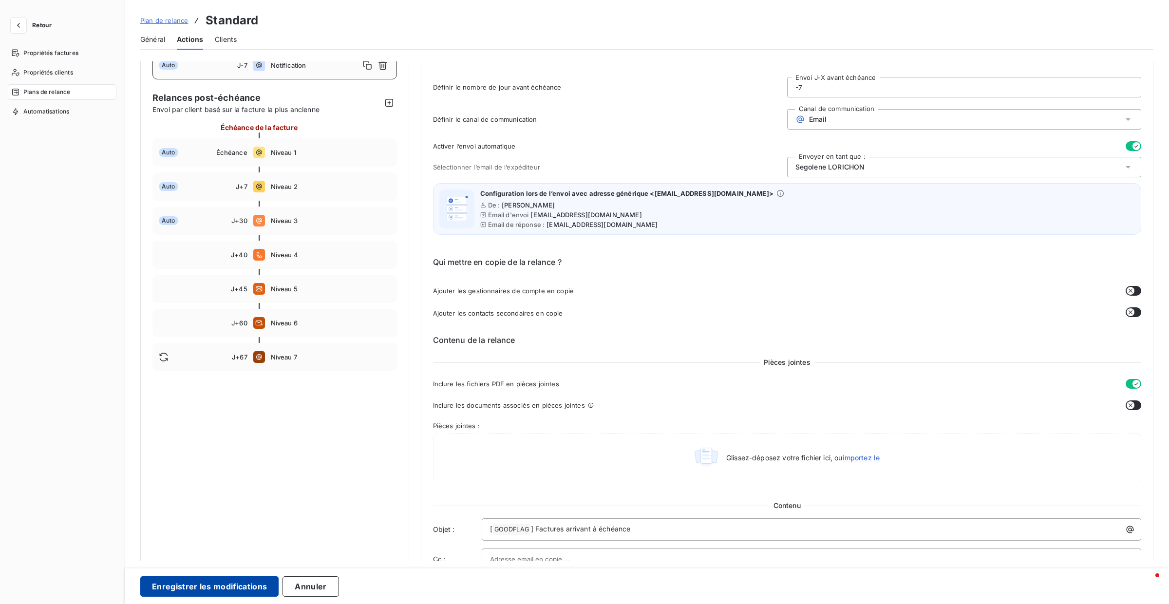
click at [239, 590] on button "Enregistrer les modifications" at bounding box center [209, 586] width 138 height 20
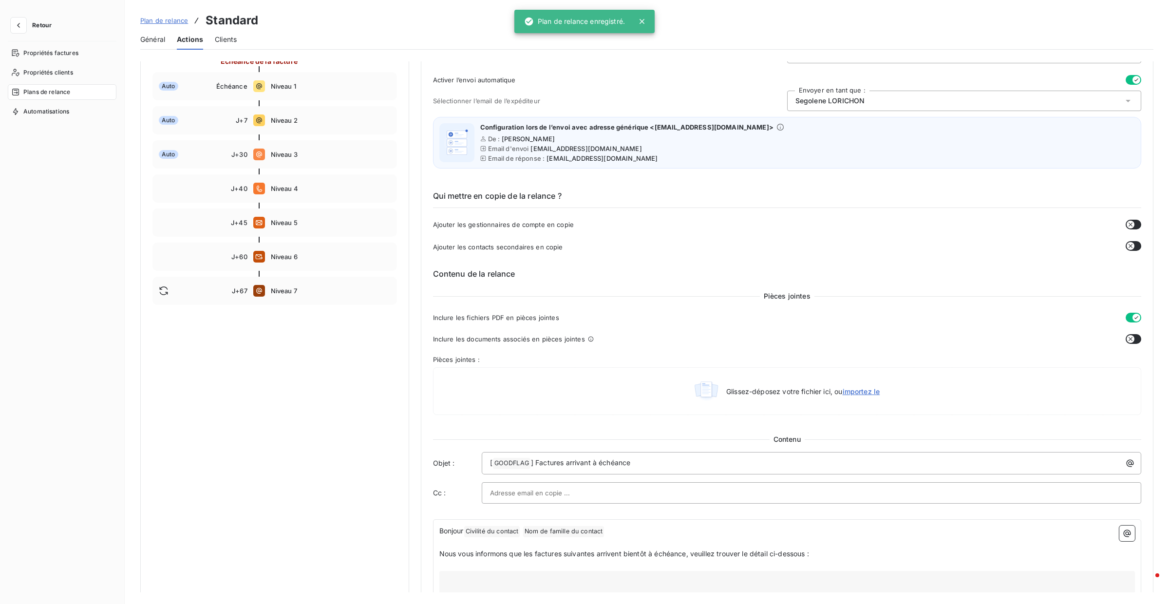
scroll to position [446, 0]
